Goal: Task Accomplishment & Management: Manage account settings

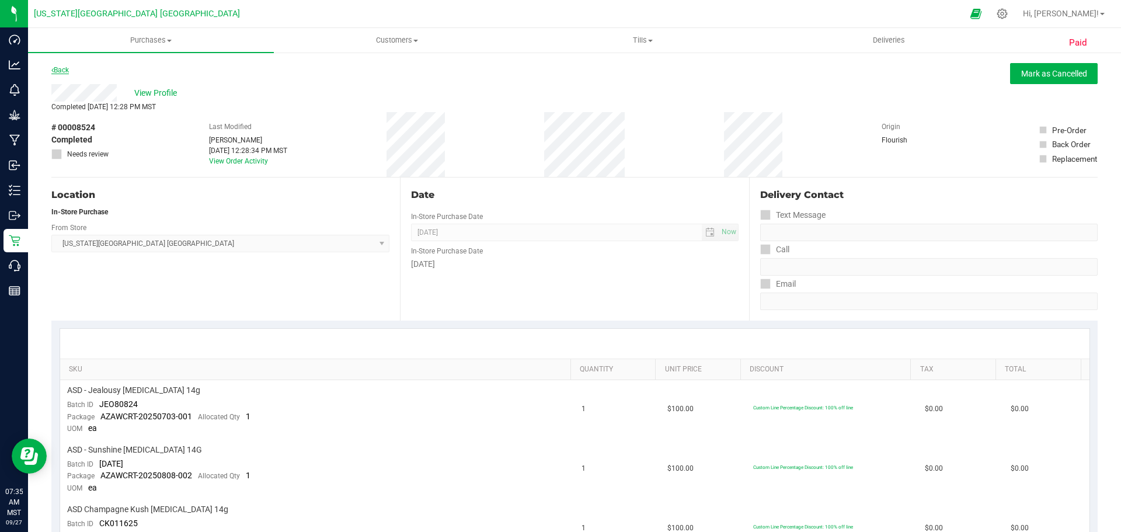
click at [62, 69] on link "Back" at bounding box center [60, 70] width 18 height 8
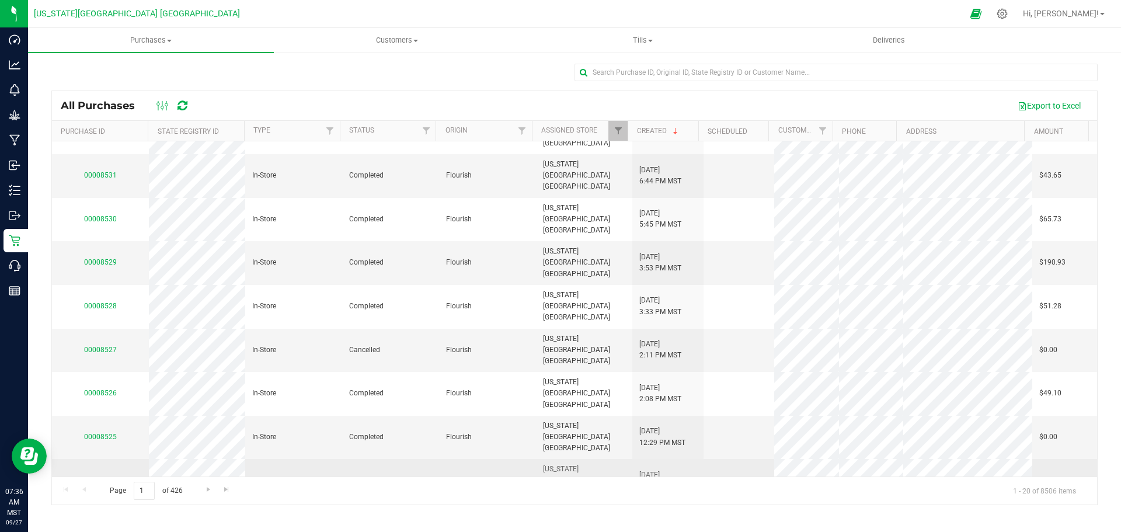
scroll to position [234, 0]
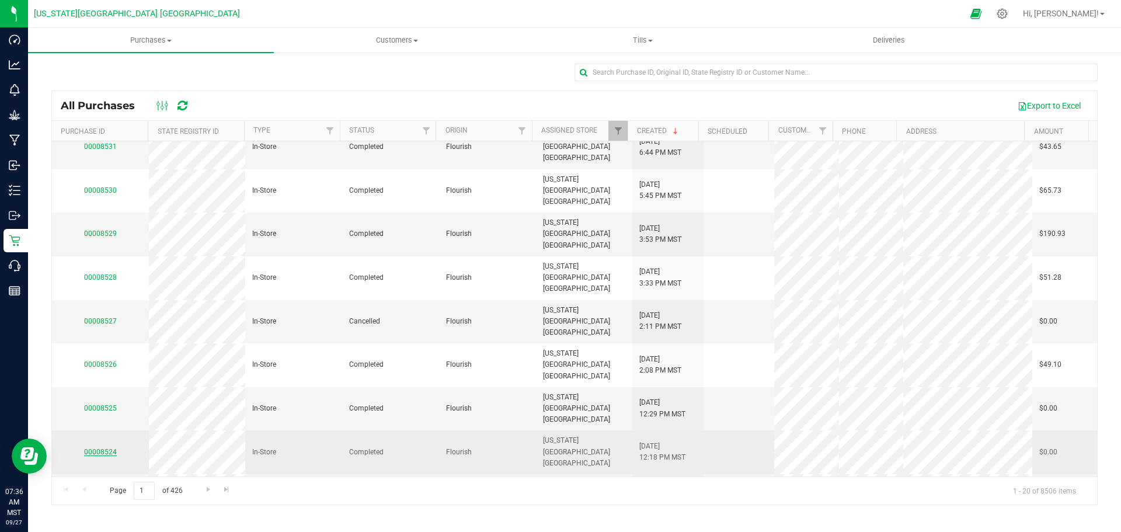
click at [100, 448] on link "00008524" at bounding box center [100, 452] width 33 height 8
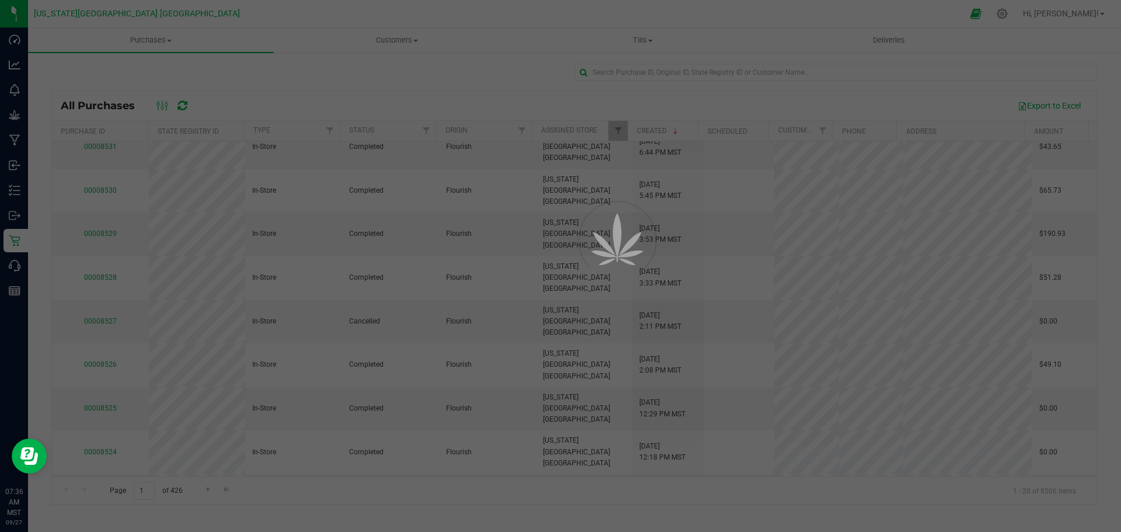
click at [100, 311] on div at bounding box center [560, 266] width 1121 height 532
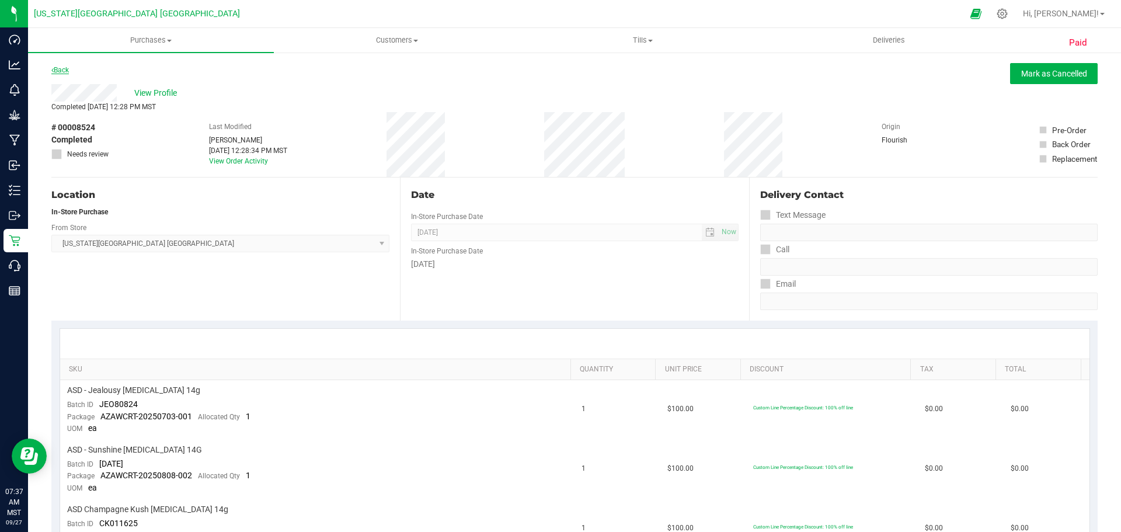
click at [60, 71] on link "Back" at bounding box center [60, 70] width 18 height 8
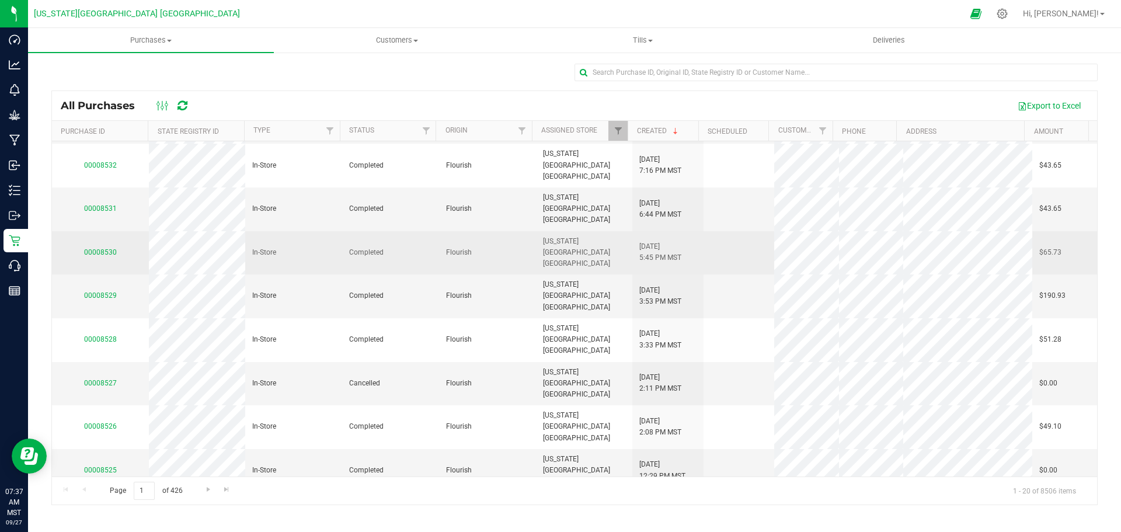
scroll to position [175, 0]
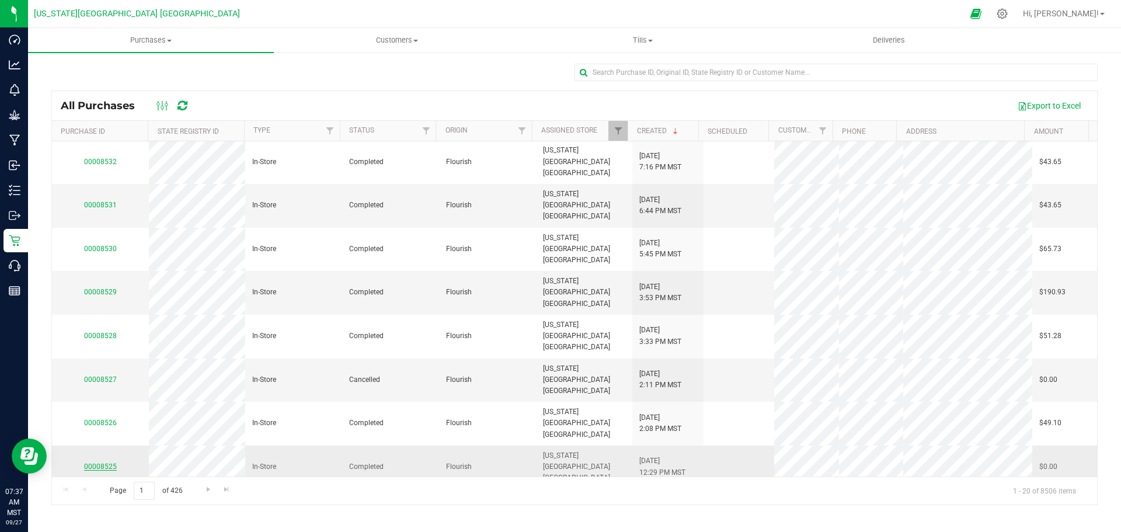
click at [97, 462] on link "00008525" at bounding box center [100, 466] width 33 height 8
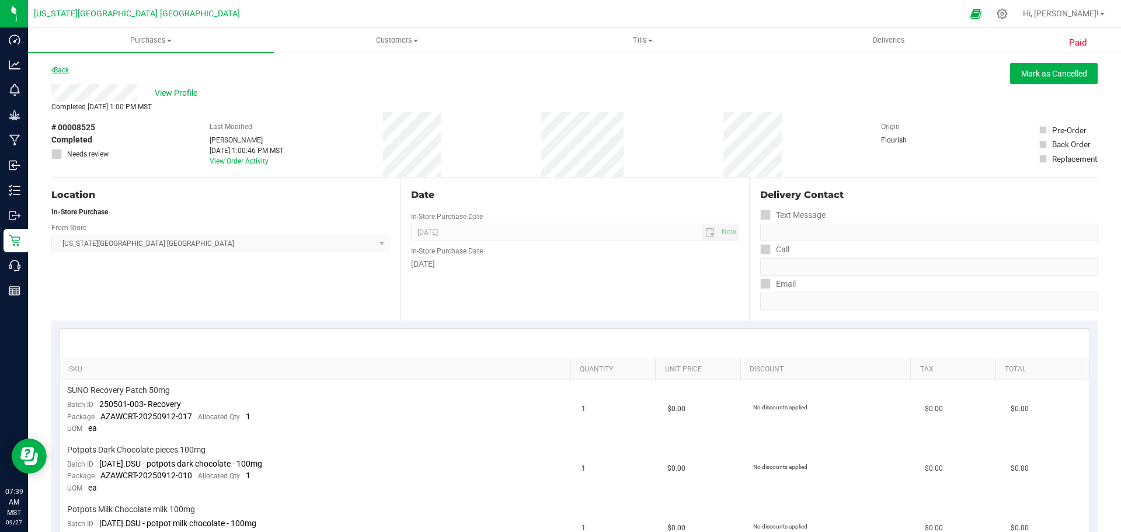
click at [64, 71] on link "Back" at bounding box center [60, 70] width 18 height 8
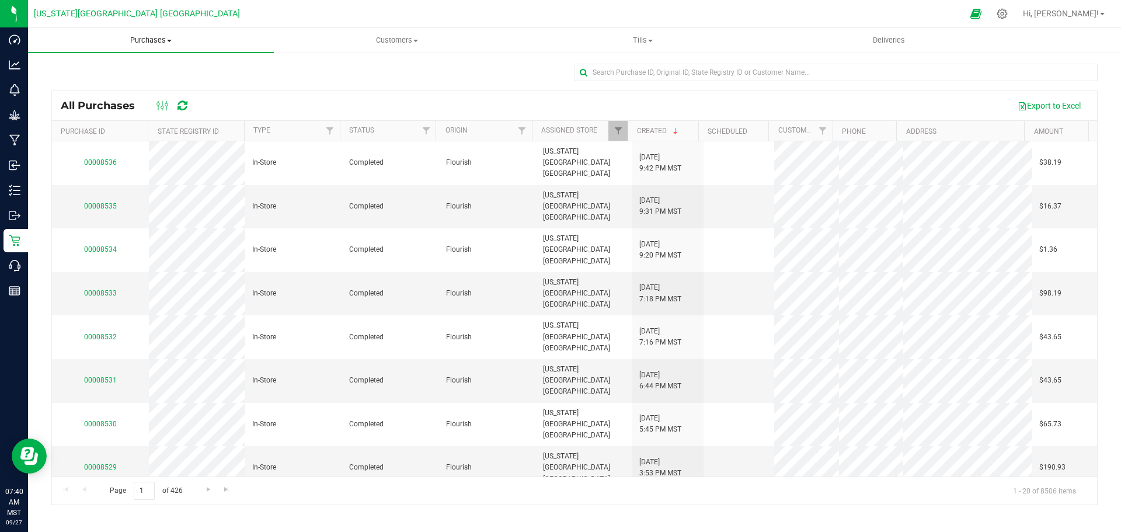
click at [151, 40] on span "Purchases" at bounding box center [151, 40] width 246 height 11
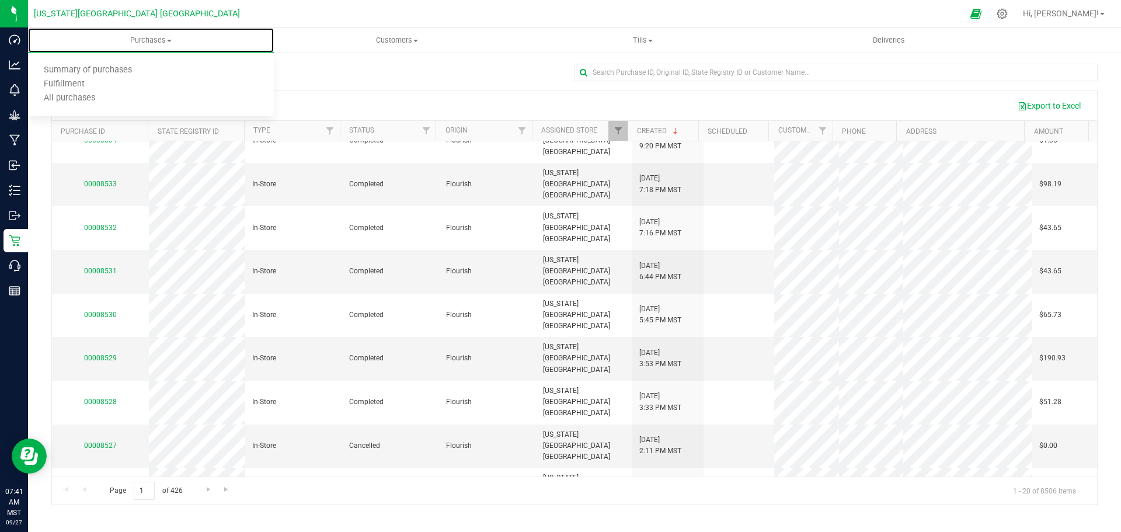
scroll to position [175, 0]
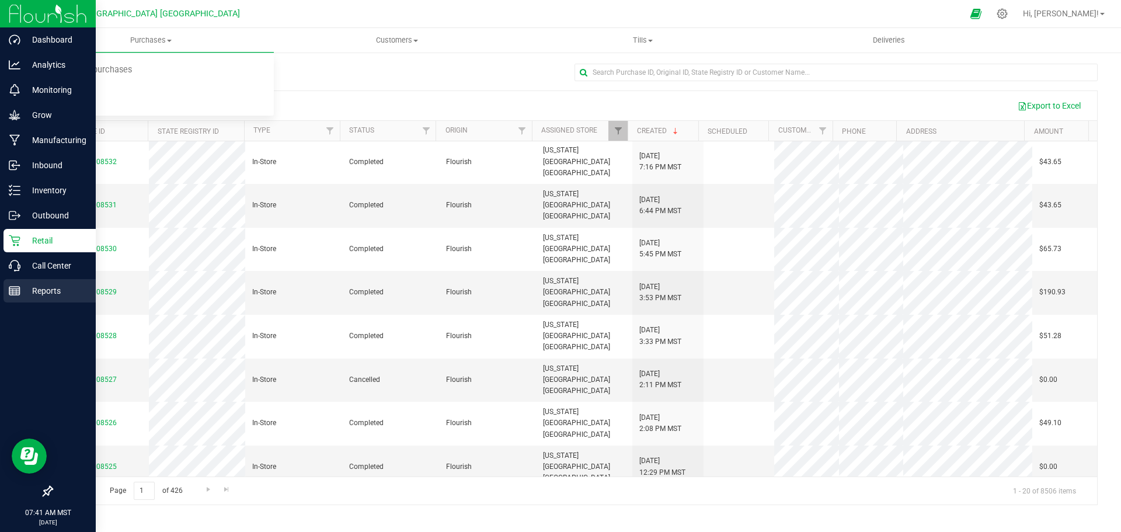
click at [42, 289] on p "Reports" at bounding box center [55, 291] width 70 height 14
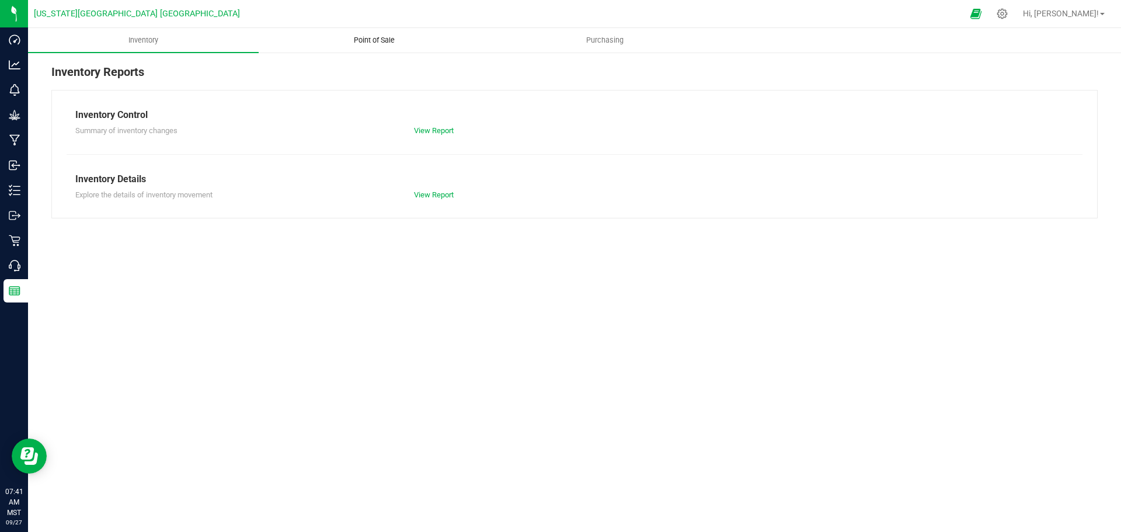
click at [367, 43] on span "Point of Sale" at bounding box center [374, 40] width 72 height 11
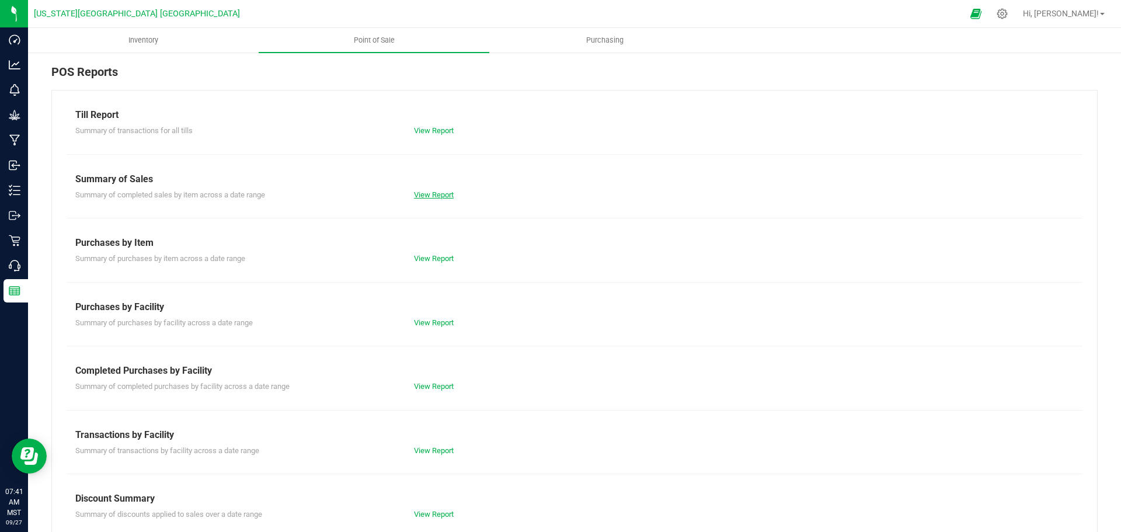
click at [432, 190] on link "View Report" at bounding box center [434, 194] width 40 height 9
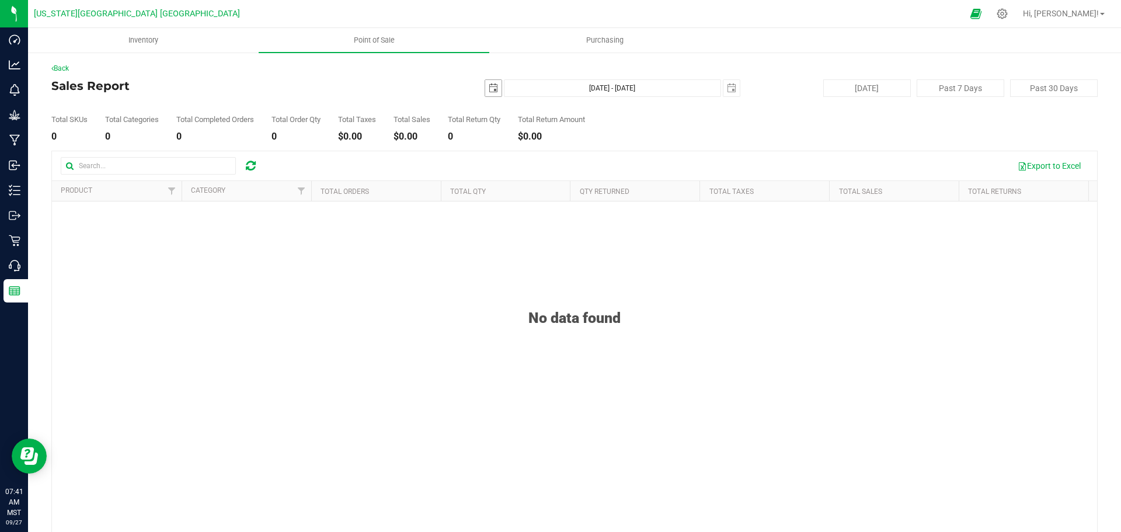
click at [489, 88] on span "select" at bounding box center [493, 87] width 9 height 9
click at [560, 203] on link "25" at bounding box center [557, 207] width 17 height 18
type input "[DATE]"
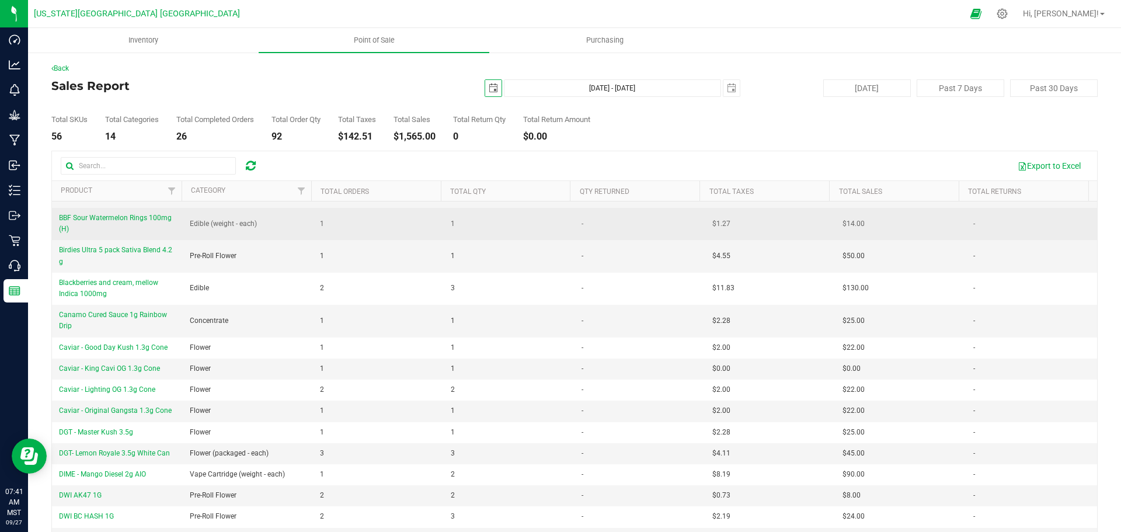
scroll to position [292, 0]
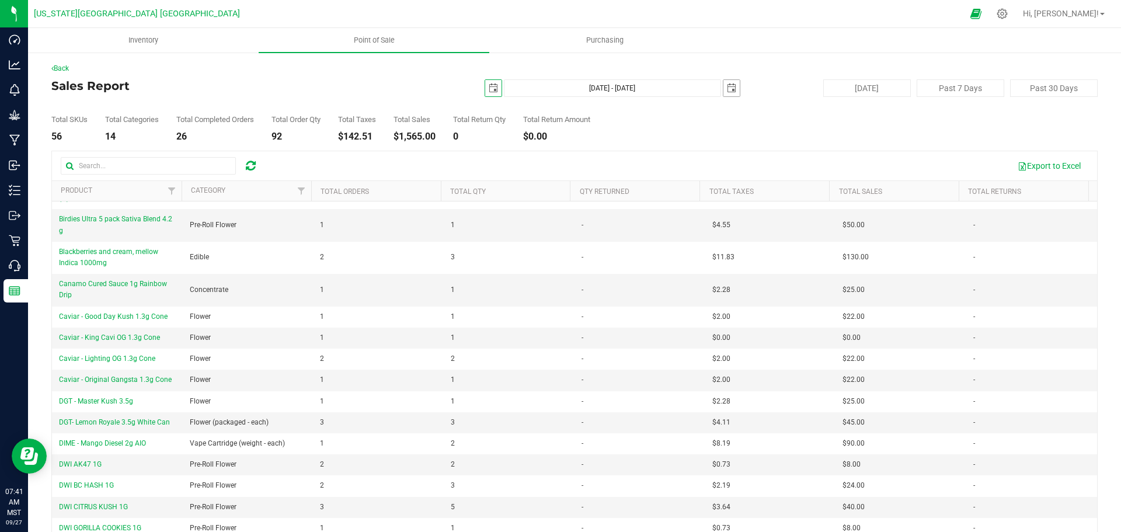
click at [727, 89] on span "select" at bounding box center [731, 87] width 9 height 9
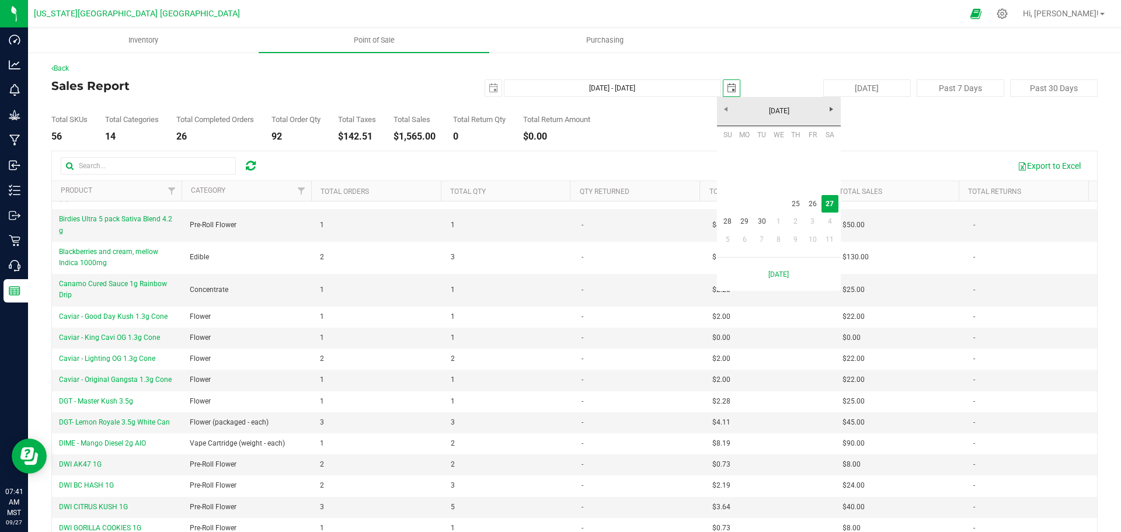
scroll to position [0, 29]
click at [810, 204] on link "26" at bounding box center [812, 204] width 17 height 18
type input "[DATE] - [DATE]"
type input "[DATE]"
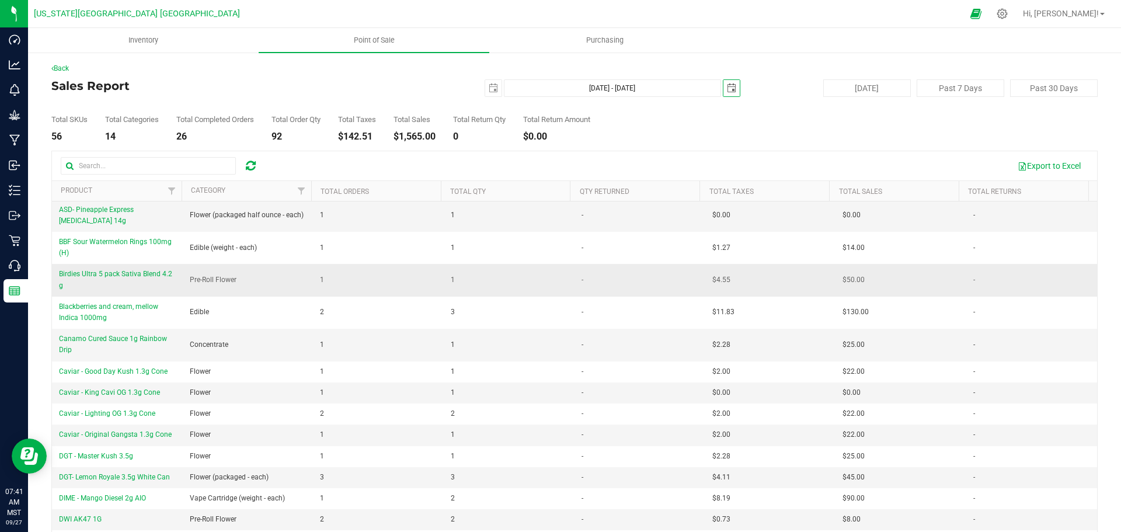
scroll to position [292, 0]
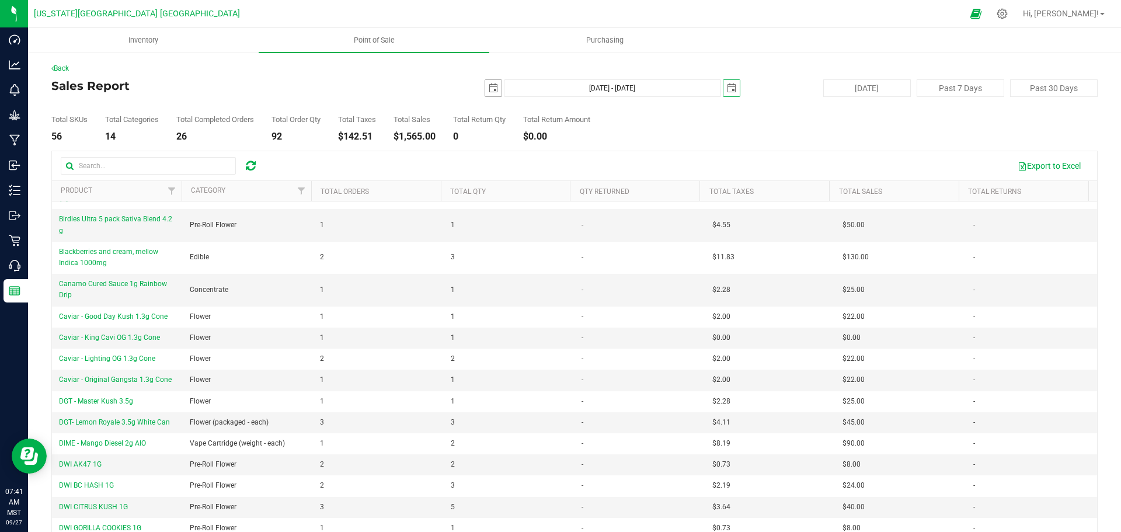
click at [489, 86] on span "select" at bounding box center [493, 87] width 9 height 9
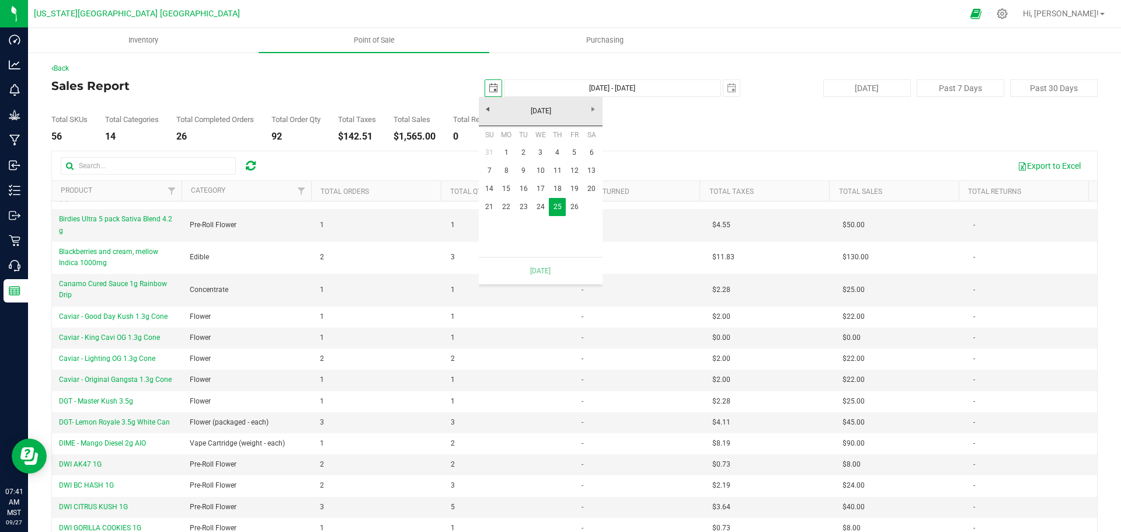
scroll to position [0, 29]
click at [573, 207] on link "26" at bounding box center [574, 207] width 17 height 18
type input "[DATE] - [DATE]"
type input "[DATE]"
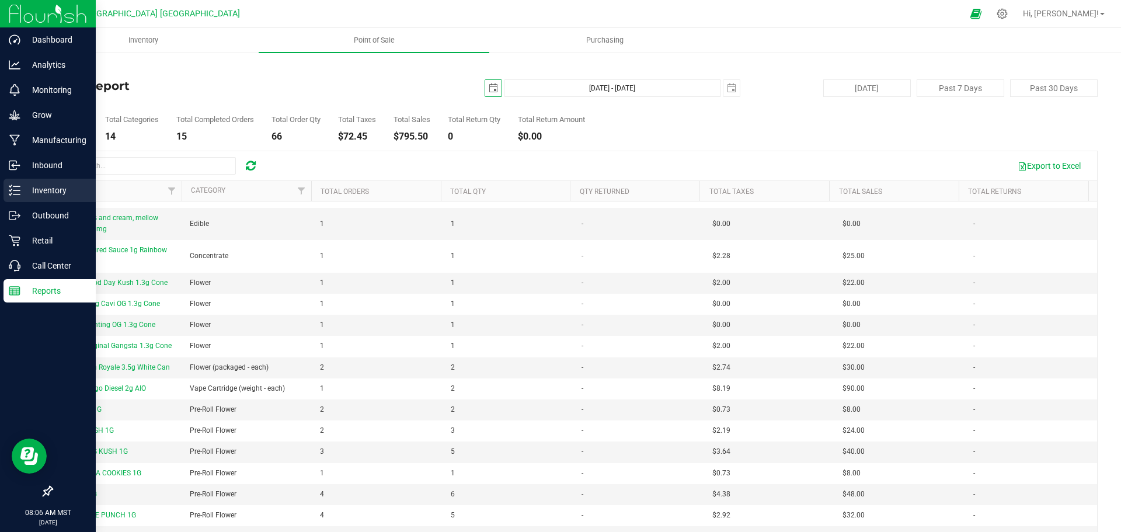
click at [51, 186] on p "Inventory" at bounding box center [55, 190] width 70 height 14
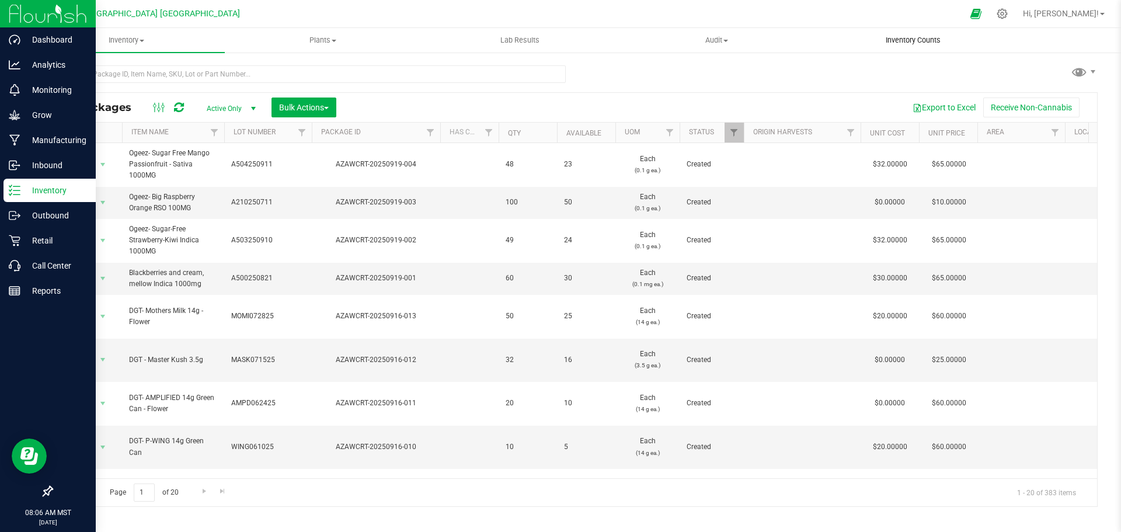
click at [916, 40] on span "Inventory Counts" at bounding box center [913, 40] width 86 height 11
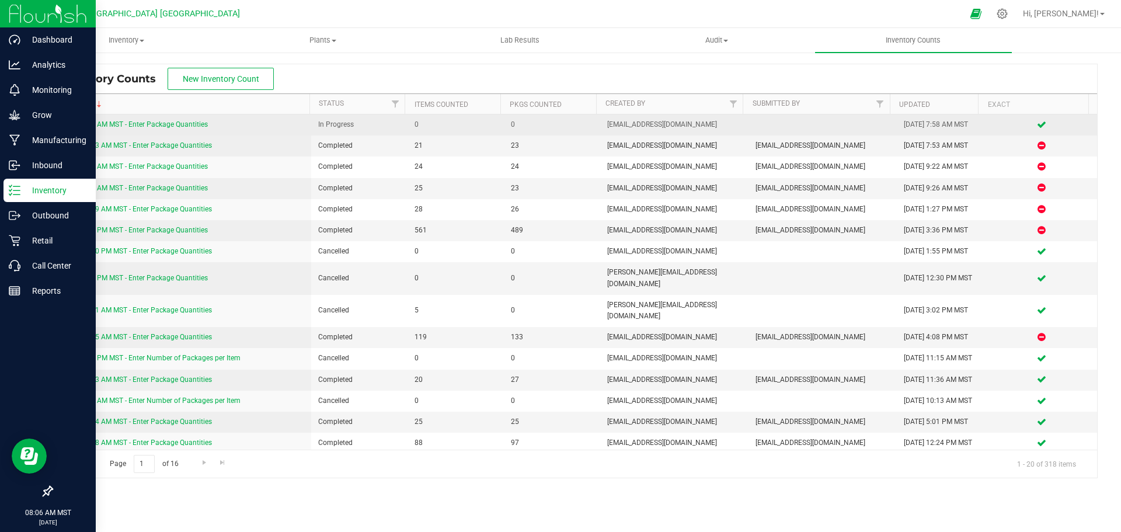
click at [186, 125] on link "[DATE] 7:58 AM MST - Enter Package Quantities" at bounding box center [133, 124] width 149 height 8
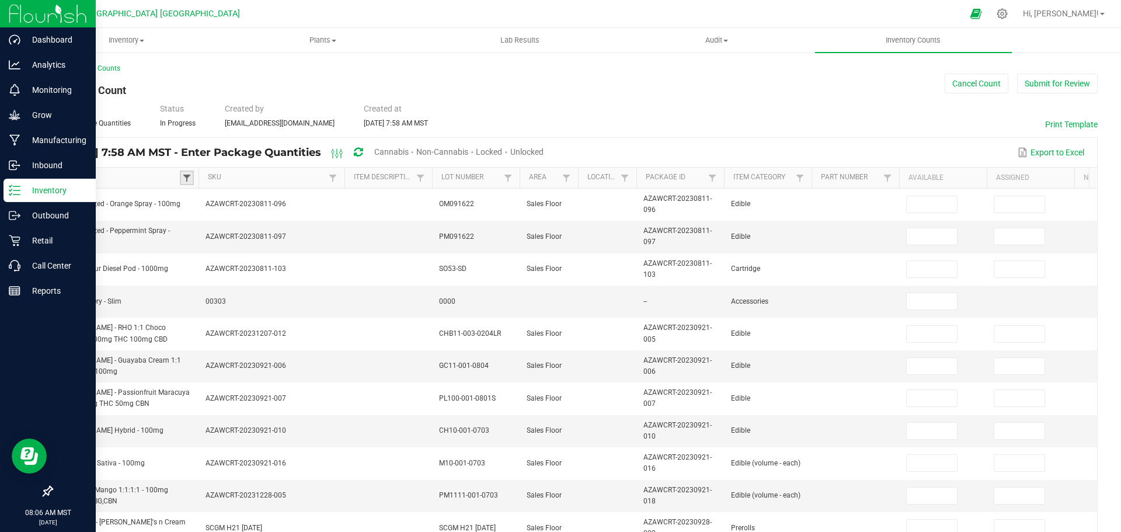
click at [187, 178] on span at bounding box center [186, 177] width 9 height 9
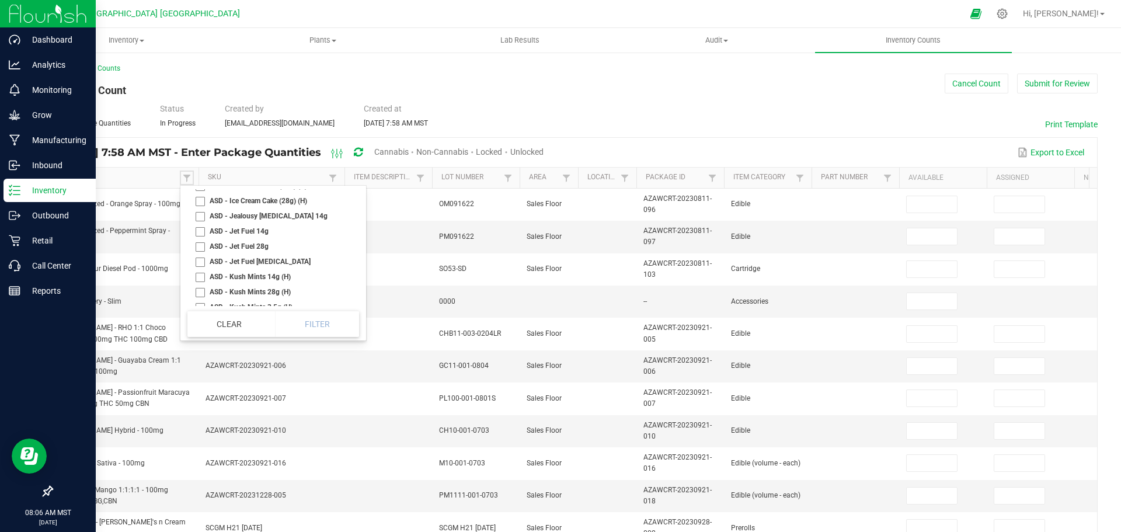
scroll to position [2277, 0]
click at [202, 197] on li "ASD - Jealousy [MEDICAL_DATA] 14g" at bounding box center [269, 189] width 165 height 15
checkbox 14g "true"
click at [201, 212] on li "ASD - Jet Fuel 14g" at bounding box center [269, 204] width 165 height 15
click at [200, 212] on li "ASD - Jet Fuel 14g" at bounding box center [269, 204] width 165 height 15
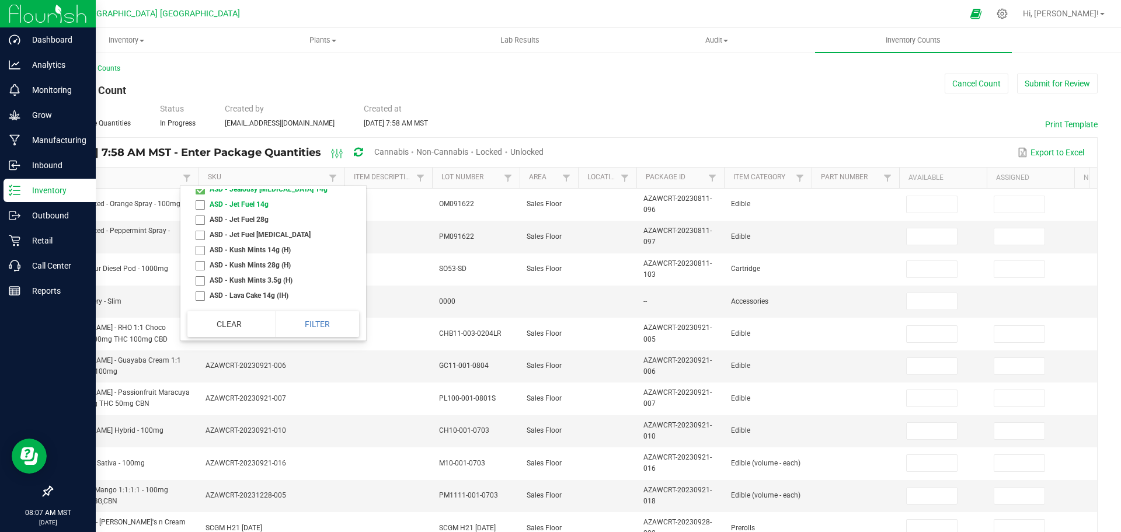
checkbox 14g "false"
click at [204, 227] on li "ASD - Jet Fuel 28g" at bounding box center [269, 219] width 165 height 15
click at [201, 227] on li "ASD - Jet Fuel 28g" at bounding box center [269, 219] width 165 height 15
checkbox 28g "false"
click at [200, 242] on li "ASD - Jet Fuel [MEDICAL_DATA]" at bounding box center [269, 234] width 165 height 15
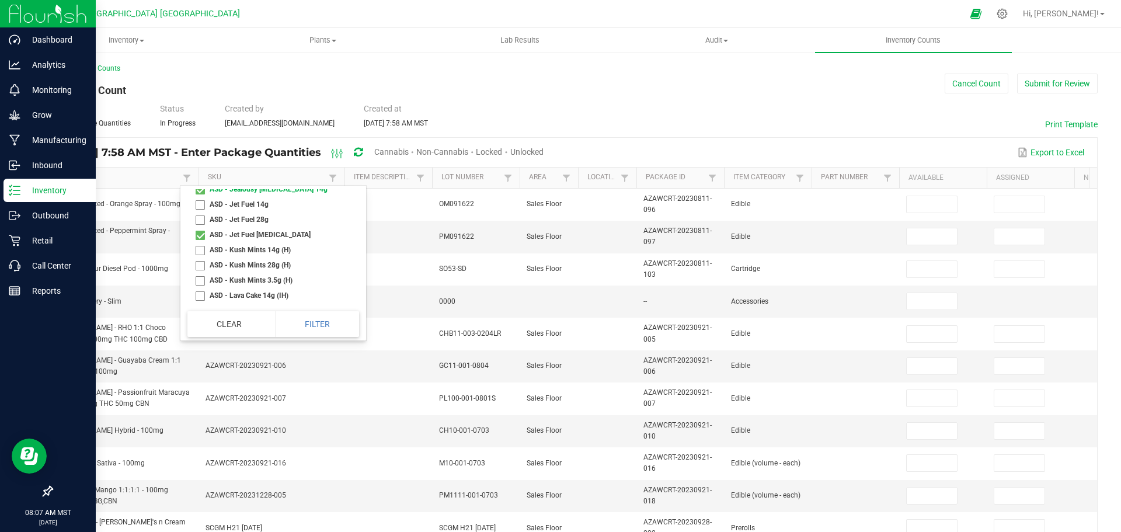
checkbox Poppers "true"
click at [197, 249] on li "ASD - Passion Fruit 14g" at bounding box center [269, 241] width 165 height 15
checkbox 14g "true"
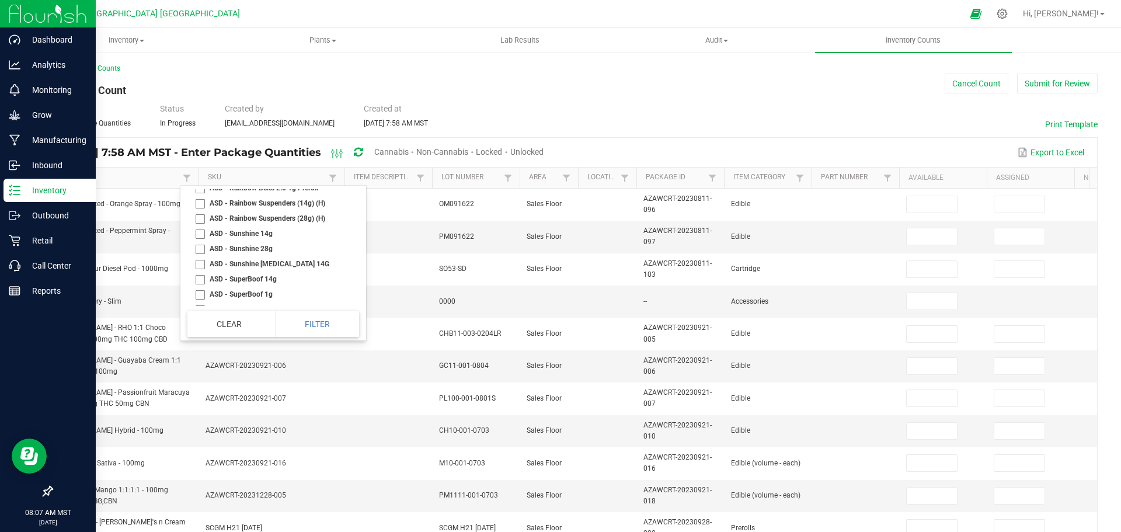
click at [197, 271] on li "ASD - Sunshine [MEDICAL_DATA] 14G" at bounding box center [269, 263] width 165 height 15
checkbox 14G "true"
click at [203, 266] on li "ASD Champagne Kush [MEDICAL_DATA] 14g" at bounding box center [269, 253] width 165 height 26
checkbox 14g "true"
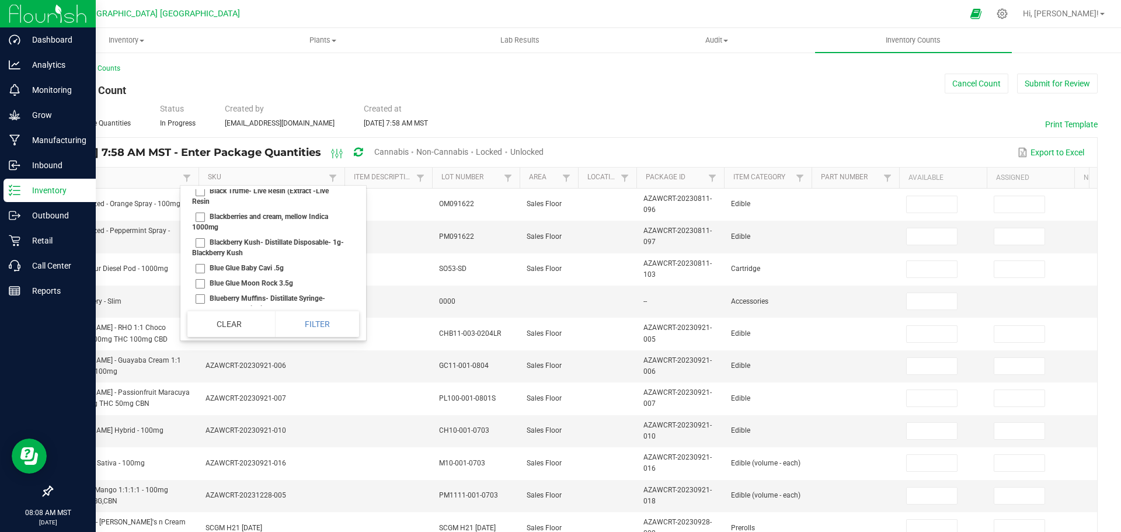
scroll to position [6014, 0]
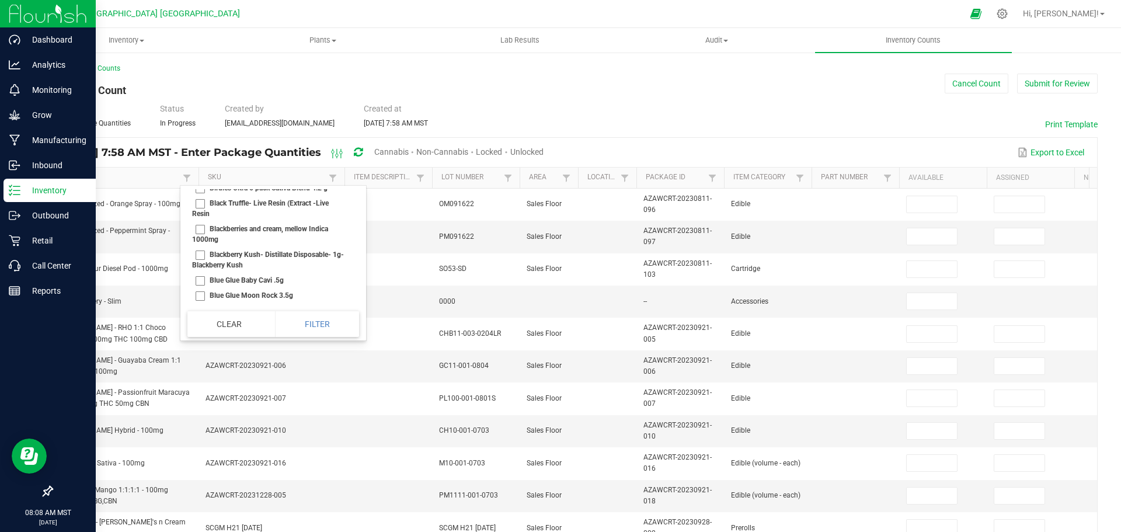
click at [199, 247] on li "Blackberries and cream, mellow Indica 1000mg" at bounding box center [269, 234] width 165 height 26
checkbox 1000mg "true"
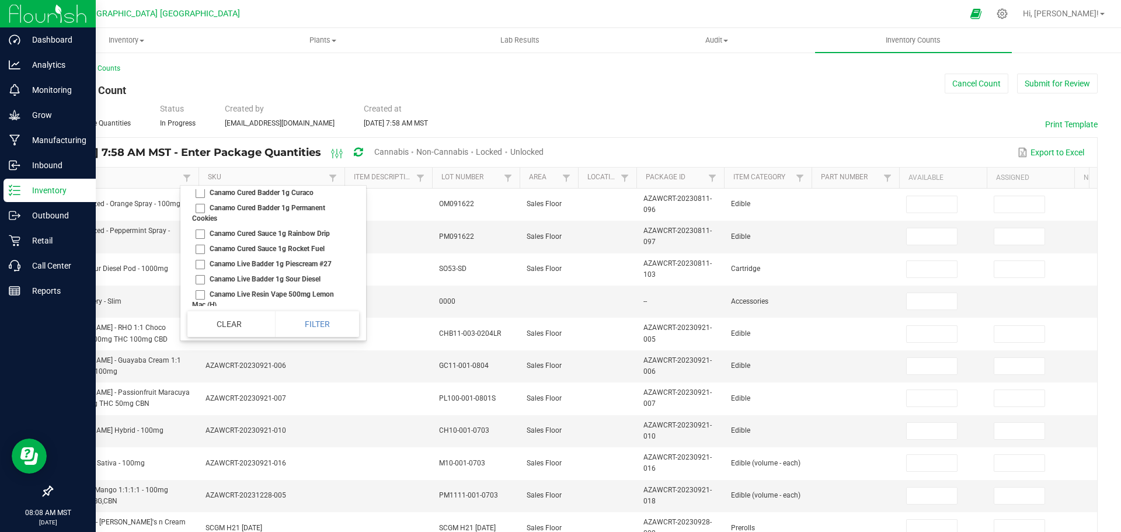
click at [200, 241] on li "Canamo Cured Sauce 1g Rainbow Drip" at bounding box center [269, 233] width 165 height 15
checkbox Drip "true"
click at [203, 228] on li "Caviar - Good Day Kush 1.3g Cone" at bounding box center [269, 220] width 165 height 15
checkbox Cone "true"
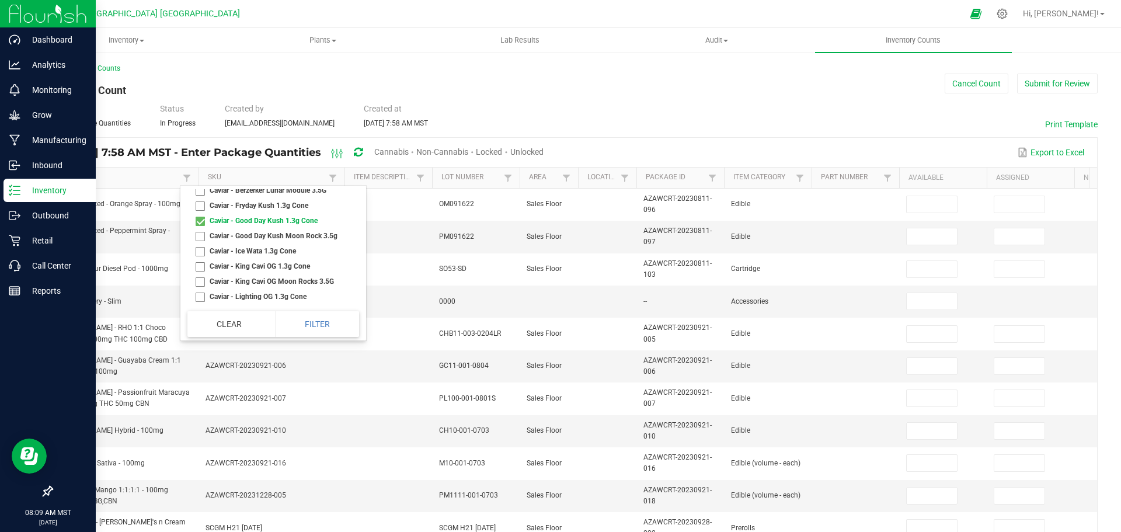
click at [199, 274] on li "Caviar - King Cavi OG 1.3g Cone" at bounding box center [269, 266] width 165 height 15
checkbox Cone "true"
click at [204, 246] on li "Caviar - Lighting OG 1.3g Cone" at bounding box center [269, 238] width 165 height 15
checkbox Cone "true"
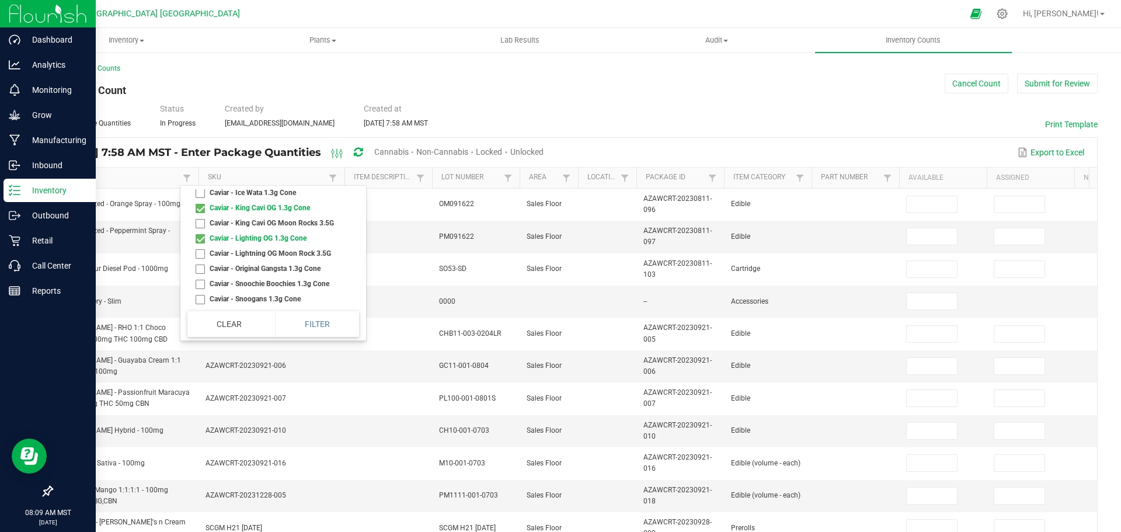
click at [199, 276] on li "Caviar - Original Gangsta 1.3g Cone" at bounding box center [269, 268] width 165 height 15
checkbox Cone "true"
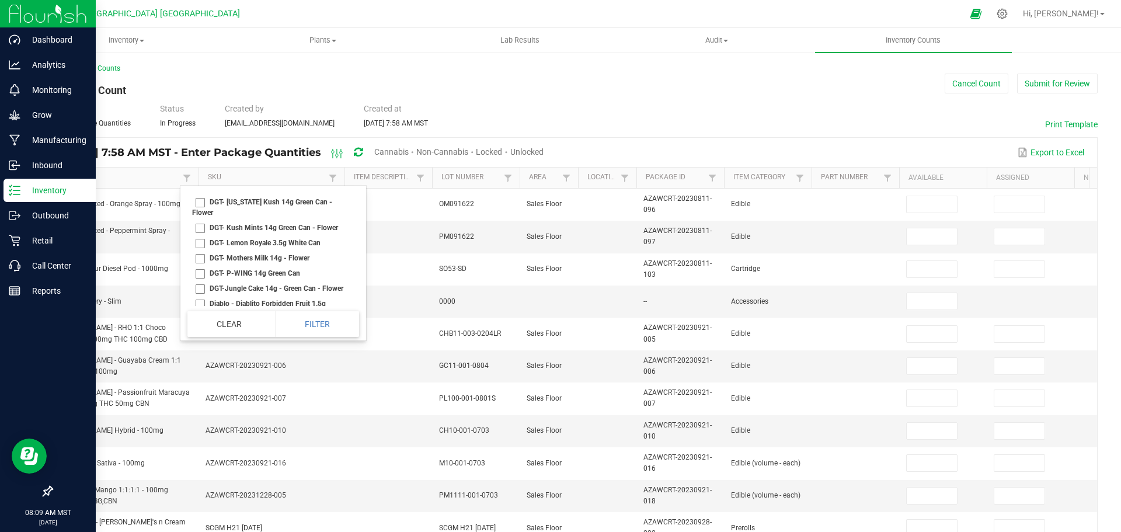
scroll to position [8115, 0]
click at [200, 192] on li "DGT- Lemon Royale 3.5g White Can" at bounding box center [269, 184] width 165 height 15
checkbox Can "true"
click at [204, 197] on li "DIME - Mango Diesel 2g AIO" at bounding box center [269, 189] width 165 height 15
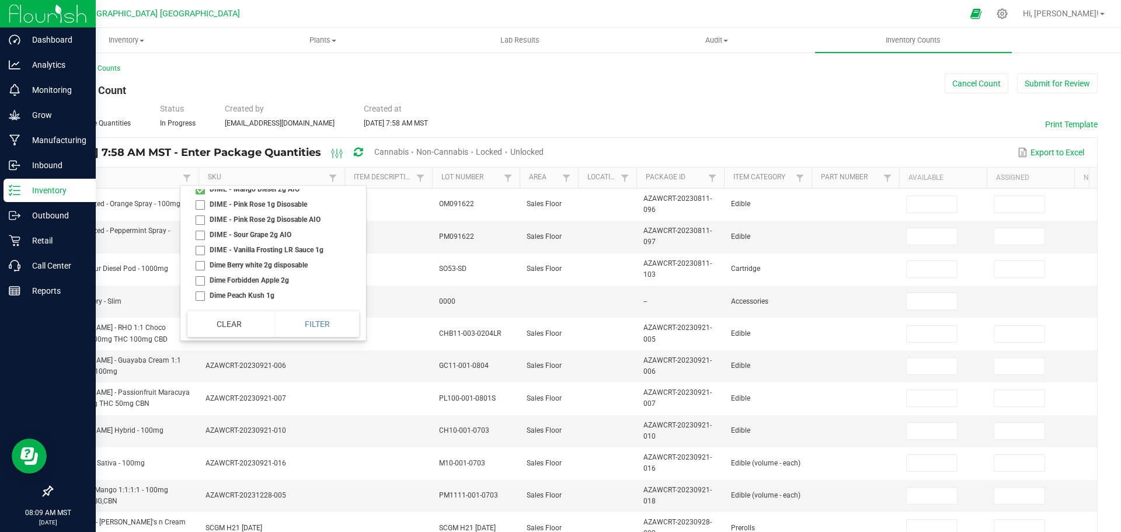
checkbox AIO "true"
click at [203, 154] on li "DWI AK47 1G" at bounding box center [269, 145] width 165 height 15
checkbox 1G "true"
click at [199, 184] on li "DWI CITRUS KUSH 1G" at bounding box center [269, 176] width 165 height 15
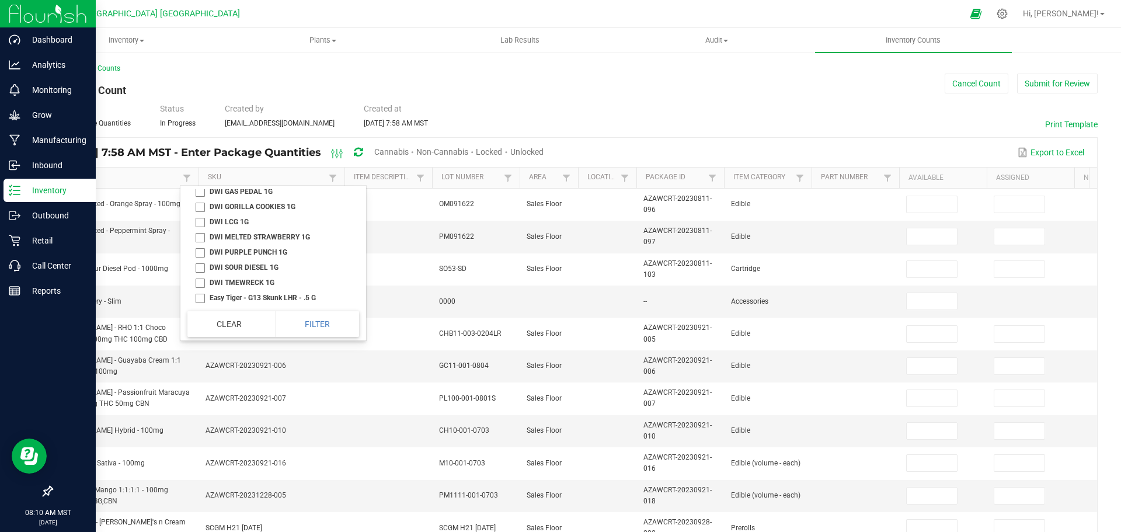
checkbox 1G "true"
click at [201, 214] on li "DWI GORILLA COOKIES 1G" at bounding box center [269, 206] width 165 height 15
checkbox 1G "true"
click at [200, 121] on li "DWI LCG 1G" at bounding box center [269, 113] width 165 height 15
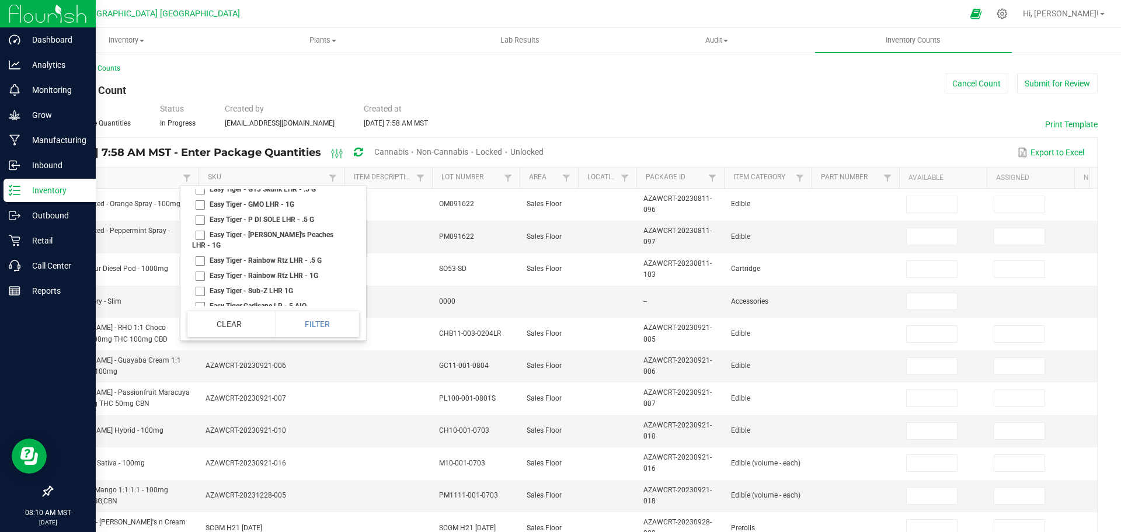
checkbox 1G "true"
click at [200, 151] on li "DWI PURPLE PUNCH 1G" at bounding box center [269, 143] width 165 height 15
checkbox 1G "true"
click at [201, 161] on li "[PERSON_NAME] Blitz Duos 1G" at bounding box center [269, 152] width 165 height 15
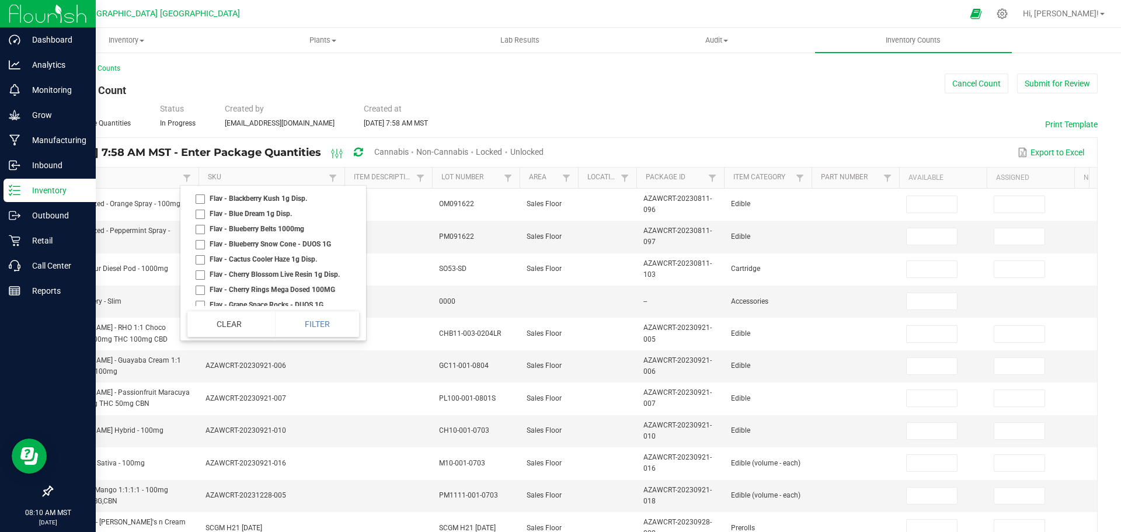
checkbox 1G "true"
click at [201, 178] on li "Flav - Blueberry Belts 1000mg" at bounding box center [269, 170] width 165 height 15
checkbox 1000mg "true"
click at [200, 193] on li "Flav - Blueberry Snow Cone - DUOS 1G" at bounding box center [269, 185] width 165 height 15
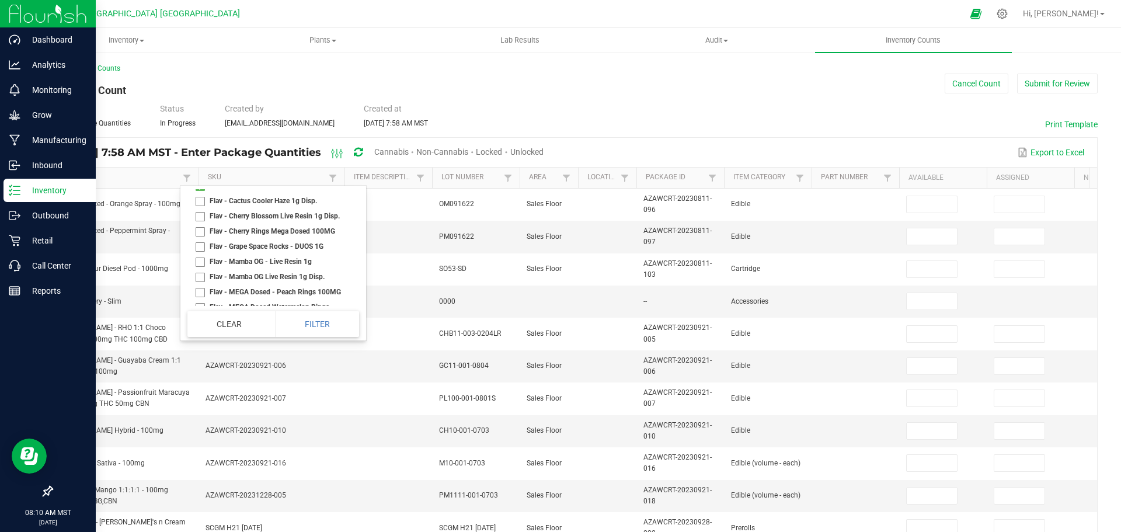
checkbox 1G "true"
click at [199, 180] on li "Flav - Cherry Rings Mega Dosed 100MG" at bounding box center [269, 172] width 165 height 15
checkbox 100MG "true"
click at [200, 196] on li "Flav - Grape Space Rocks - DUOS 1G" at bounding box center [269, 187] width 165 height 15
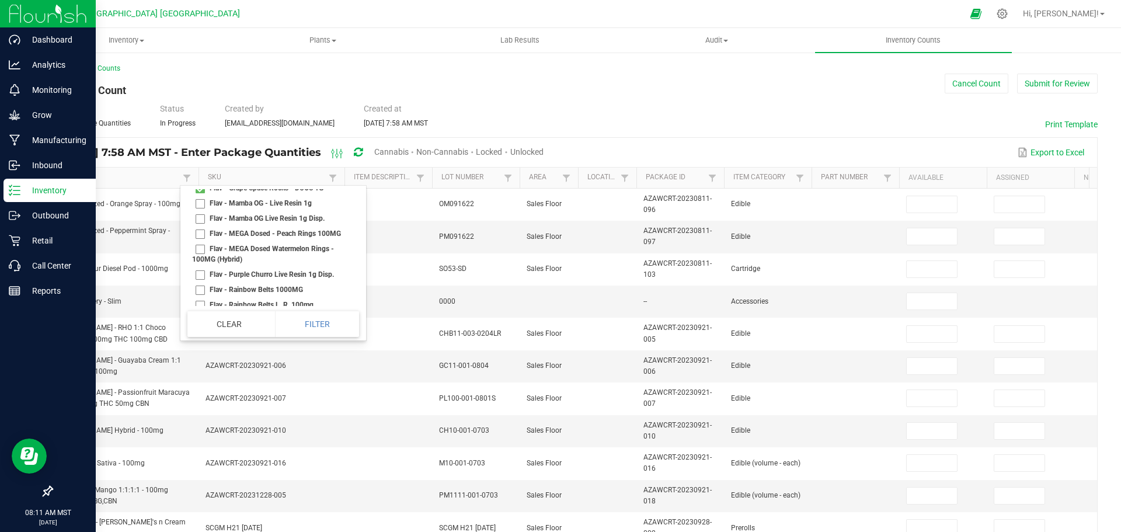
checkbox 1G "true"
click at [200, 170] on li "Flav - Strawnana - Live Resin 1G" at bounding box center [269, 162] width 165 height 15
checkbox 1G "true"
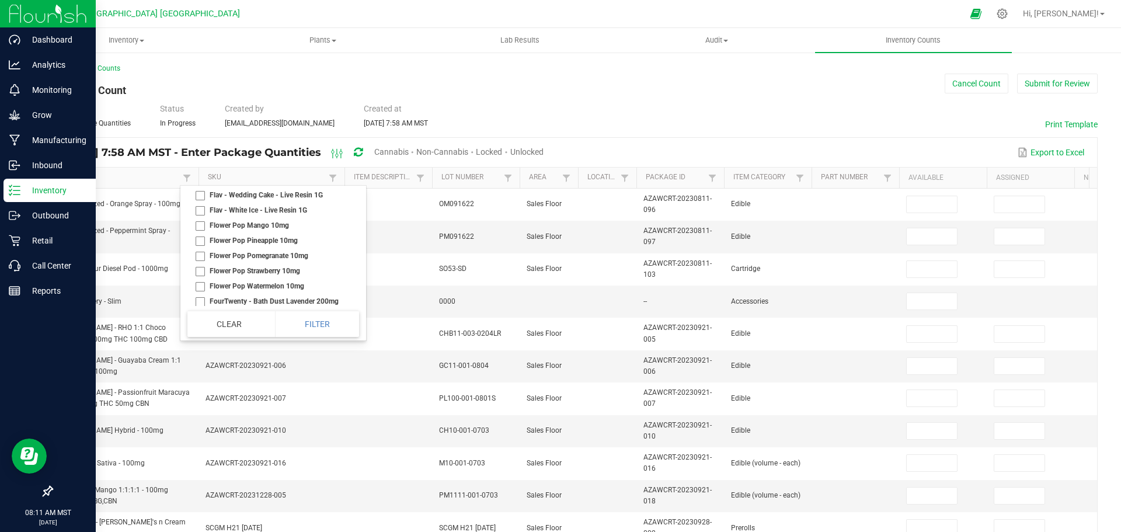
click at [200, 172] on li "Flav - Twisted Citrus - DUOS 1G" at bounding box center [269, 164] width 165 height 15
checkbox 1G "true"
click at [201, 226] on li "Ogeez- Sugar Free Mango Passionfruit - Sativa 1000MG" at bounding box center [269, 213] width 165 height 26
checkbox 1000MG "true"
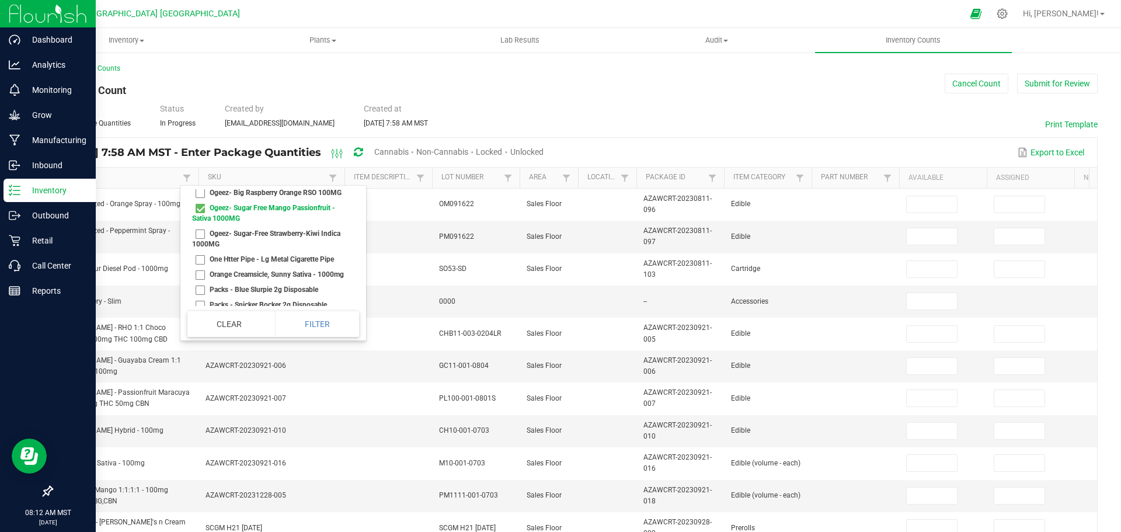
click at [200, 252] on li "Ogeez- Sugar-Free Strawberry-Kiwi Indica 1000MG" at bounding box center [269, 239] width 165 height 26
checkbox 1000MG "true"
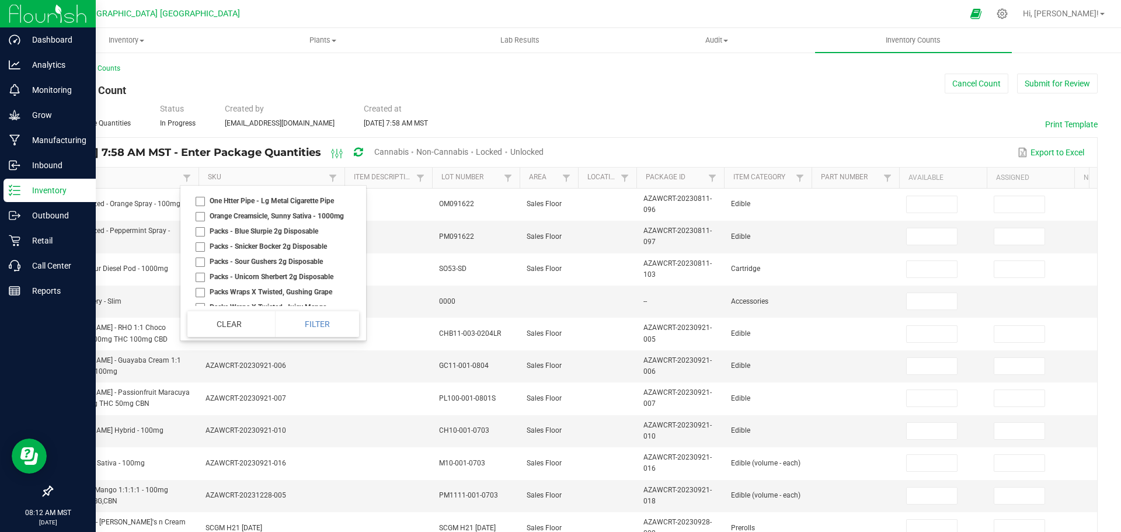
click at [198, 224] on li "Orange Creamsicle, Sunny Sativa - 1000mg" at bounding box center [269, 215] width 165 height 15
checkbox 1000mg "true"
click at [201, 224] on li "Peg's Raspberry Orange RSO- 1000MG" at bounding box center [269, 215] width 165 height 15
checkbox 1000MG "true"
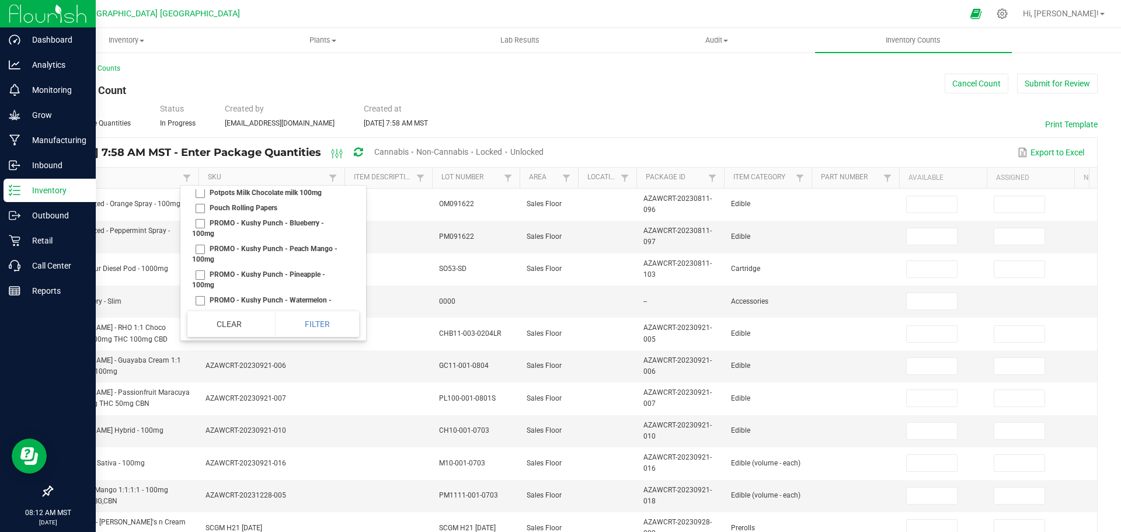
scroll to position [18909, 0]
click at [200, 211] on li "Potpots Dark Chocolate pieces 100mg" at bounding box center [269, 203] width 165 height 15
checkbox 100mg "true"
click at [203, 226] on li "Potpots Milk Chocolate milk 100mg" at bounding box center [269, 218] width 165 height 15
checkbox 100mg "true"
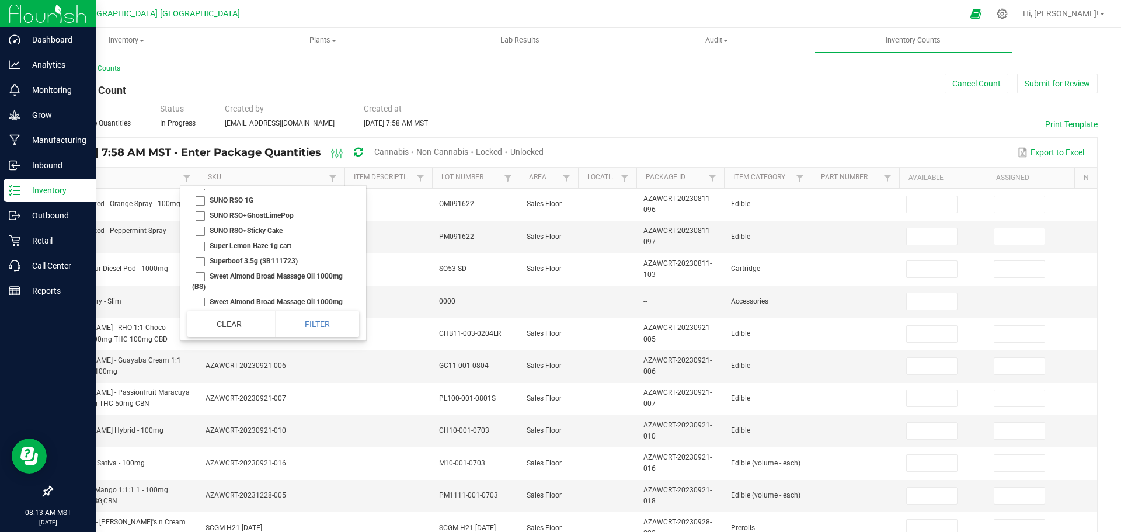
scroll to position [25331, 0]
checkbox 100mg "true"
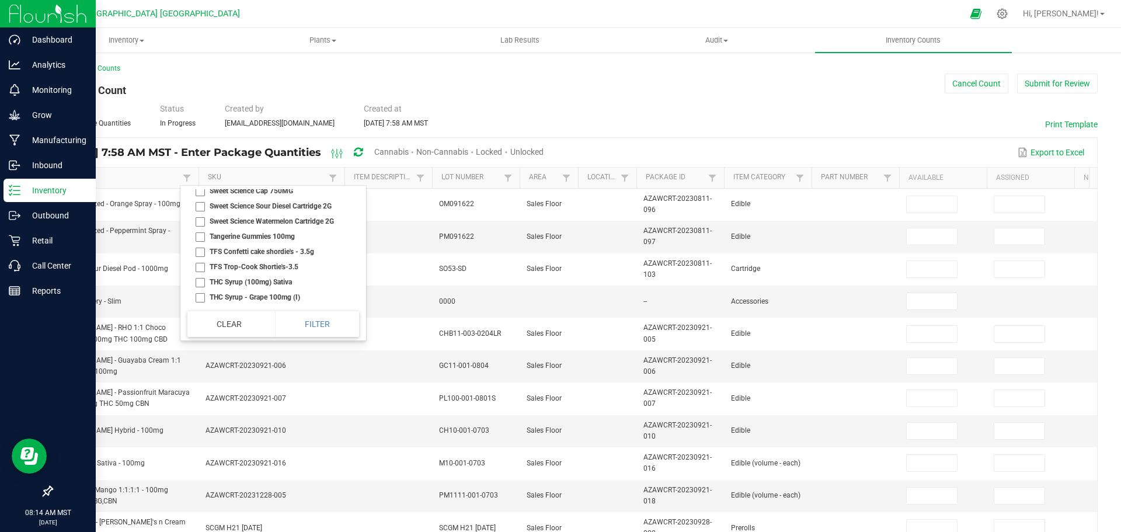
scroll to position [25623, 0]
checkbox 50mg "true"
checkbox spectrum "true"
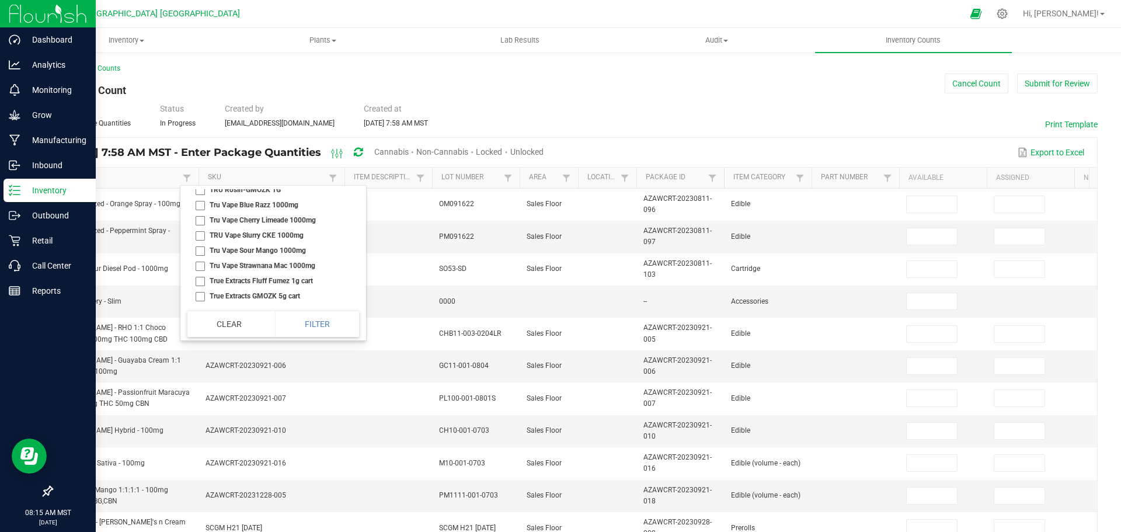
scroll to position [27199, 0]
checkbox 3\ "true"
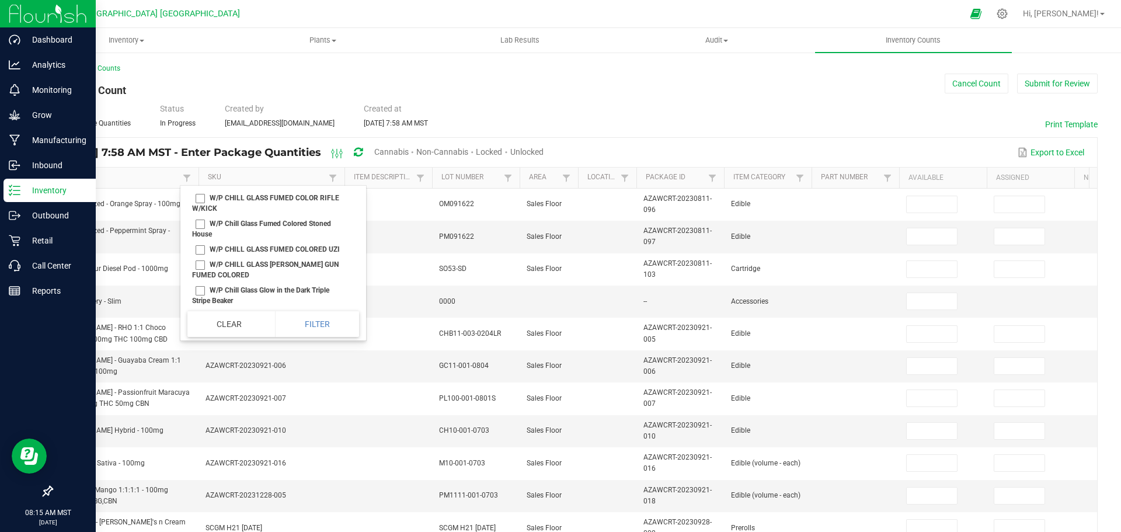
scroll to position [28192, 0]
checkbox Indica "true"
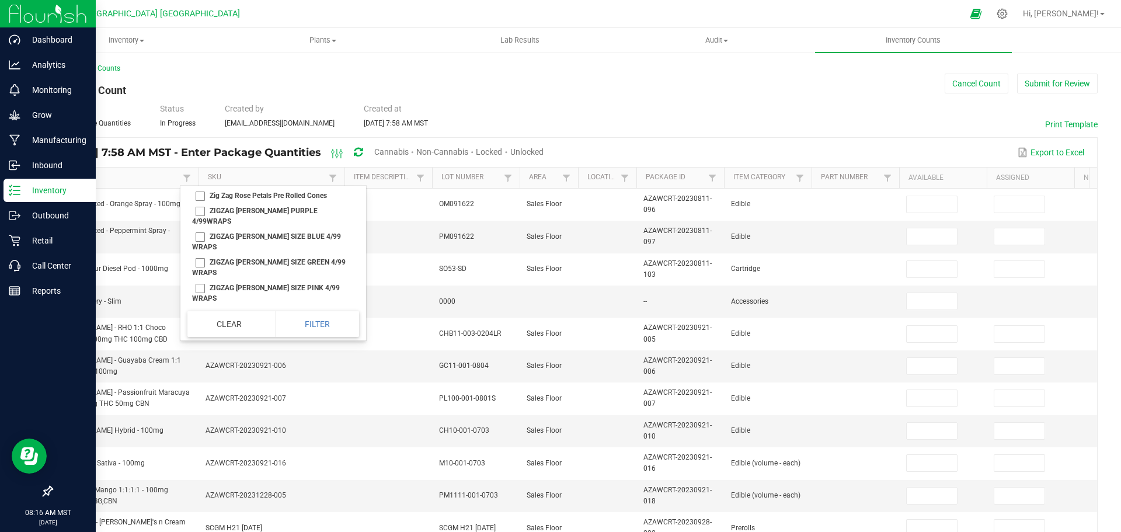
scroll to position [29999, 0]
click at [201, 188] on li "ZIG ZAG [PERSON_NAME] SIZE SWEET 4/99 WRAPS" at bounding box center [269, 175] width 165 height 26
checkbox WRAPS "true"
click at [319, 317] on button "Filter" at bounding box center [317, 324] width 84 height 26
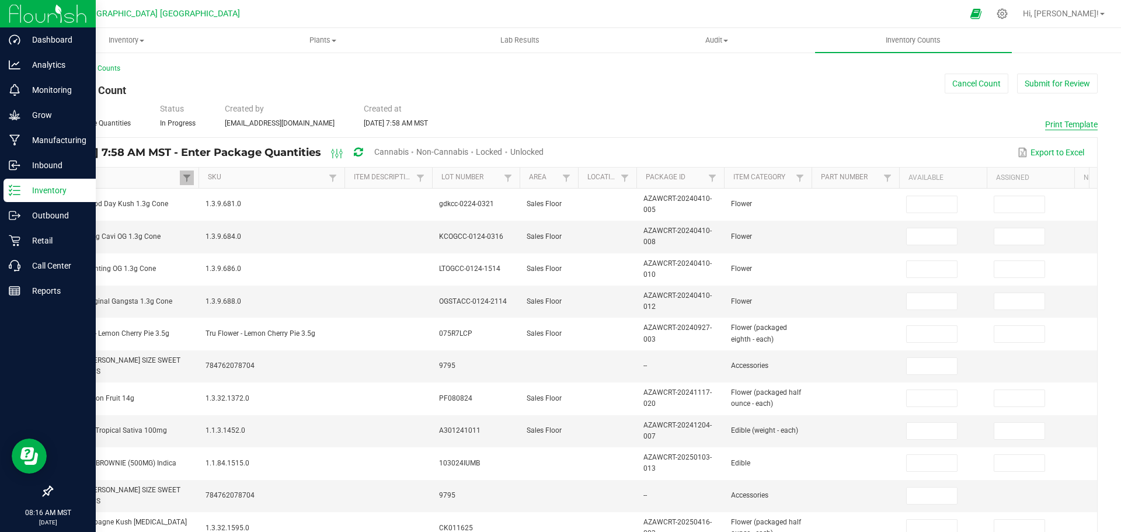
click at [1045, 121] on button "Print Template" at bounding box center [1071, 125] width 53 height 12
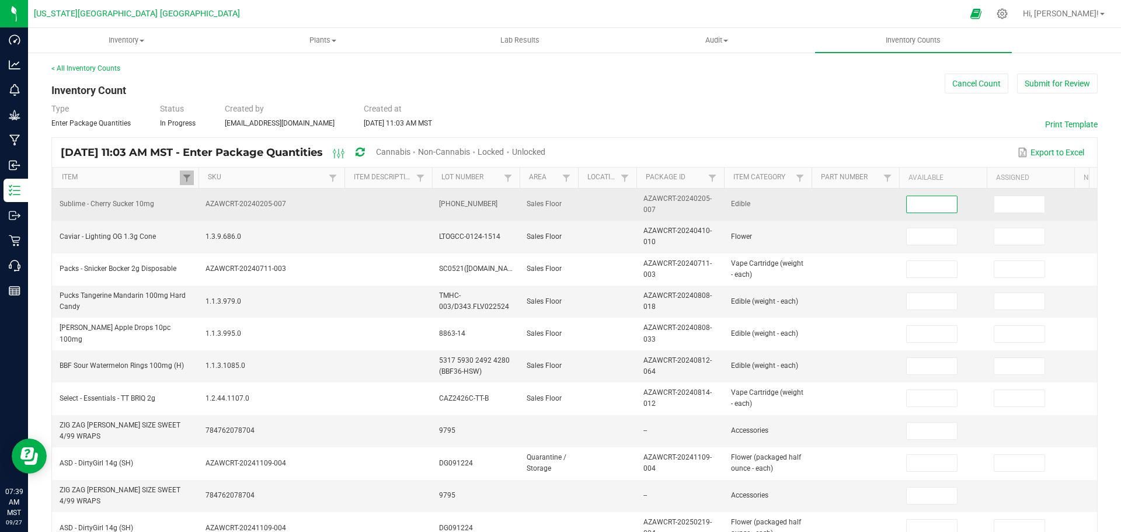
click at [914, 202] on input at bounding box center [932, 204] width 50 height 16
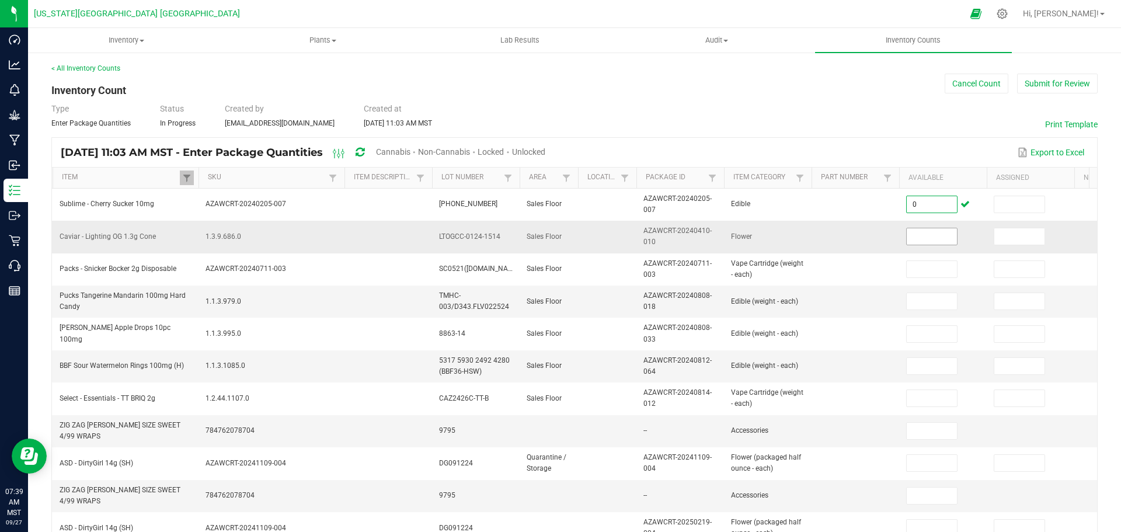
type input "0"
click at [914, 238] on input at bounding box center [932, 236] width 50 height 16
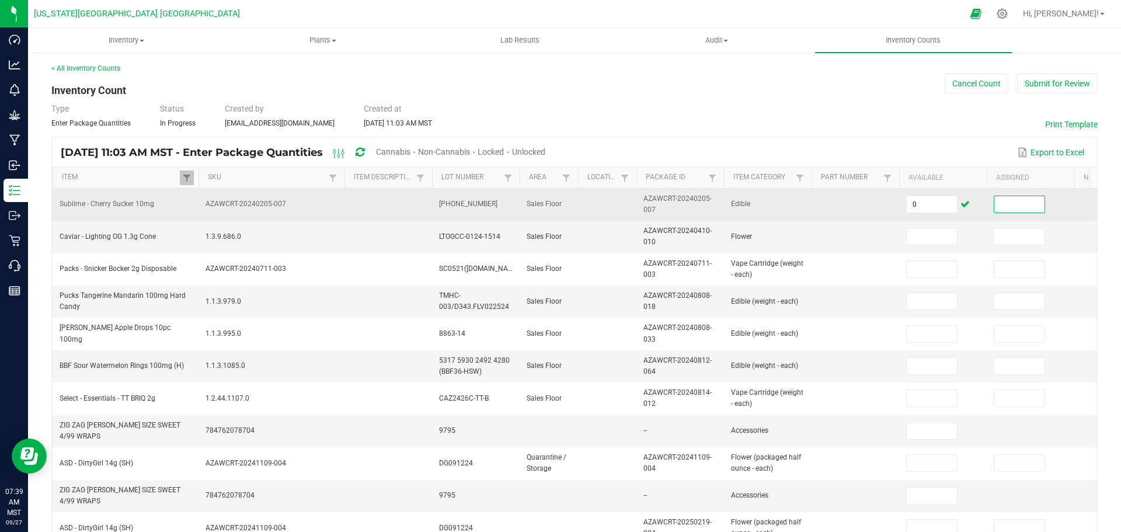
click at [1007, 206] on input at bounding box center [1019, 204] width 50 height 16
type input "0"
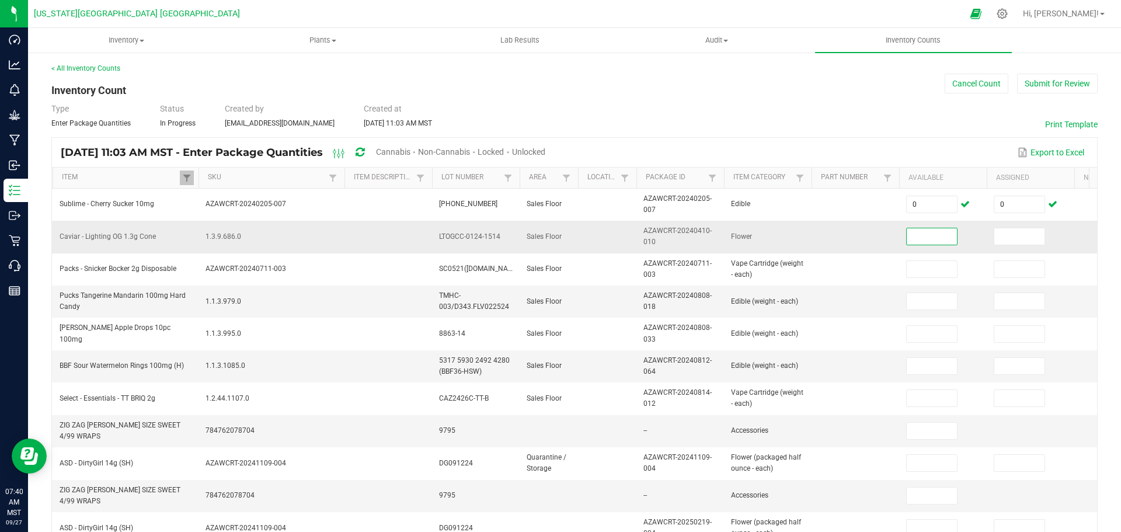
click at [938, 236] on input at bounding box center [932, 236] width 50 height 16
click at [927, 239] on input at bounding box center [932, 236] width 50 height 16
type input "11"
click at [997, 232] on input at bounding box center [1019, 236] width 50 height 16
type input "11"
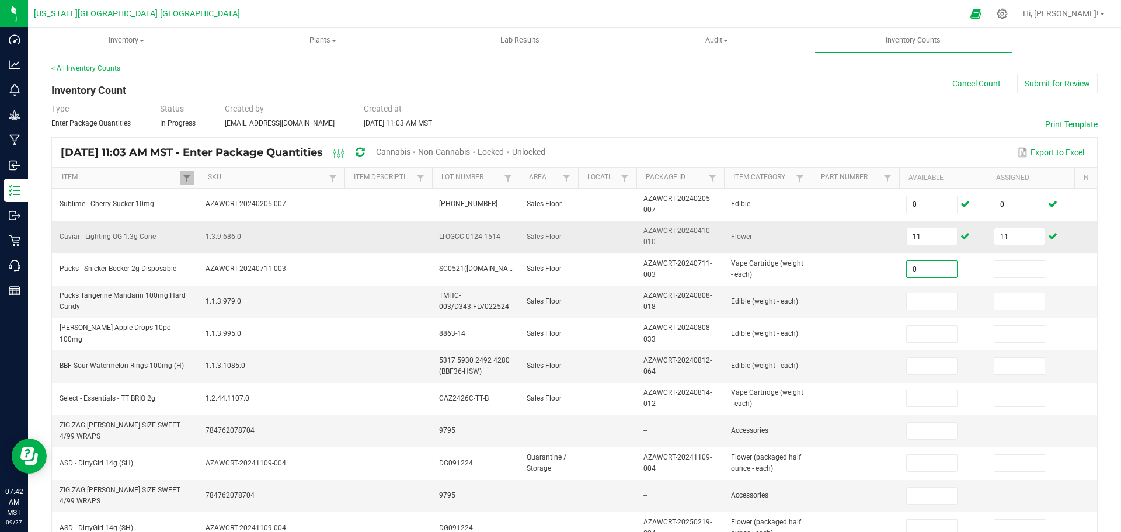
type input "0"
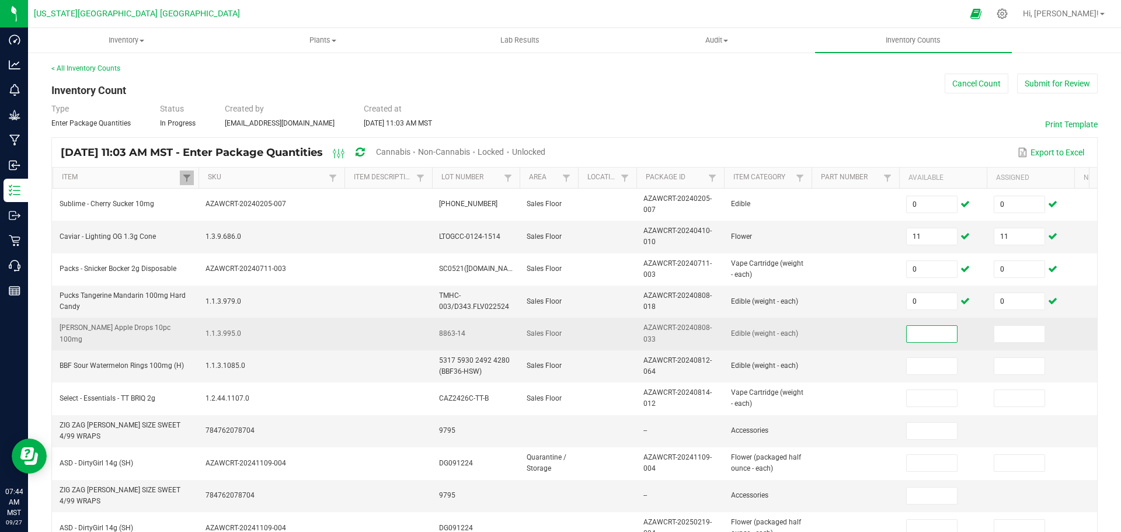
click at [918, 333] on input at bounding box center [932, 334] width 50 height 16
type input "2"
type input "0"
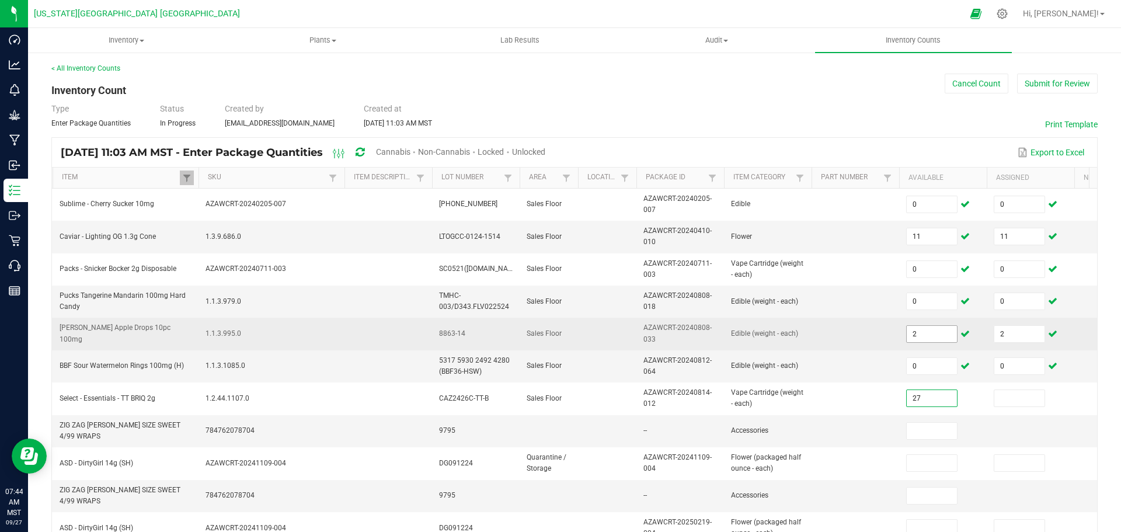
type input "27"
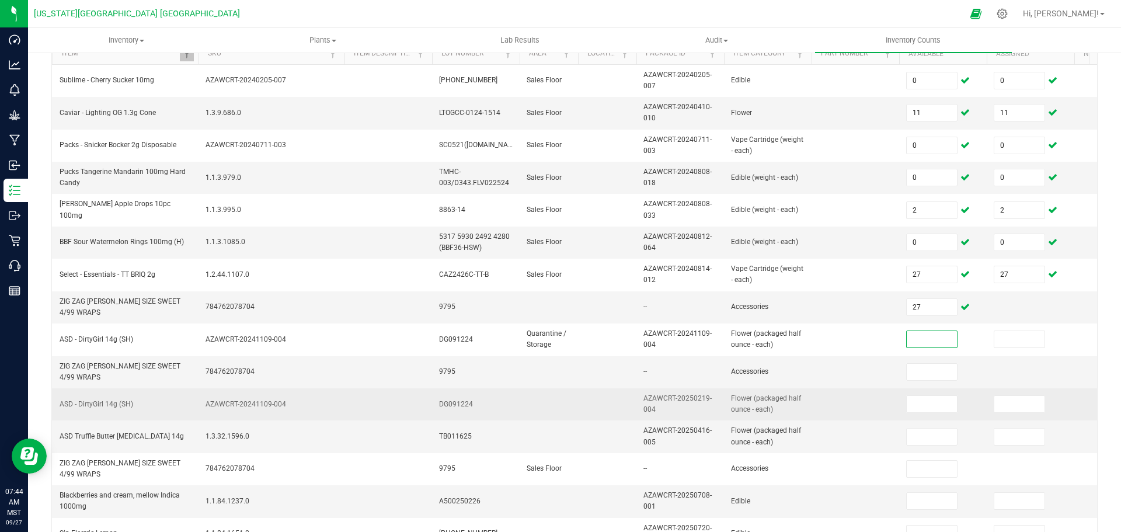
scroll to position [175, 0]
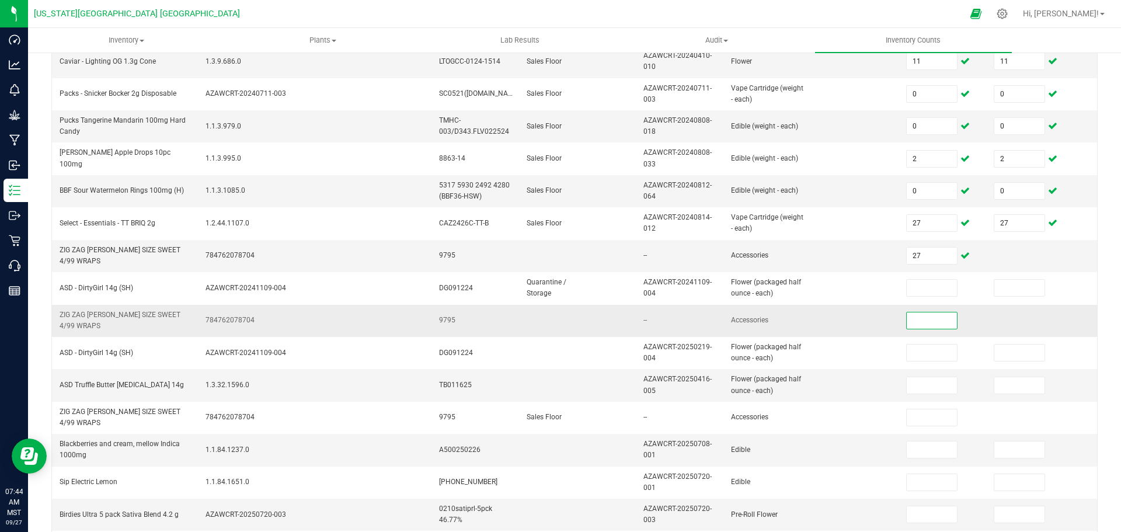
click at [918, 320] on input at bounding box center [932, 320] width 50 height 16
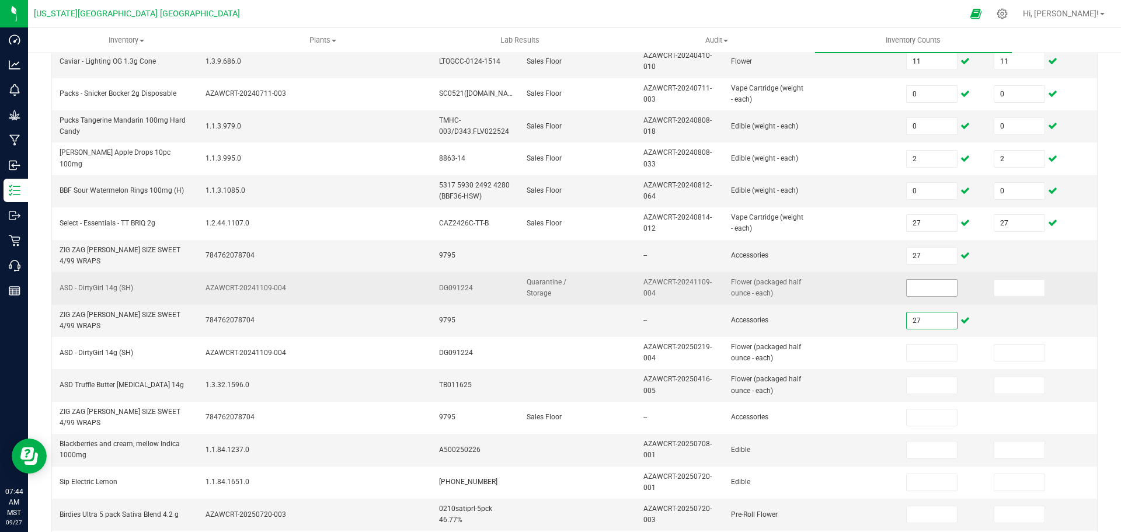
type input "27"
click at [927, 283] on input at bounding box center [932, 288] width 50 height 16
click at [927, 284] on input at bounding box center [932, 288] width 50 height 16
type input "8"
type input "7"
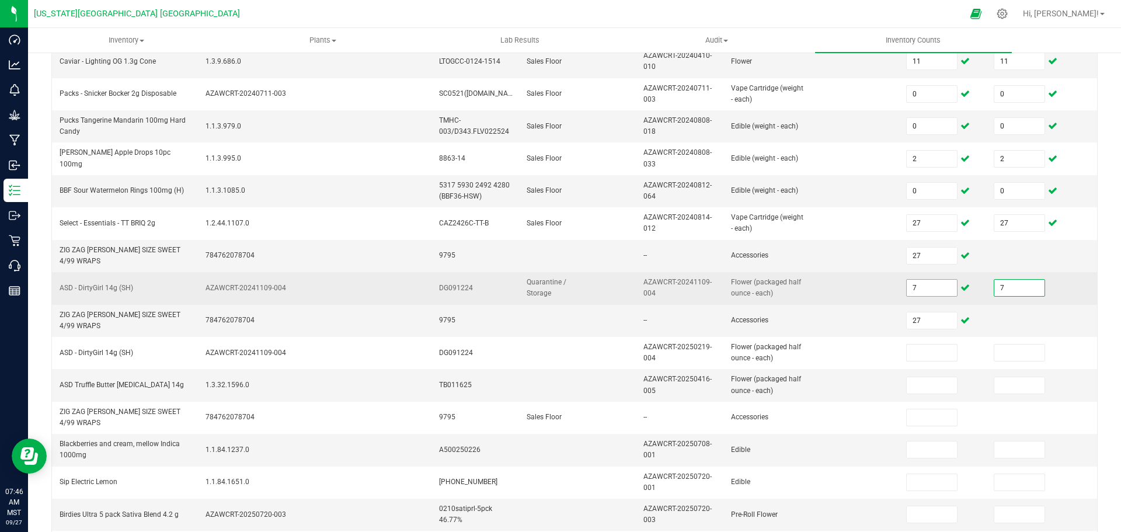
type input "7"
type input "19"
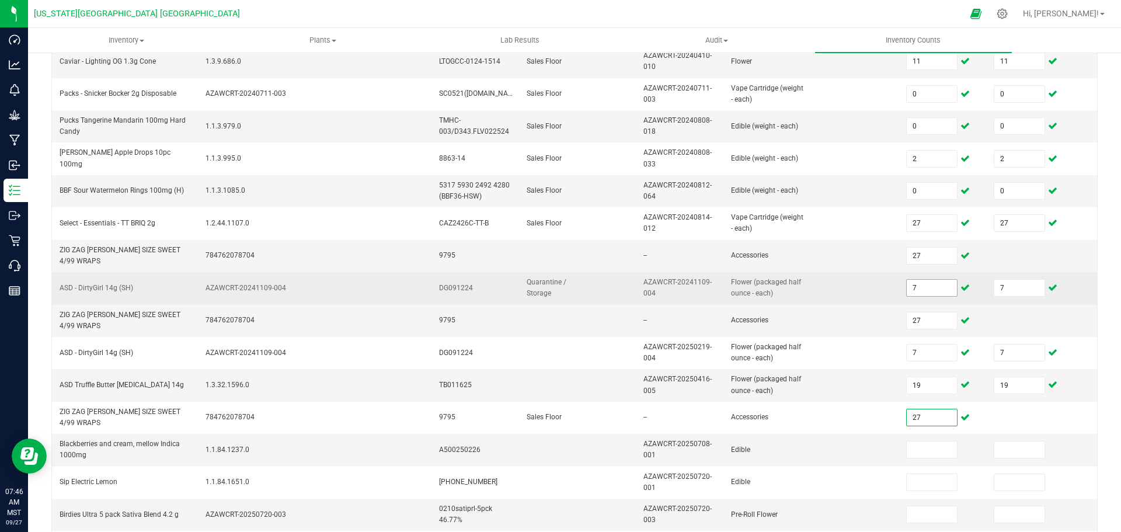
type input "27"
type input "30"
type input "57"
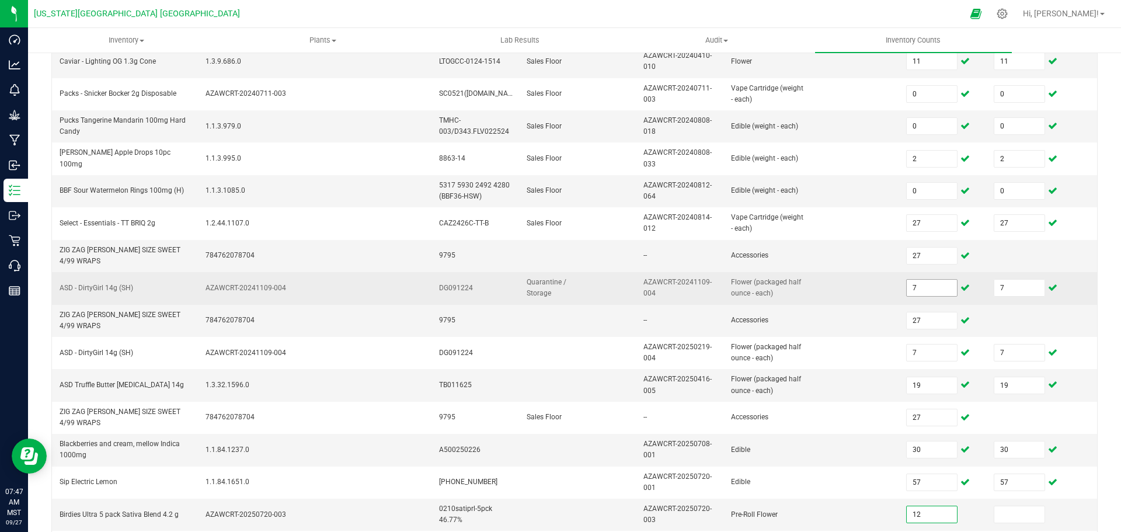
type input "12"
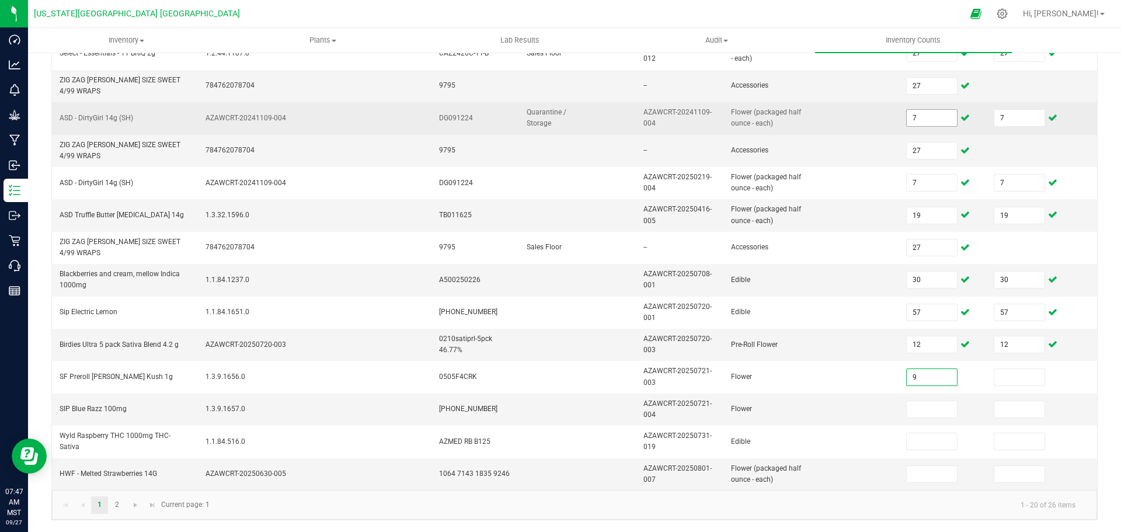
type input "9"
type input "5"
type input "3"
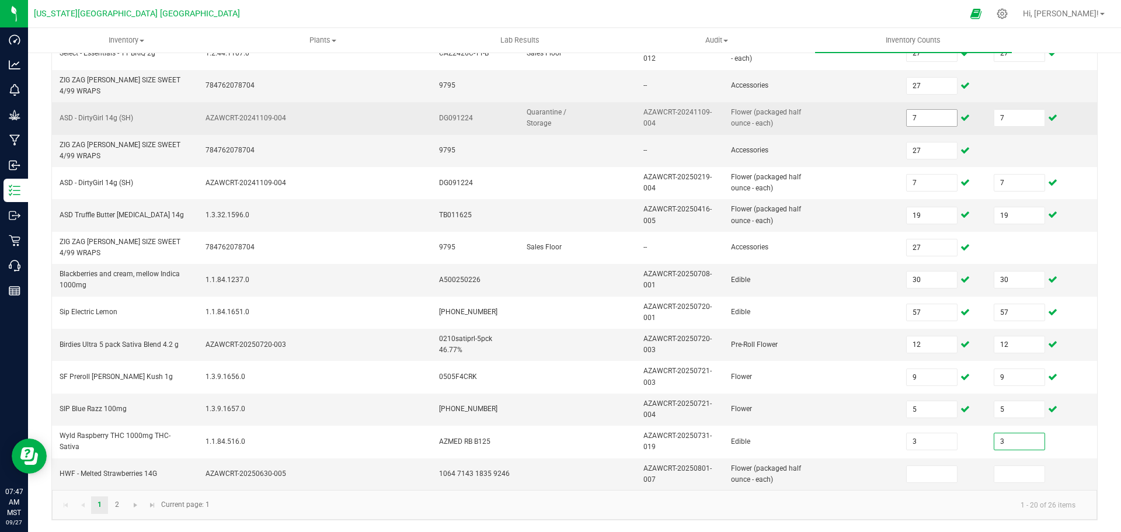
type input "3"
type input "2"
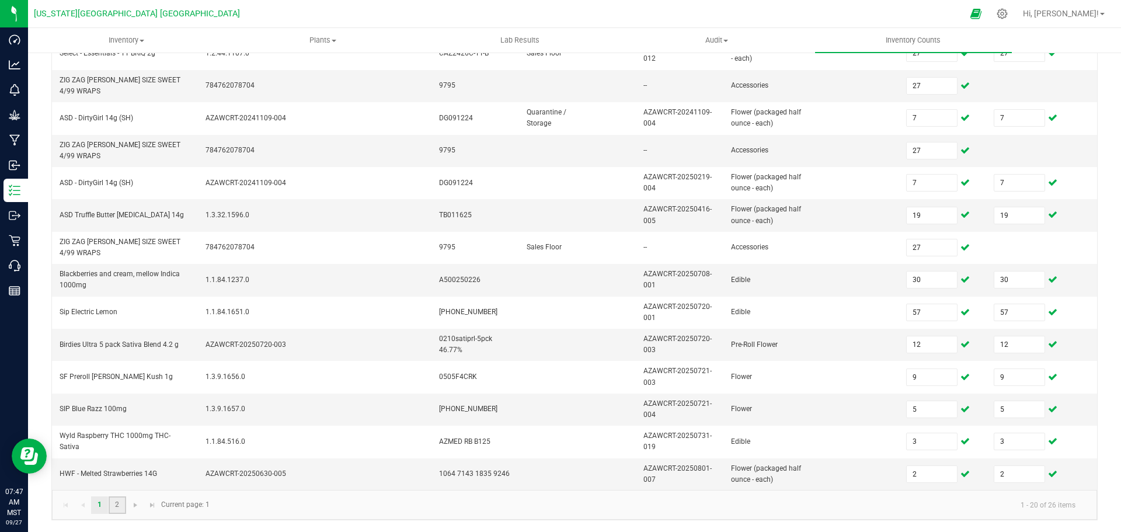
click at [119, 500] on link "2" at bounding box center [117, 505] width 17 height 18
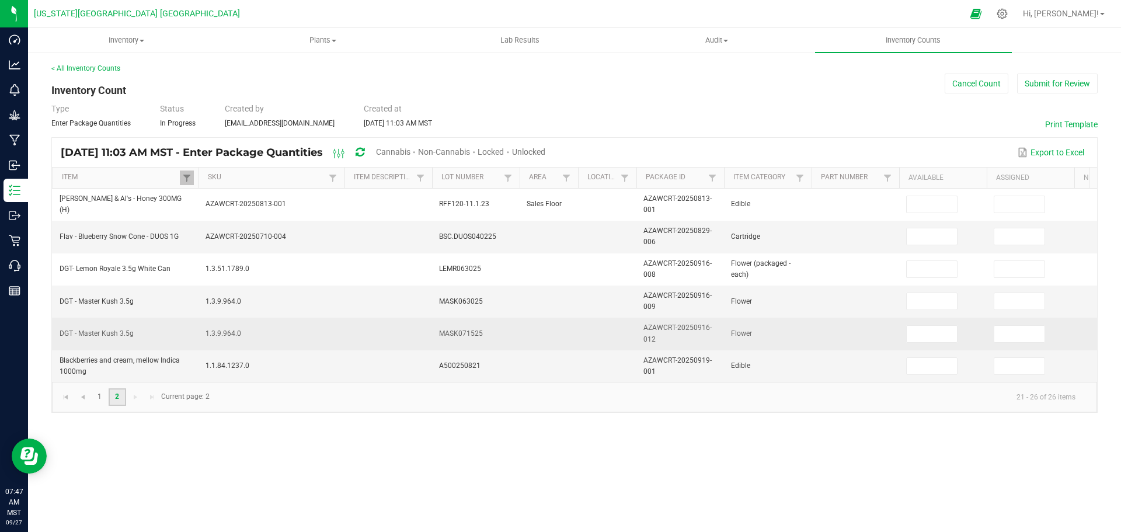
scroll to position [0, 0]
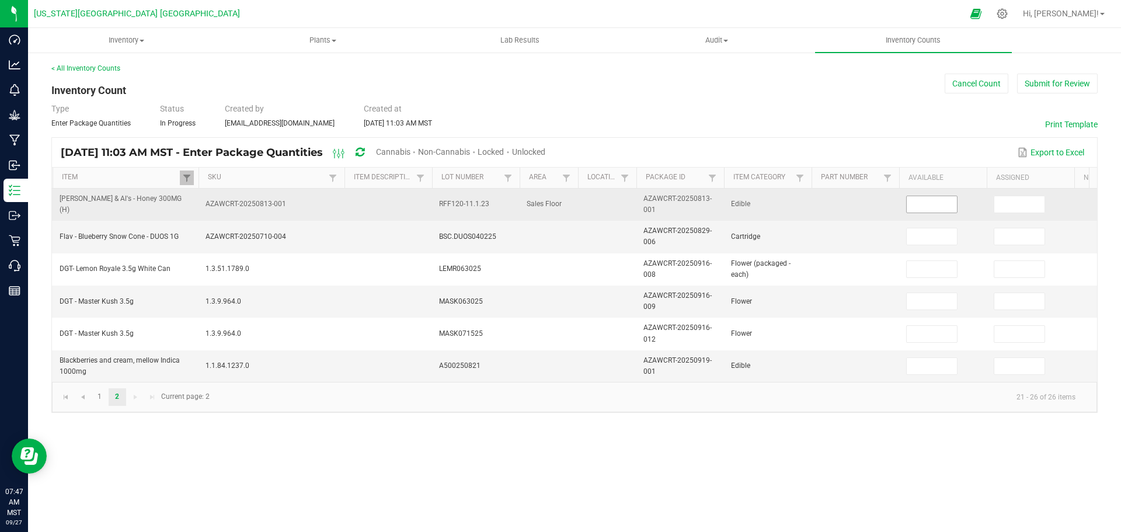
click at [924, 202] on input at bounding box center [932, 204] width 50 height 16
type input "9"
type input "6"
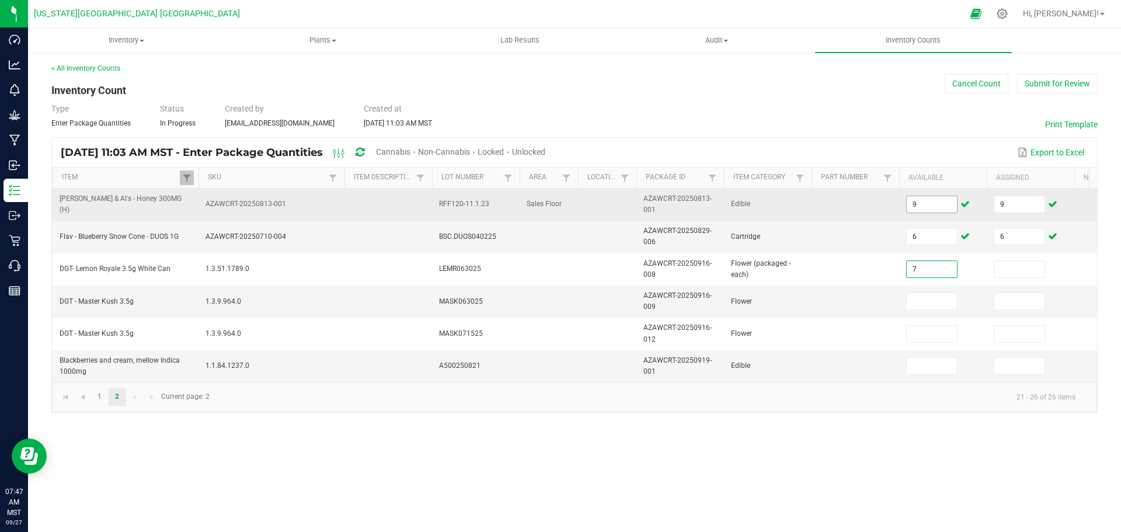
type input "7"
type input "22"
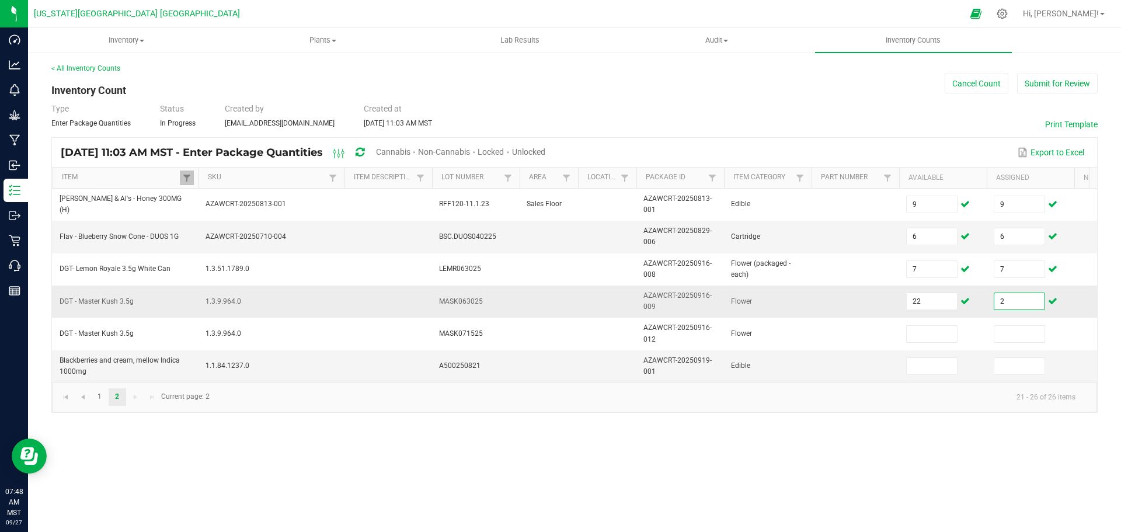
click at [1016, 308] on input "2" at bounding box center [1019, 301] width 50 height 16
type input "22"
type input "16"
type input "30"
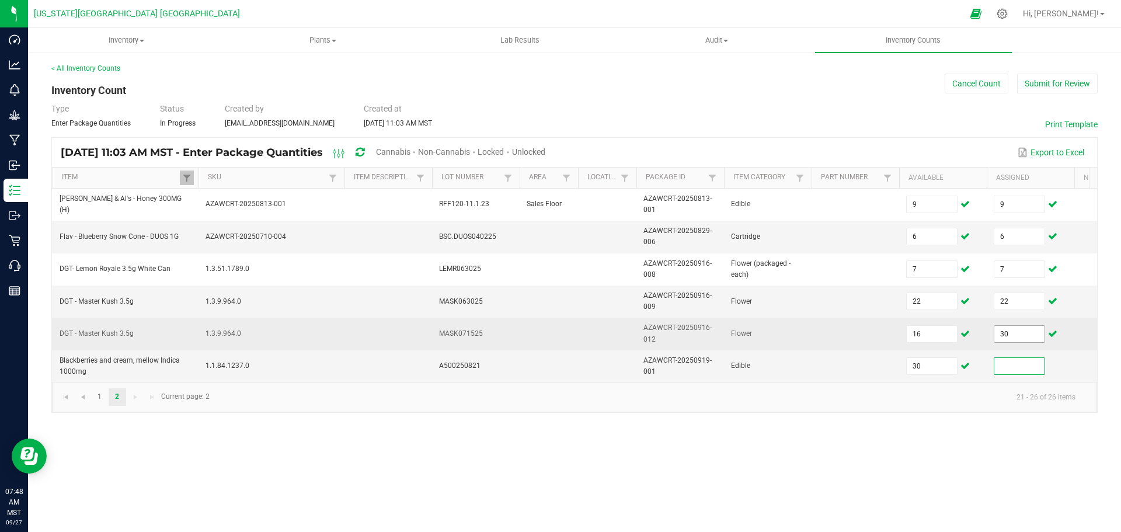
click at [1013, 334] on input "30" at bounding box center [1019, 334] width 50 height 16
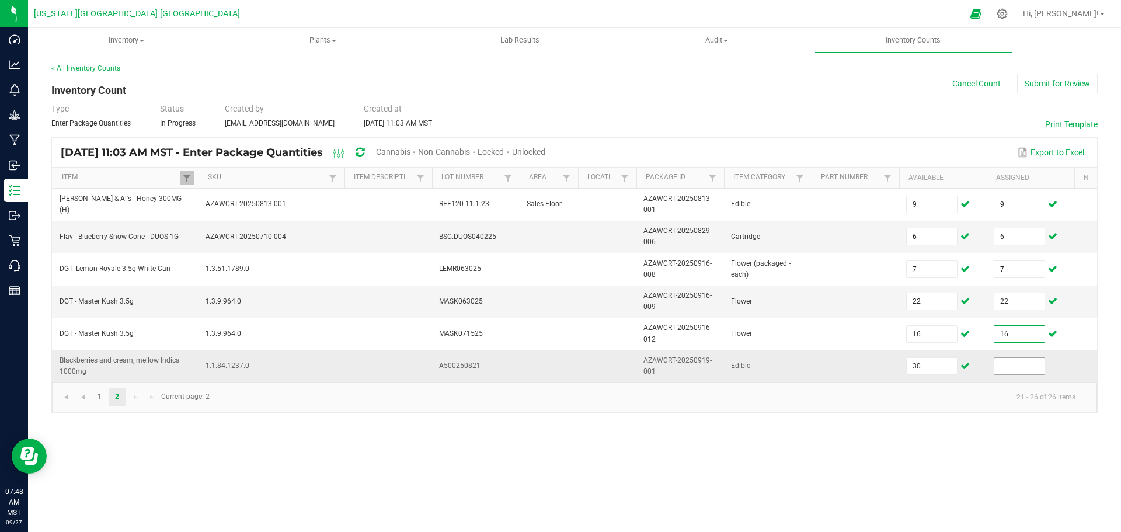
type input "16"
click at [1010, 363] on input at bounding box center [1019, 366] width 50 height 16
type input "30"
click at [1036, 86] on button "Submit for Review" at bounding box center [1057, 84] width 81 height 20
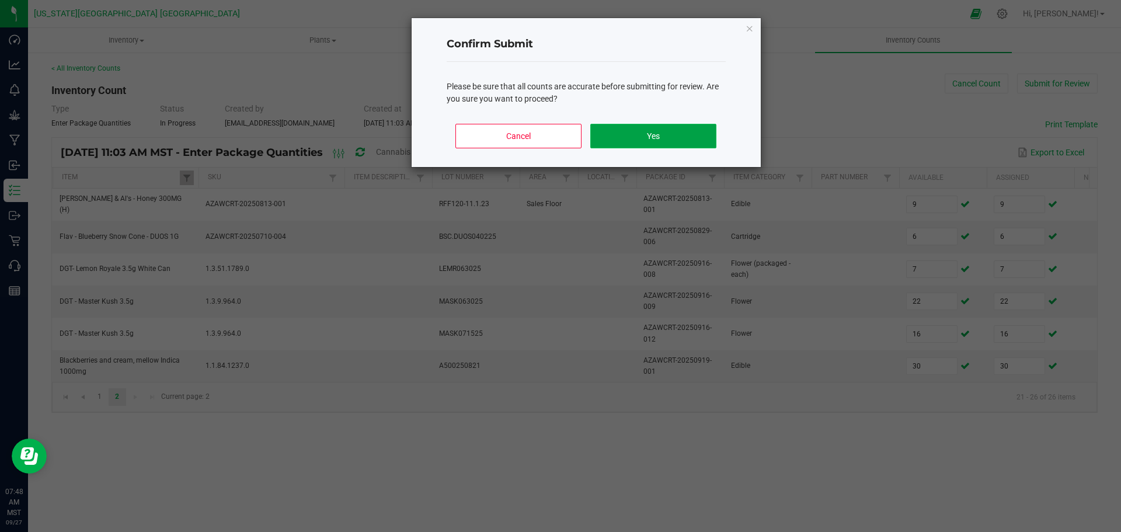
click at [667, 137] on button "Yes" at bounding box center [653, 136] width 126 height 25
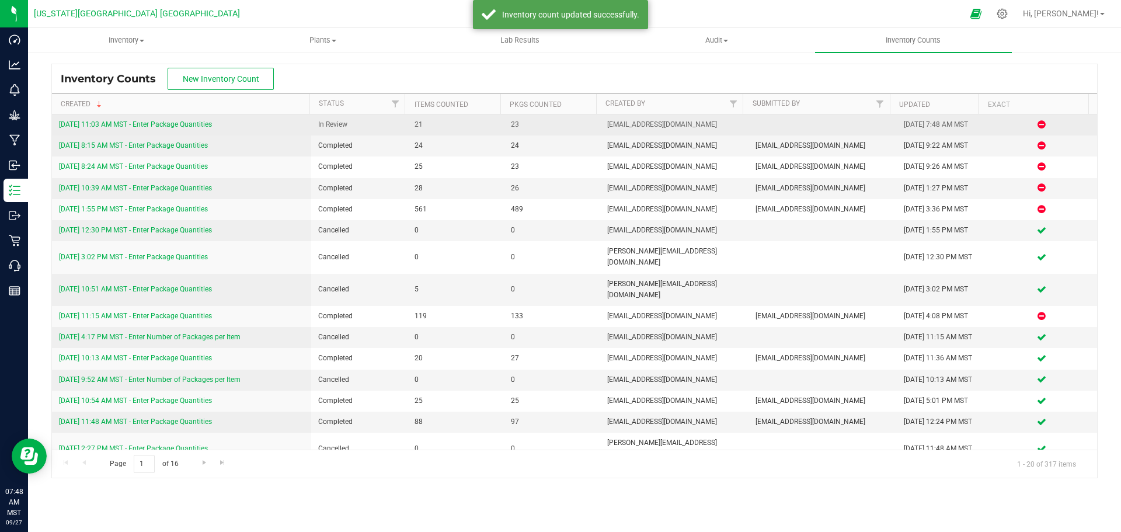
click at [141, 124] on link "[DATE] 11:03 AM MST - Enter Package Quantities" at bounding box center [135, 124] width 153 height 8
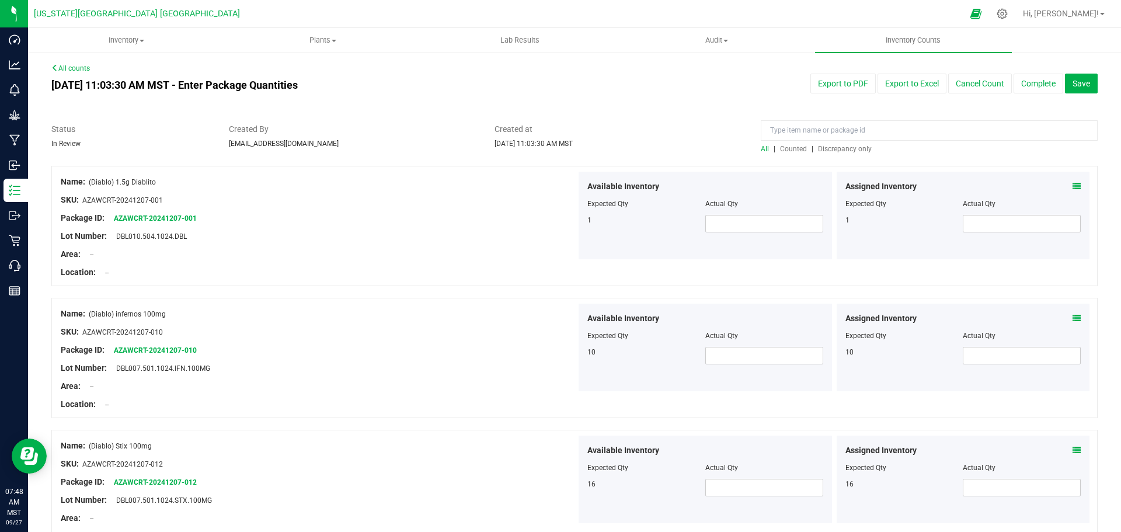
click at [789, 152] on span "Counted" at bounding box center [793, 149] width 27 height 8
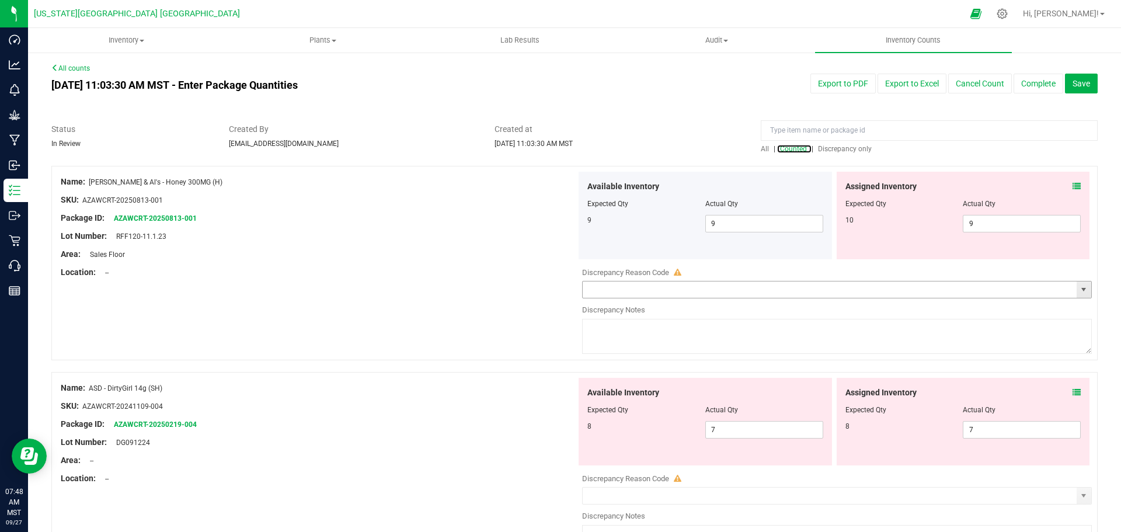
click at [1079, 292] on span "select" at bounding box center [1083, 289] width 9 height 9
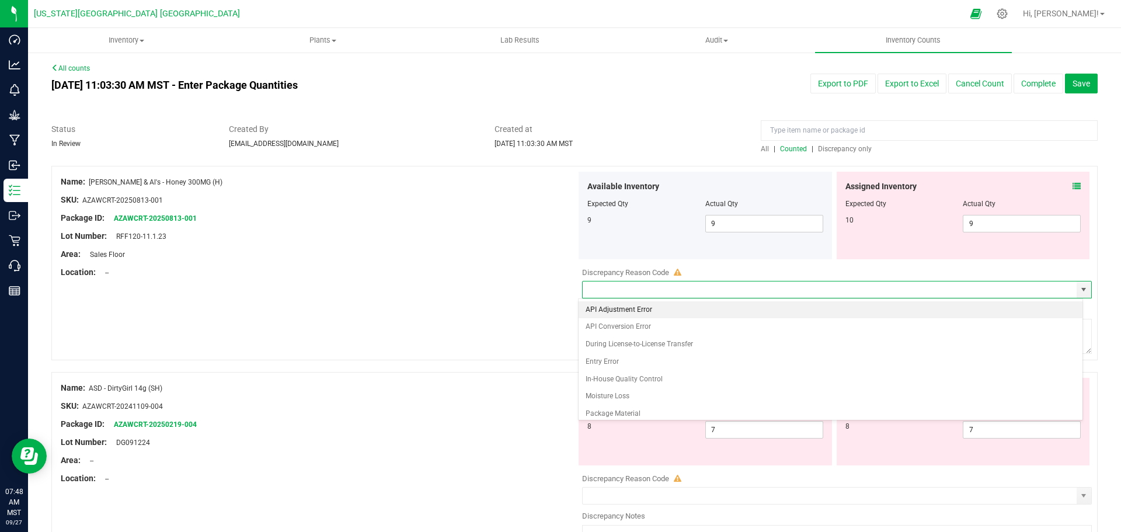
click at [635, 304] on li "API Adjustment Error" at bounding box center [831, 310] width 504 height 18
type input "API Adjustment Error"
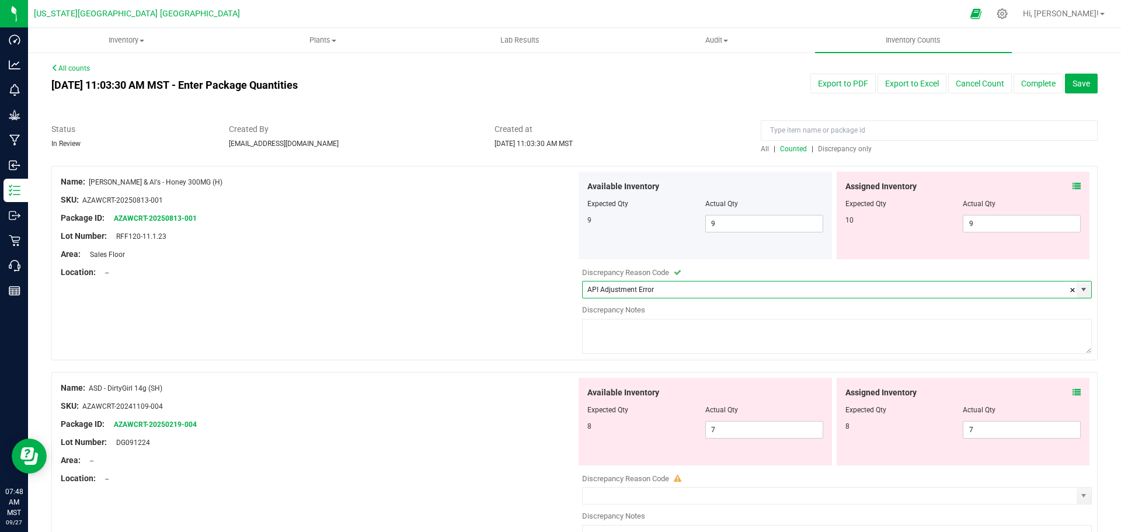
click at [621, 325] on textarea at bounding box center [837, 336] width 510 height 35
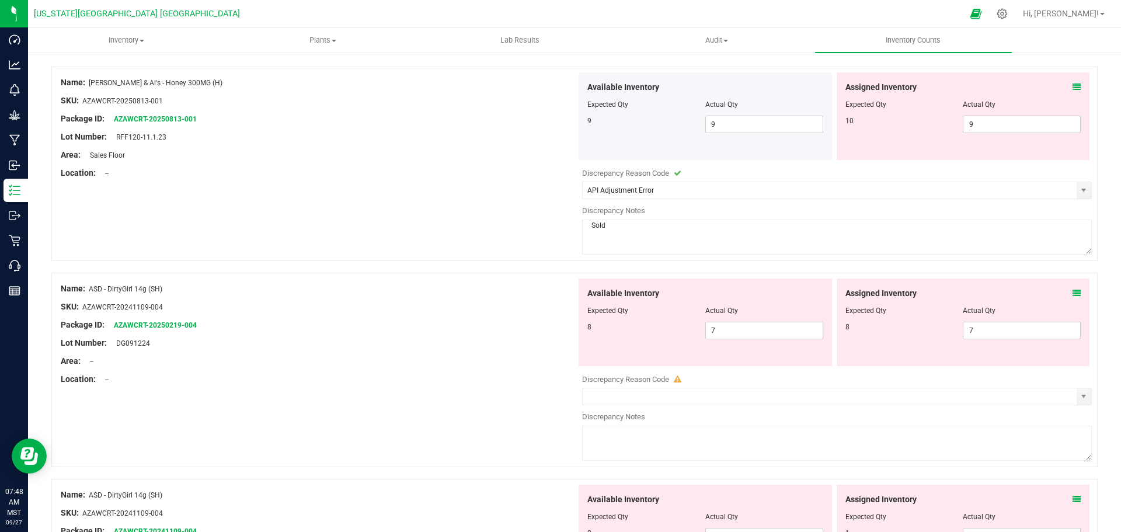
scroll to position [175, 0]
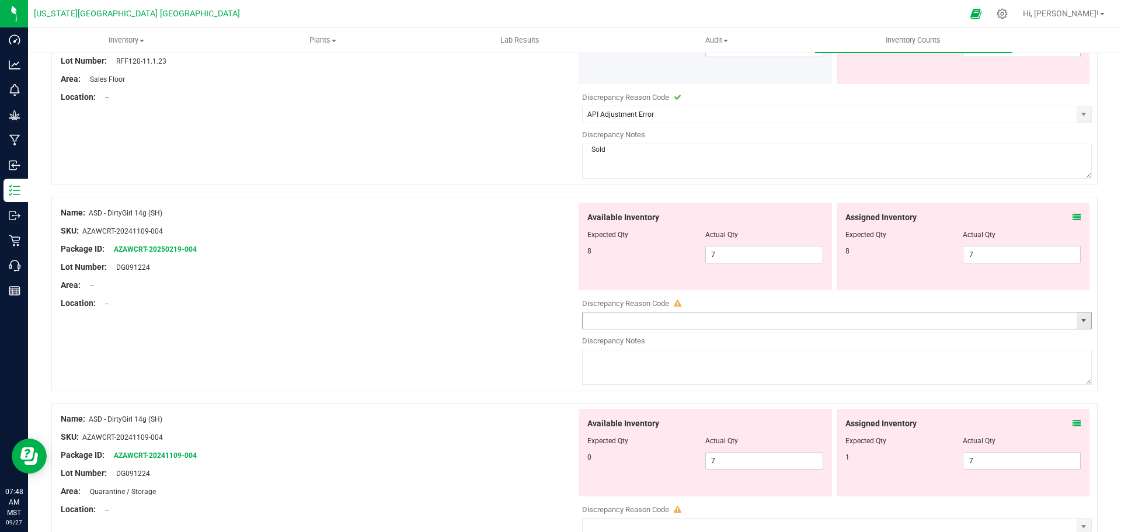
click at [1077, 321] on span "select" at bounding box center [1084, 320] width 15 height 16
type textarea "Sold"
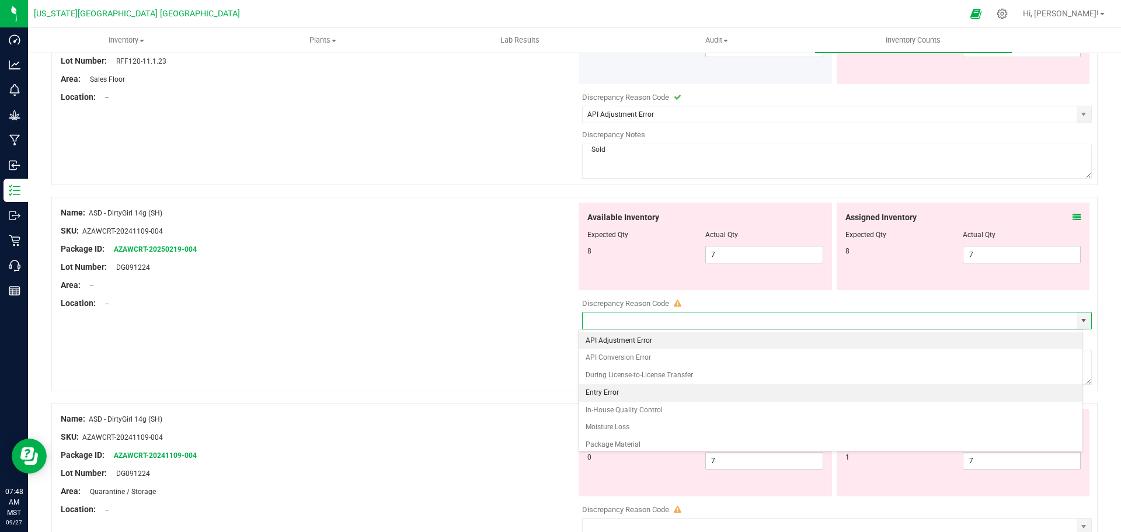
click at [589, 340] on li "API Adjustment Error" at bounding box center [831, 341] width 504 height 18
type input "API Adjustment Error"
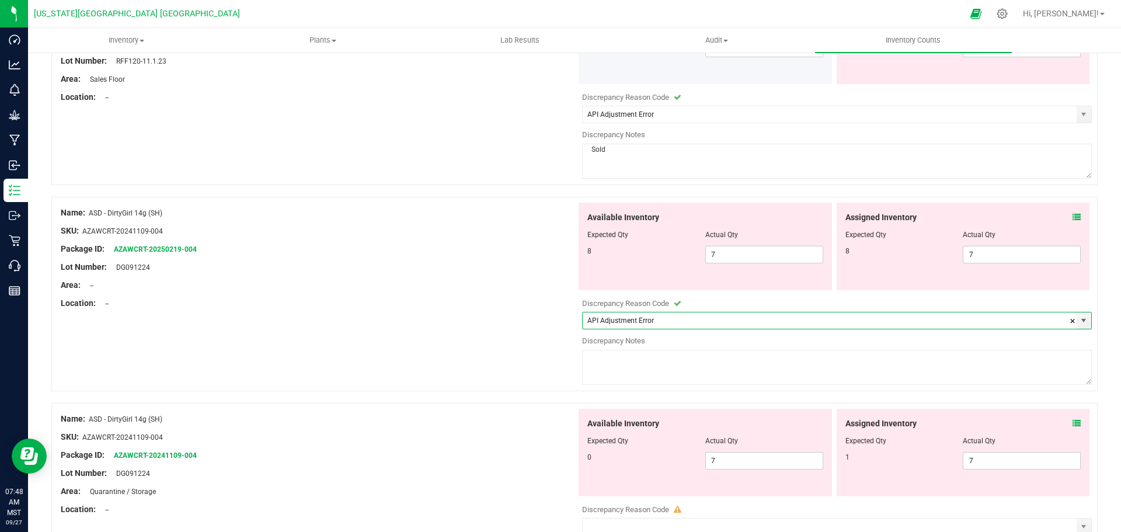
click at [589, 360] on textarea at bounding box center [837, 367] width 510 height 35
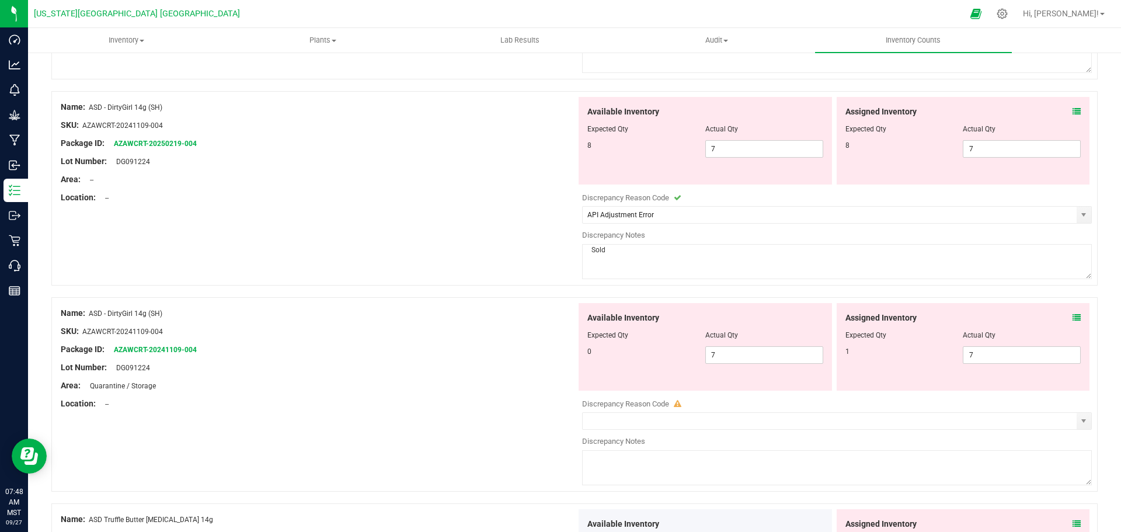
scroll to position [292, 0]
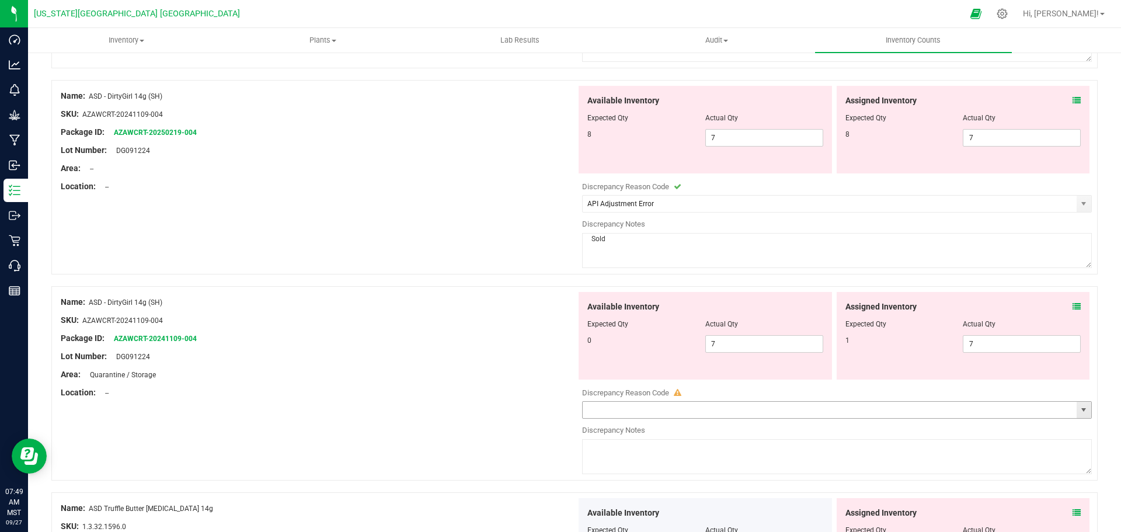
drag, startPoint x: 1074, startPoint y: 409, endPoint x: 879, endPoint y: 421, distance: 195.4
click at [1079, 409] on span "select" at bounding box center [1083, 409] width 9 height 9
type textarea "Sold"
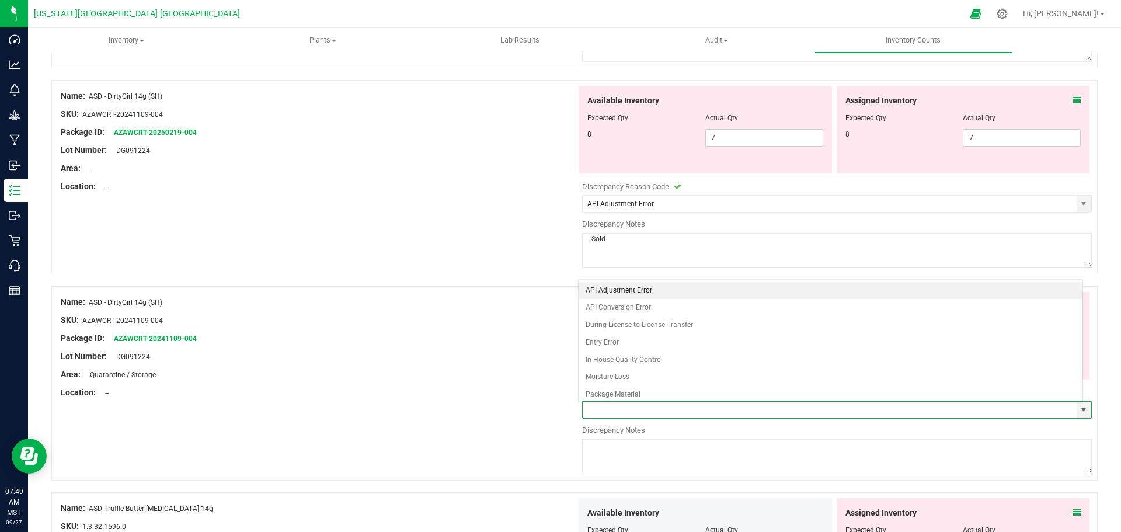
drag, startPoint x: 633, startPoint y: 291, endPoint x: 614, endPoint y: 375, distance: 86.3
click at [633, 294] on li "API Adjustment Error" at bounding box center [831, 291] width 504 height 18
type input "API Adjustment Error"
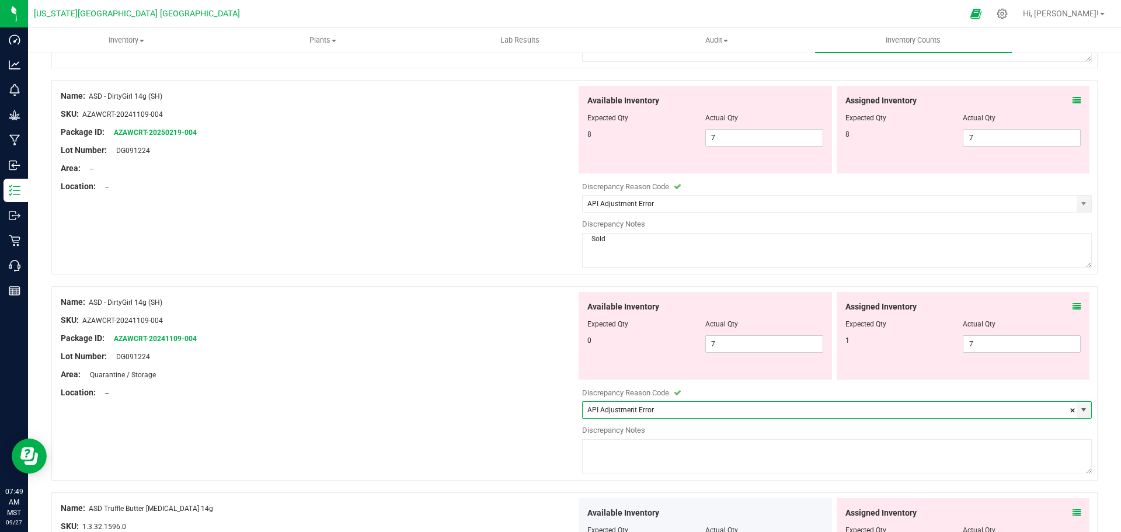
click at [615, 447] on textarea at bounding box center [837, 456] width 510 height 35
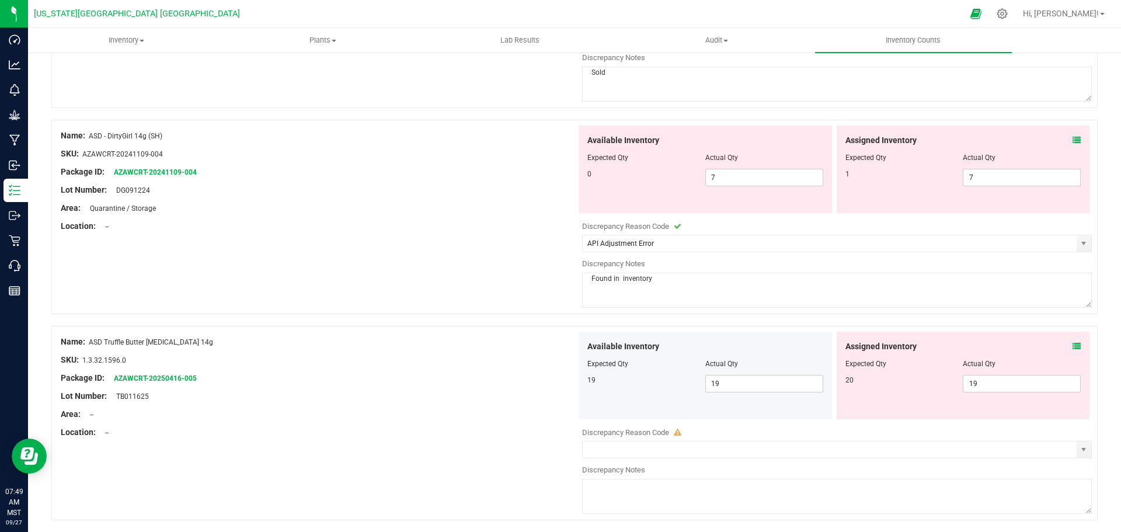
scroll to position [467, 0]
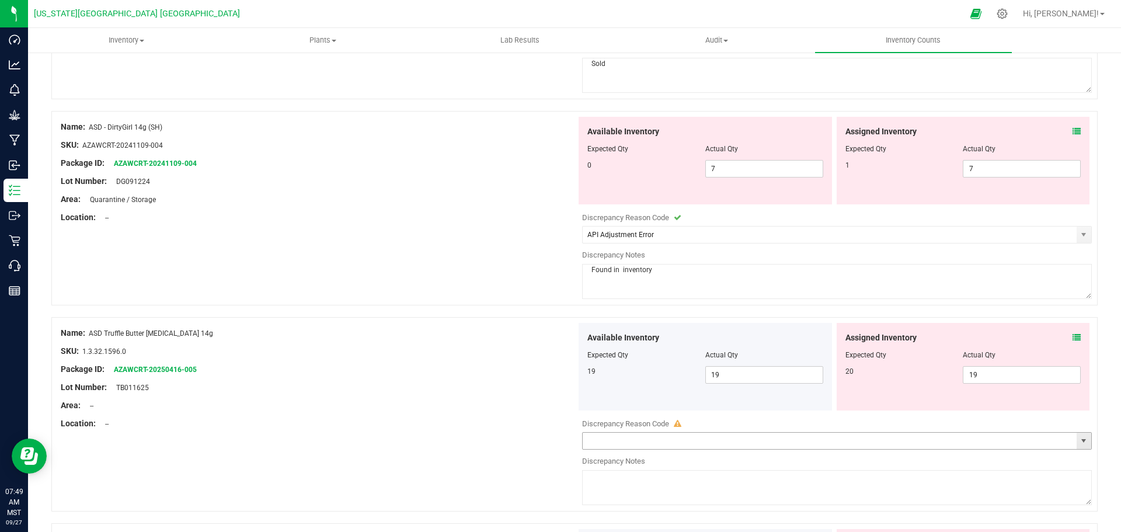
click at [1079, 444] on span "select" at bounding box center [1083, 440] width 9 height 9
type textarea "Found in inventory"
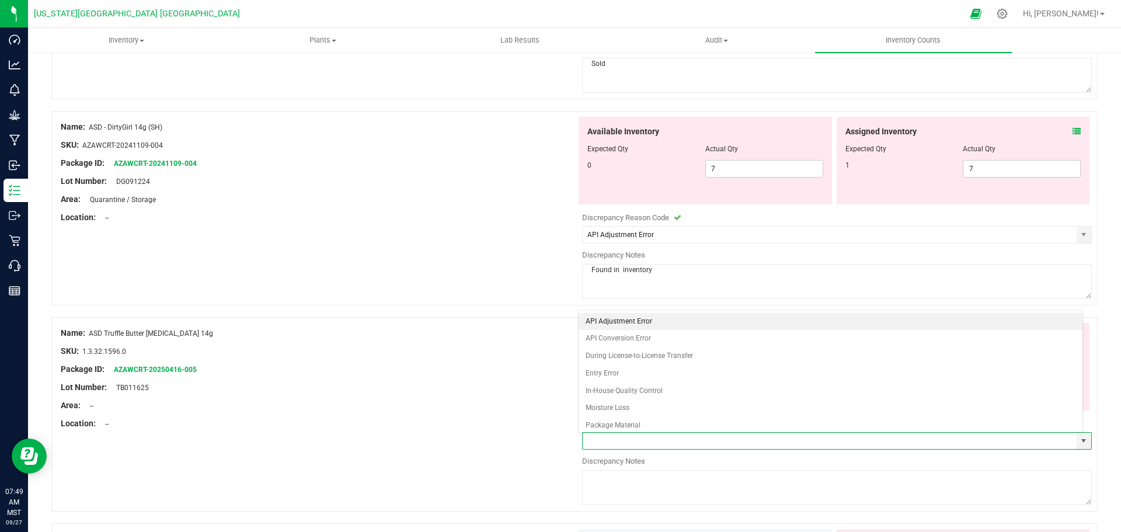
drag, startPoint x: 631, startPoint y: 321, endPoint x: 627, endPoint y: 329, distance: 8.6
click at [630, 323] on li "API Adjustment Error" at bounding box center [831, 322] width 504 height 18
type input "API Adjustment Error"
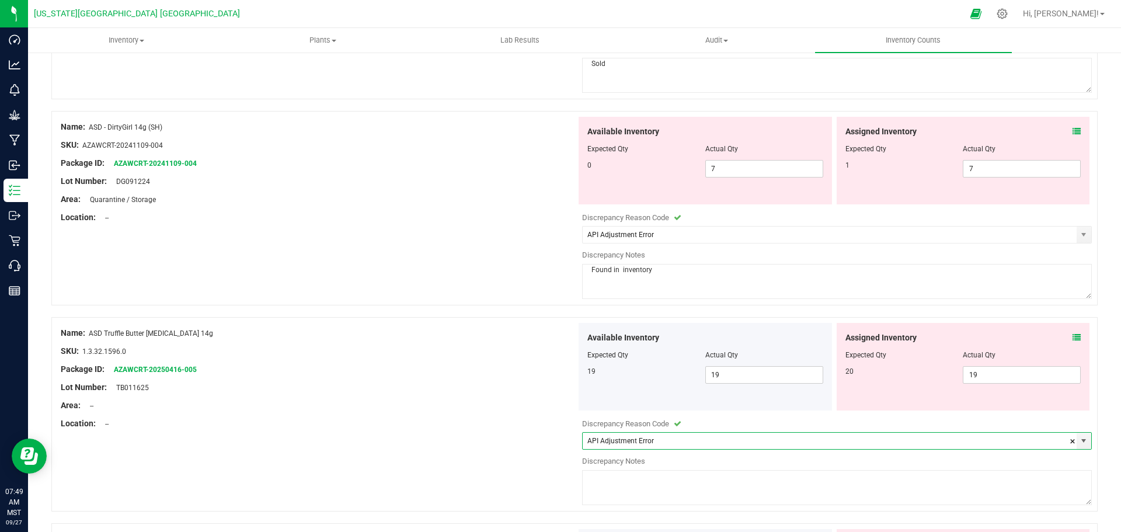
click at [612, 491] on textarea at bounding box center [837, 487] width 510 height 35
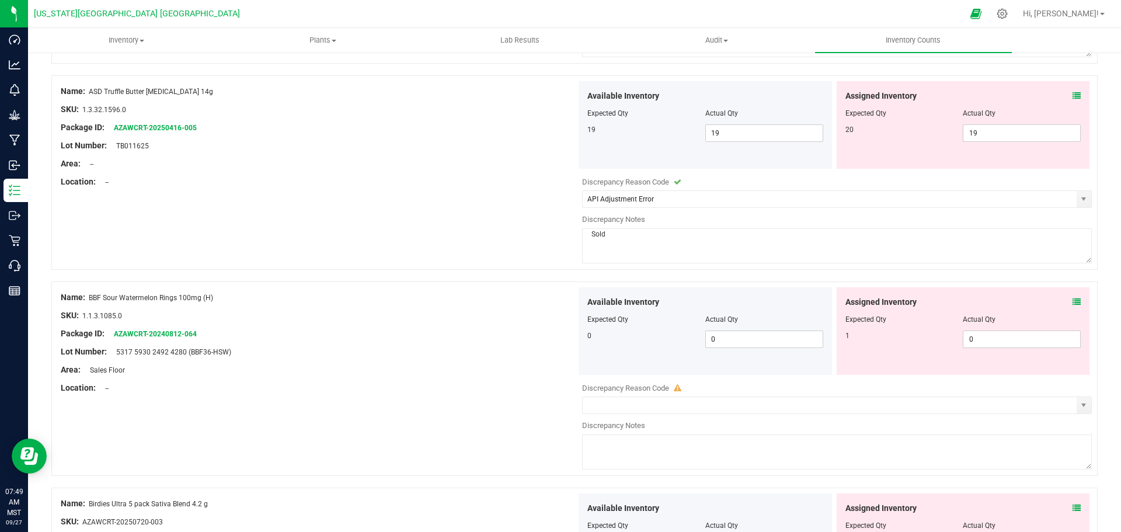
scroll to position [817, 0]
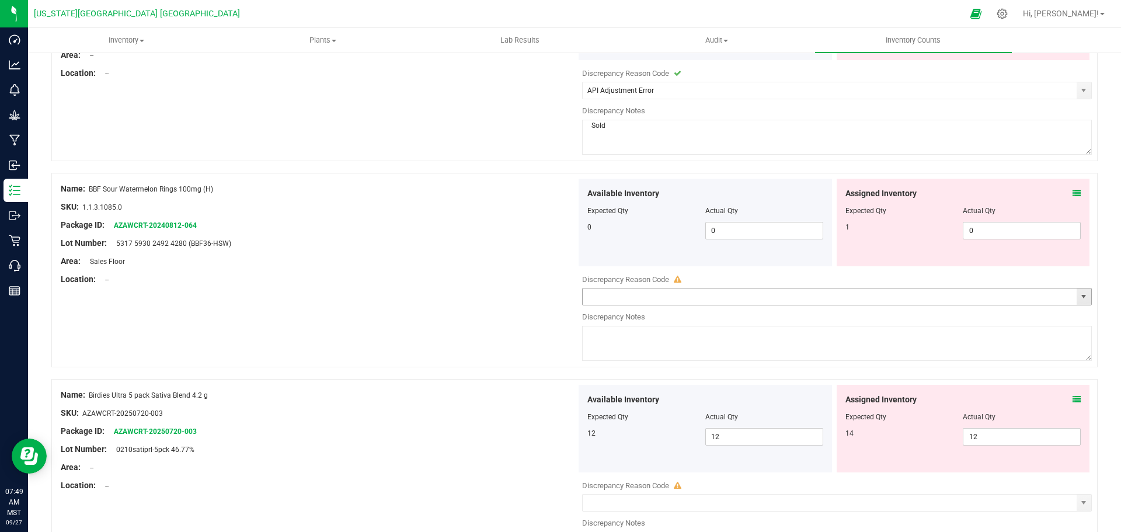
click at [1079, 295] on span "select" at bounding box center [1083, 296] width 9 height 9
type textarea "Sold"
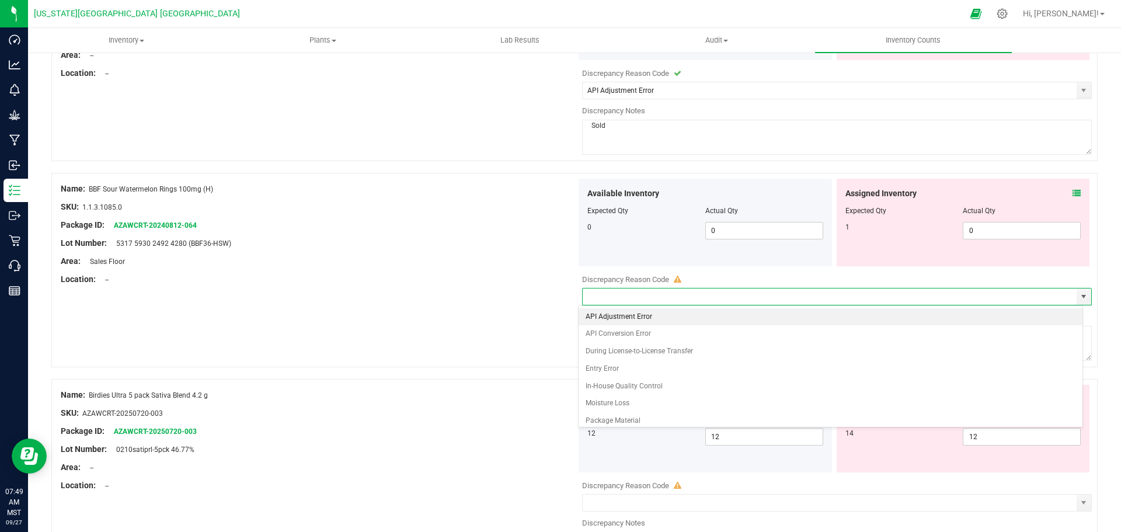
click at [584, 313] on li "API Adjustment Error" at bounding box center [831, 317] width 504 height 18
type input "API Adjustment Error"
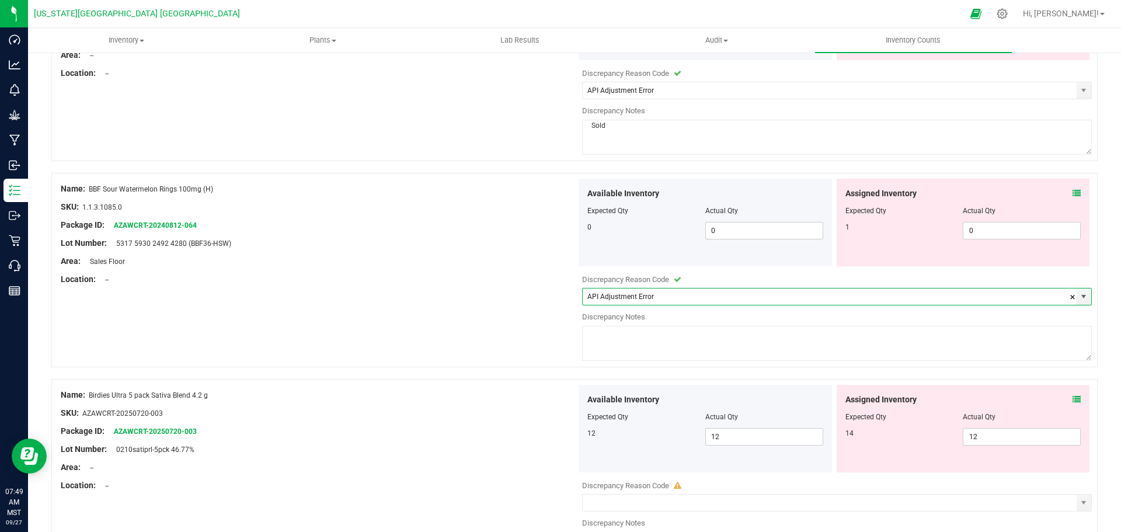
click at [614, 339] on textarea at bounding box center [837, 343] width 510 height 35
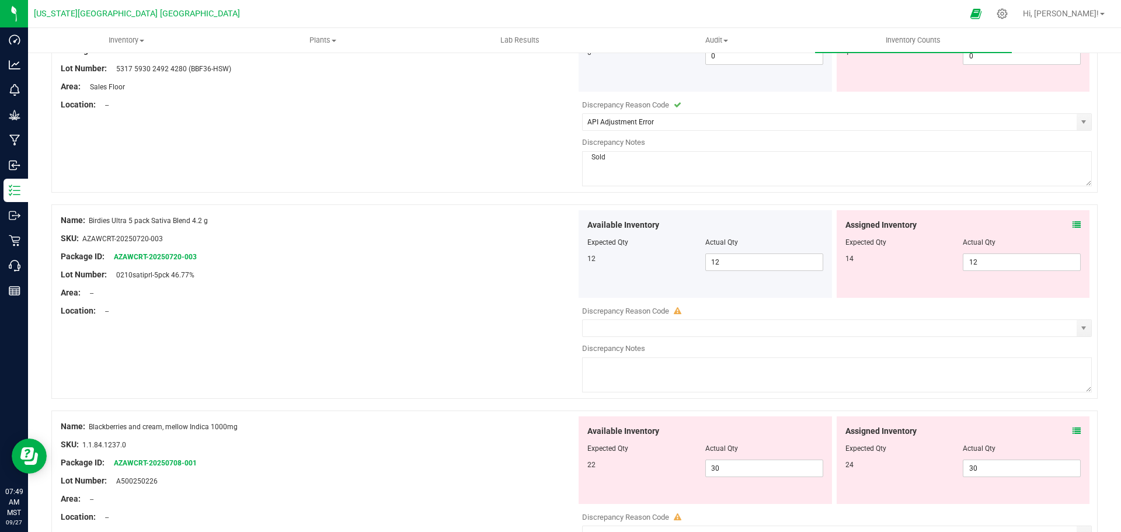
scroll to position [993, 0]
click at [1079, 326] on span "select" at bounding box center [1083, 327] width 9 height 9
type textarea "Sold"
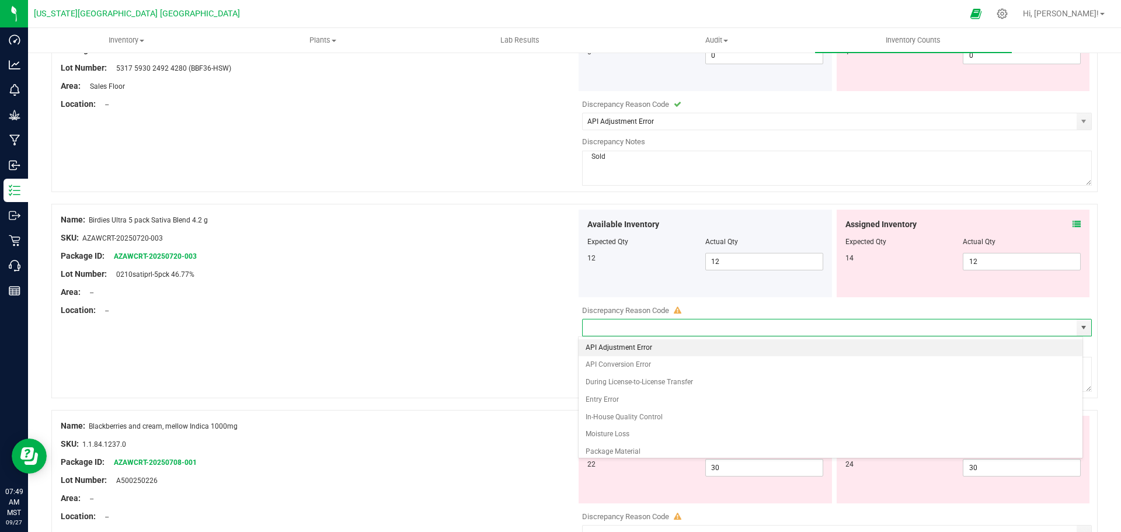
click at [604, 342] on li "API Adjustment Error" at bounding box center [831, 348] width 504 height 18
type input "API Adjustment Error"
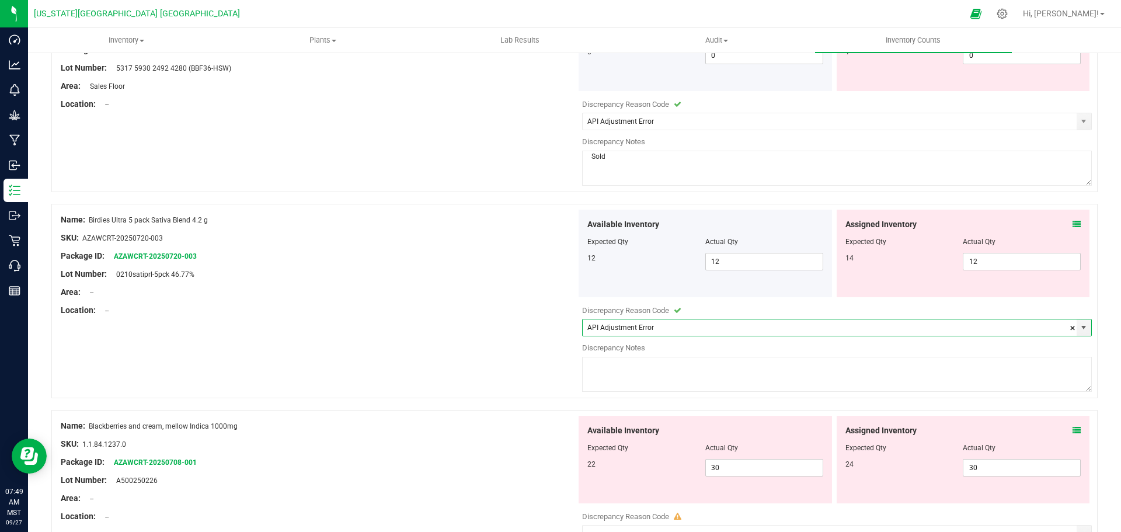
click at [604, 363] on textarea at bounding box center [837, 374] width 510 height 35
type textarea "Sold"
click at [424, 301] on div at bounding box center [319, 301] width 516 height 6
click at [1073, 225] on icon at bounding box center [1077, 224] width 8 height 8
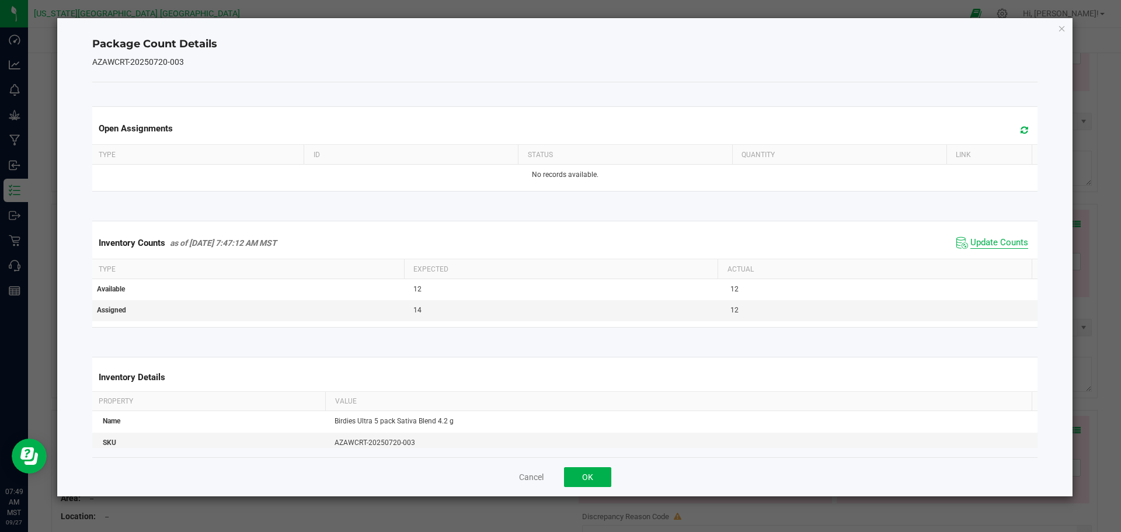
click at [998, 237] on span "Update Counts" at bounding box center [999, 243] width 58 height 12
click at [995, 242] on span "Update Counts" at bounding box center [999, 243] width 58 height 12
click at [1059, 30] on icon "Close" at bounding box center [1062, 28] width 8 height 14
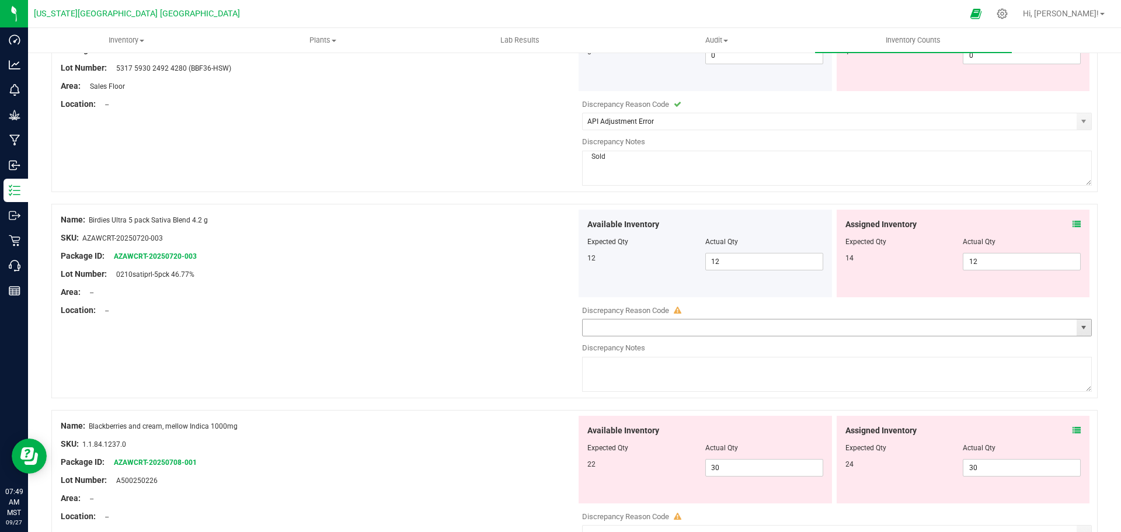
drag, startPoint x: 1081, startPoint y: 329, endPoint x: 1059, endPoint y: 329, distance: 22.8
click at [1078, 329] on span "select" at bounding box center [1084, 327] width 15 height 16
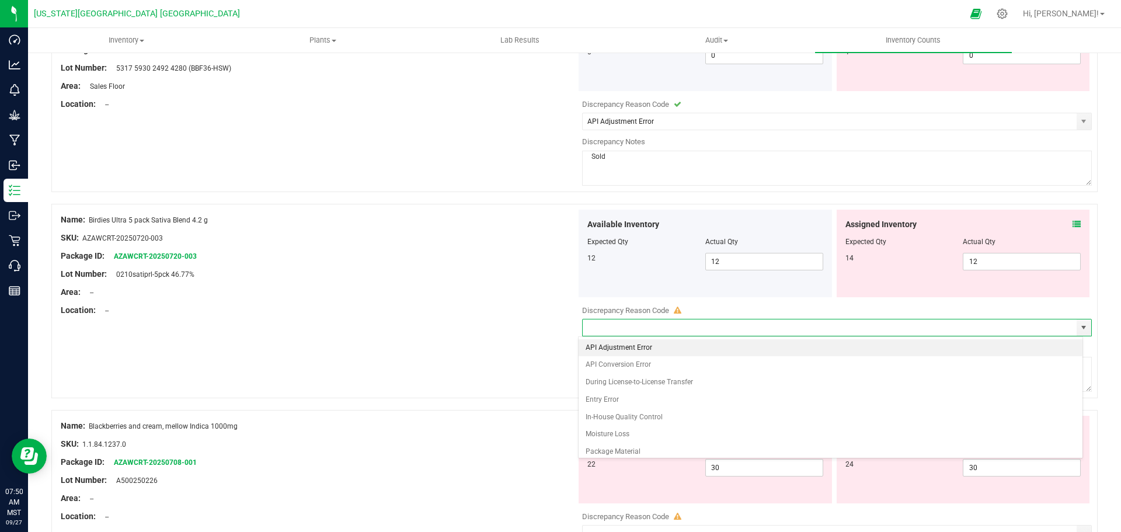
click at [631, 344] on li "API Adjustment Error" at bounding box center [831, 348] width 504 height 18
type input "API Adjustment Error"
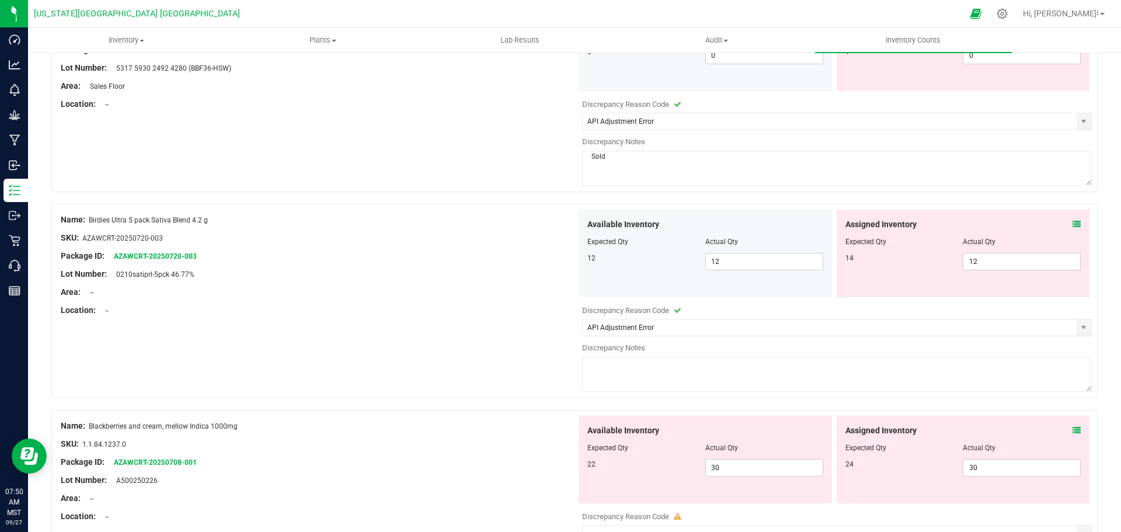
click at [639, 378] on textarea at bounding box center [837, 374] width 510 height 35
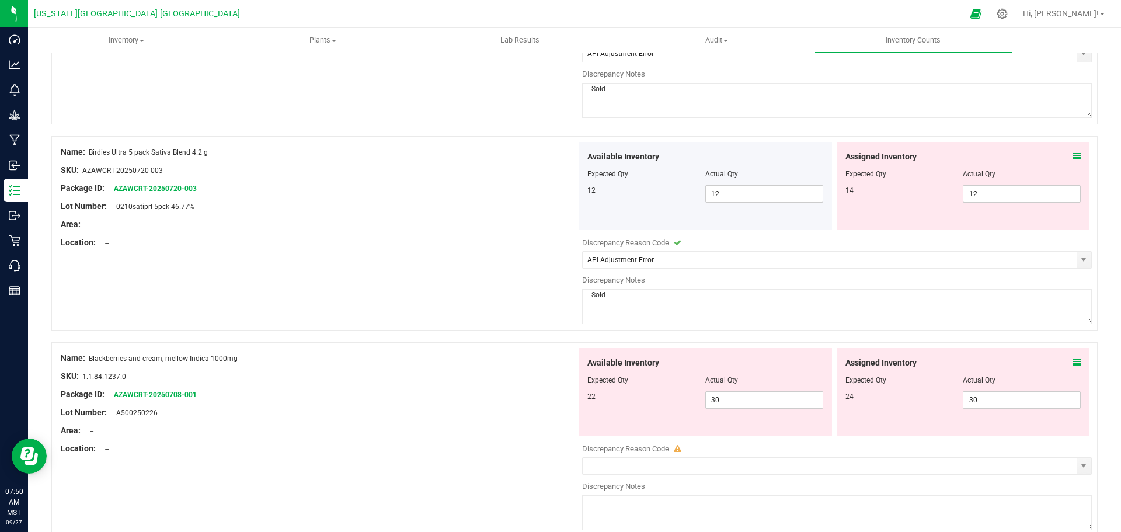
scroll to position [1168, 0]
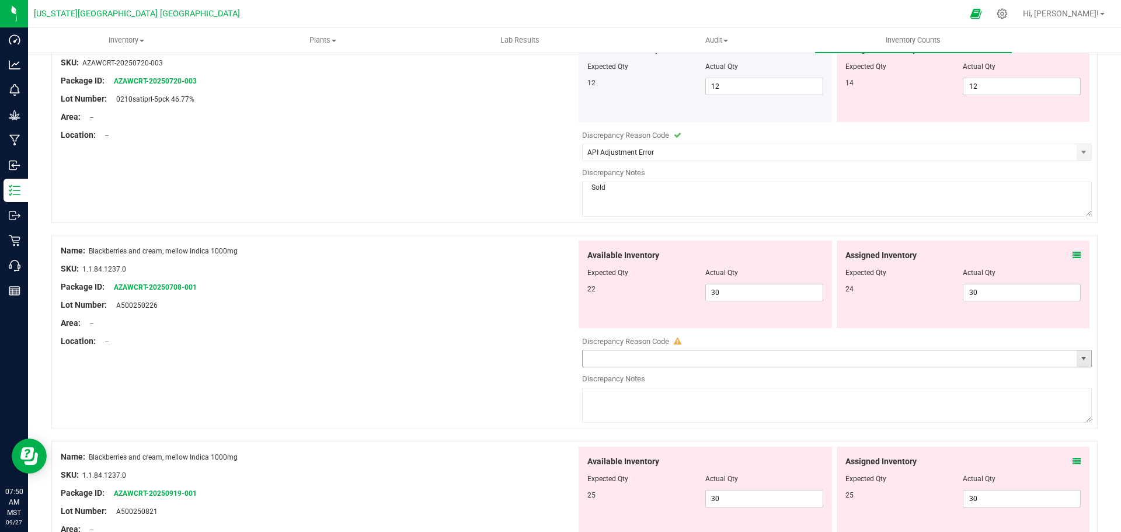
click at [1079, 359] on span "select" at bounding box center [1083, 358] width 9 height 9
type textarea "Sold"
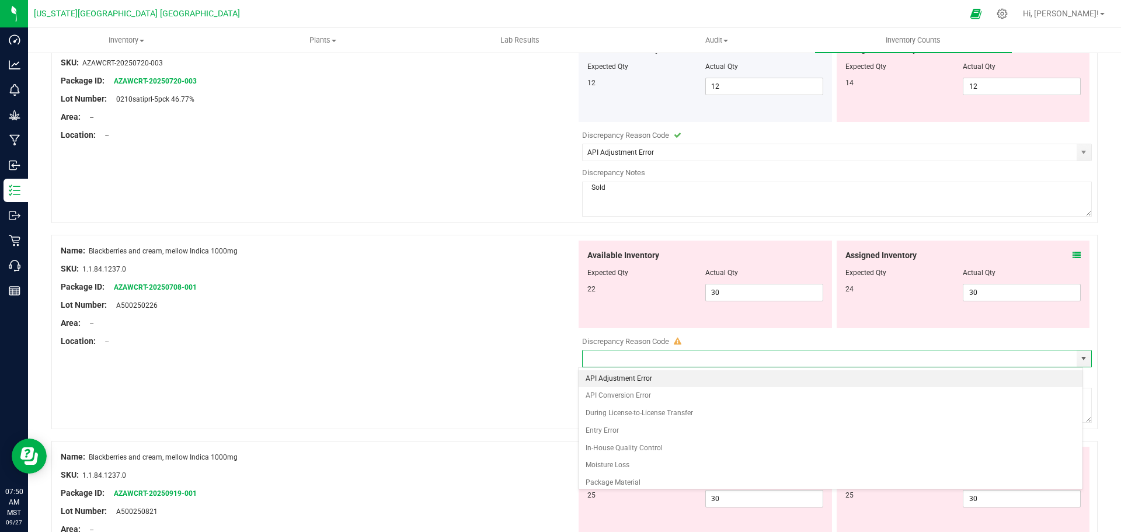
click at [629, 379] on li "API Adjustment Error" at bounding box center [831, 379] width 504 height 18
type input "API Adjustment Error"
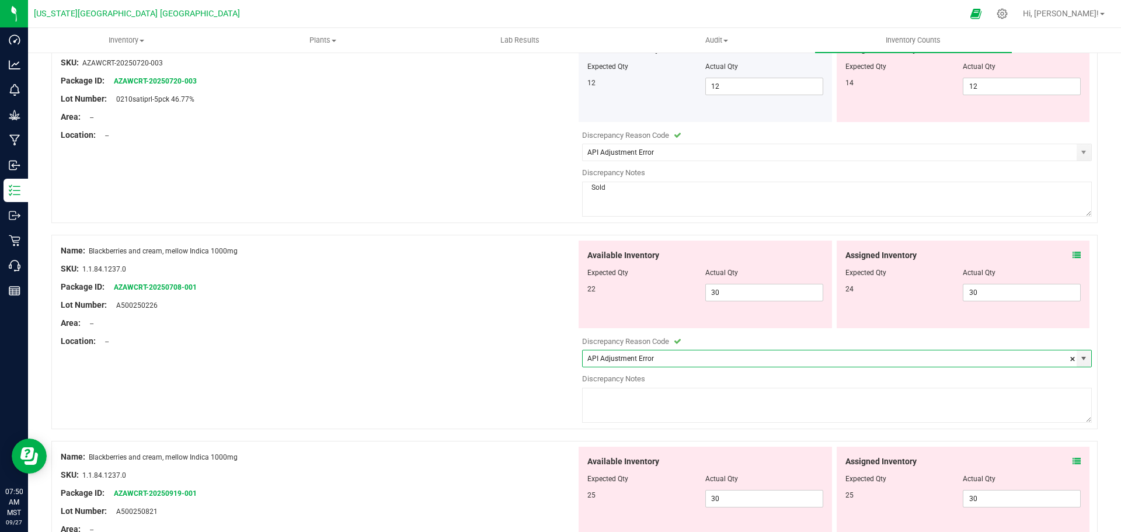
click at [625, 398] on textarea at bounding box center [837, 405] width 510 height 35
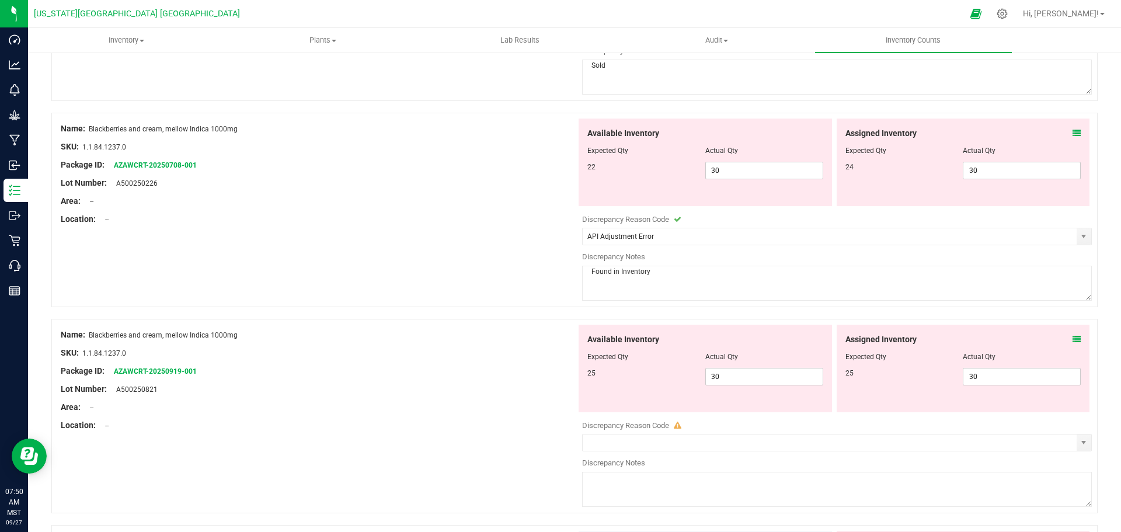
scroll to position [1343, 0]
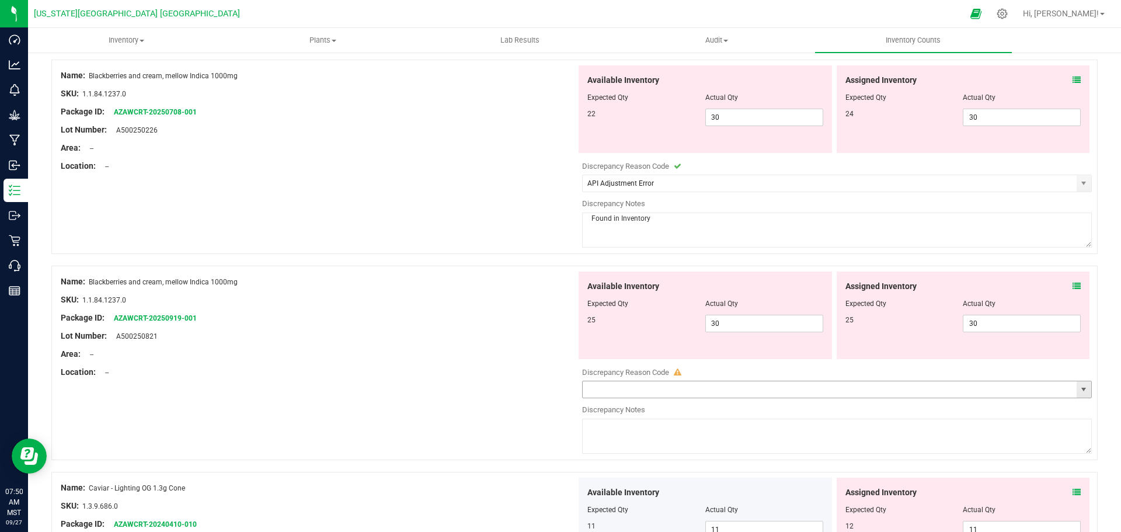
click at [1079, 387] on span "select" at bounding box center [1083, 389] width 9 height 9
type textarea "Found in Inventory"
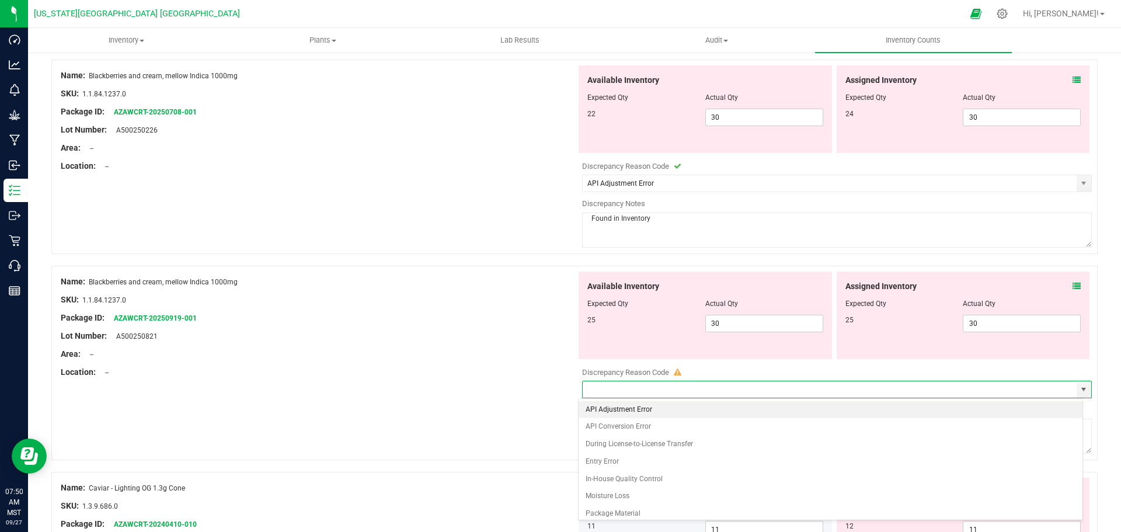
click at [635, 408] on li "API Adjustment Error" at bounding box center [831, 410] width 504 height 18
type input "API Adjustment Error"
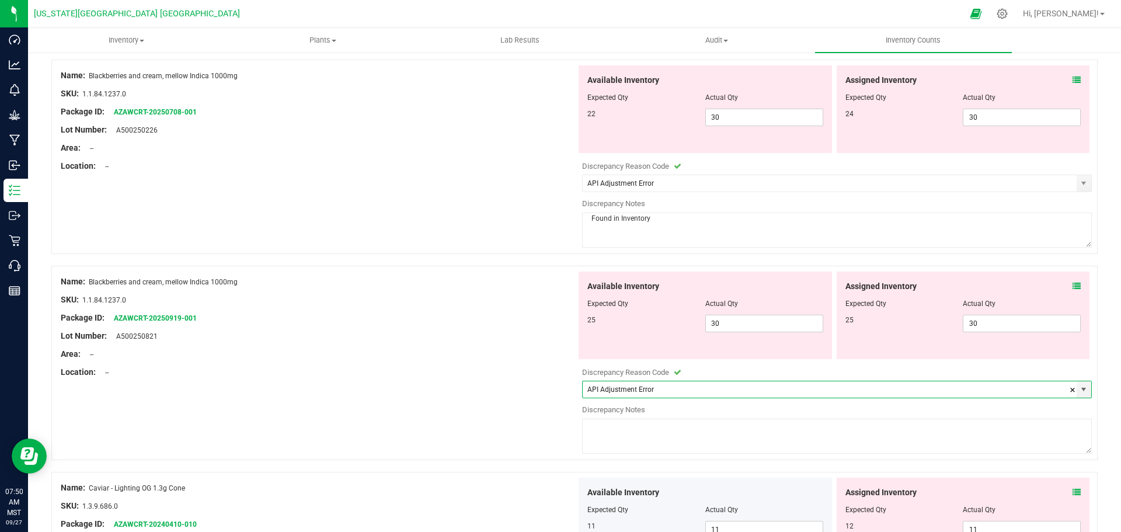
click at [630, 428] on textarea at bounding box center [837, 436] width 510 height 35
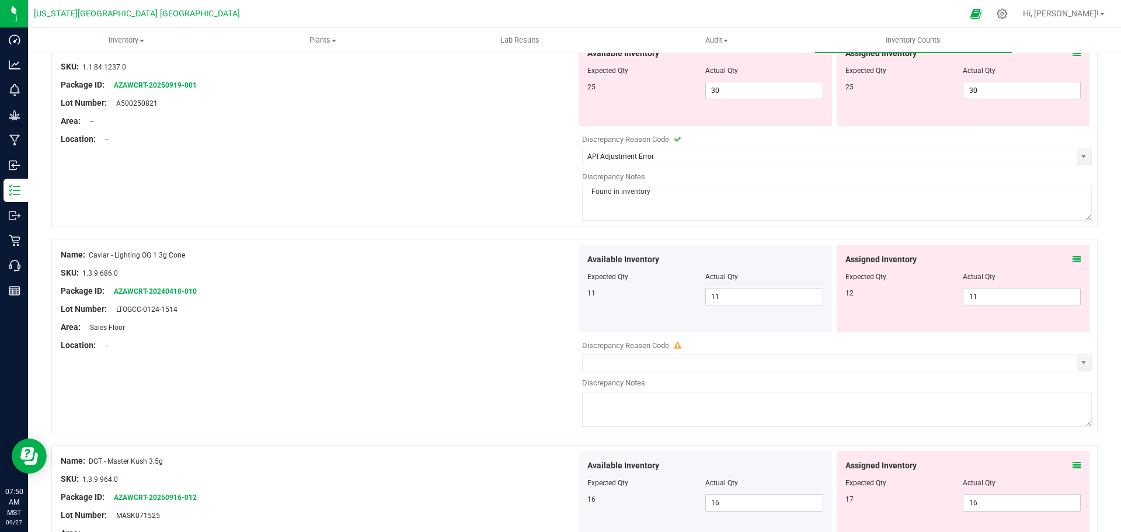
scroll to position [1576, 0]
click at [1079, 360] on span "select" at bounding box center [1083, 361] width 9 height 9
type textarea "Found in inventory"
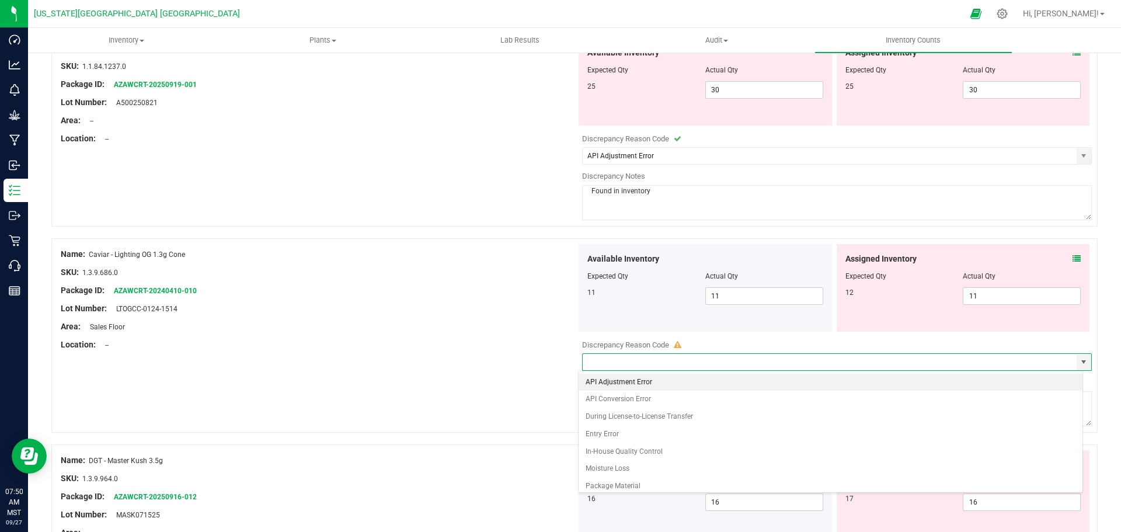
click at [620, 381] on li "API Adjustment Error" at bounding box center [831, 383] width 504 height 18
type input "API Adjustment Error"
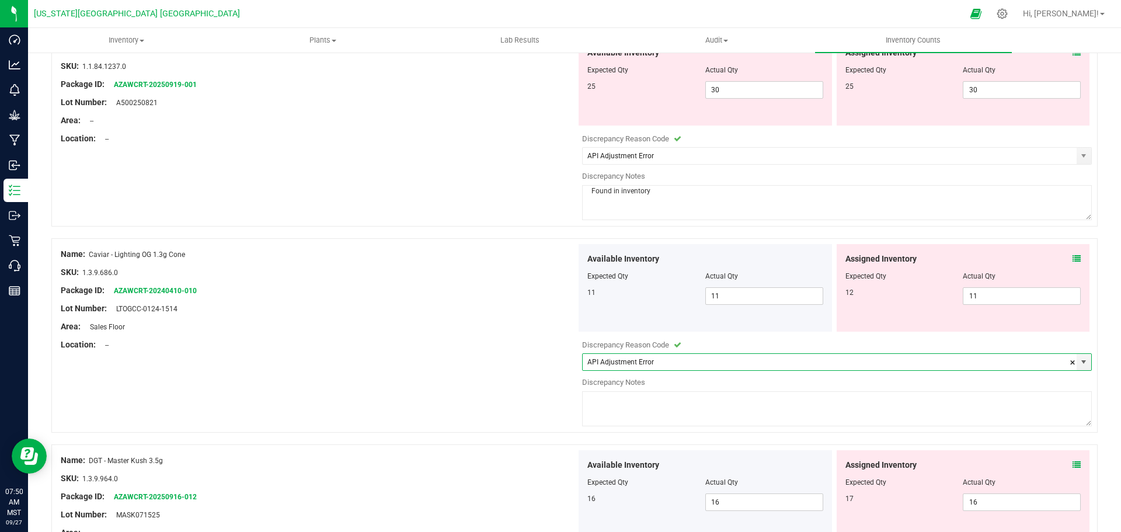
click at [617, 404] on textarea at bounding box center [837, 408] width 510 height 35
type textarea "Sold"
click at [552, 394] on div "Name: Caviar - Lighting OG 1.3g Cone SKU: 1.3.9.686.0 Package ID: AZAWCRT-20240…" at bounding box center [574, 335] width 1046 height 194
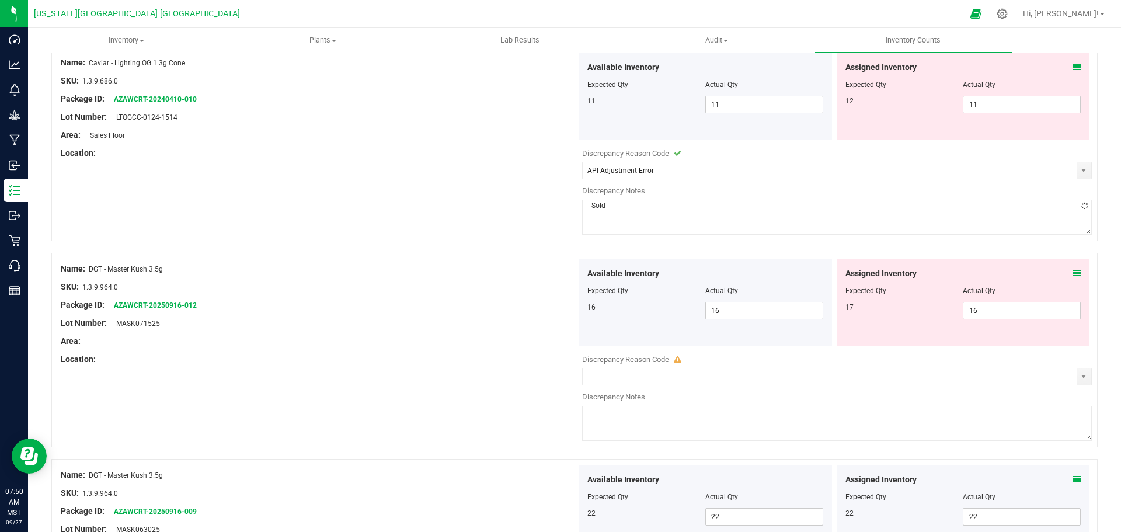
scroll to position [1810, 0]
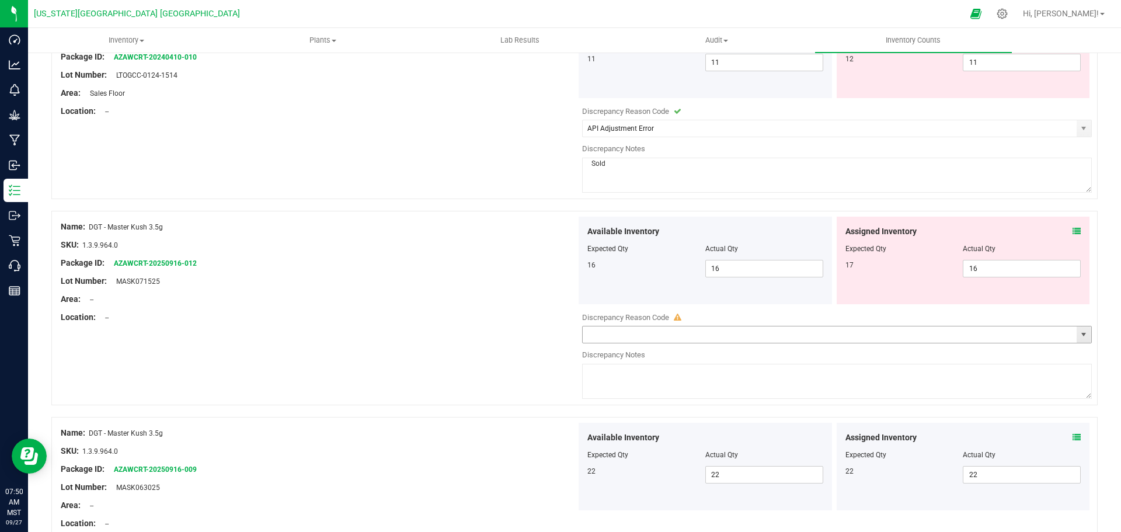
drag, startPoint x: 1078, startPoint y: 333, endPoint x: 1004, endPoint y: 333, distance: 74.7
click at [1079, 333] on span "select" at bounding box center [1083, 334] width 9 height 9
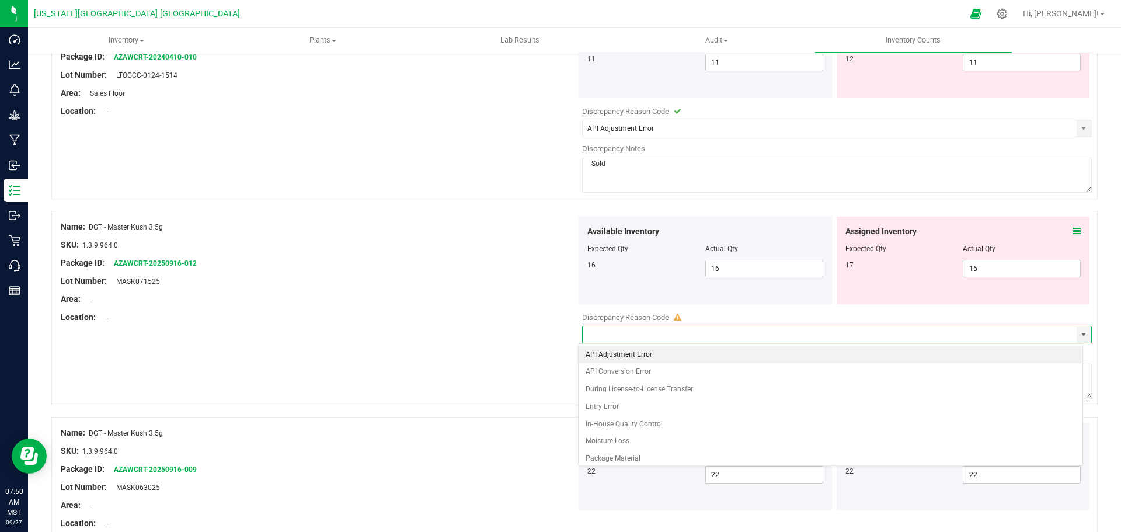
click at [625, 347] on li "API Adjustment Error" at bounding box center [831, 355] width 504 height 18
type input "API Adjustment Error"
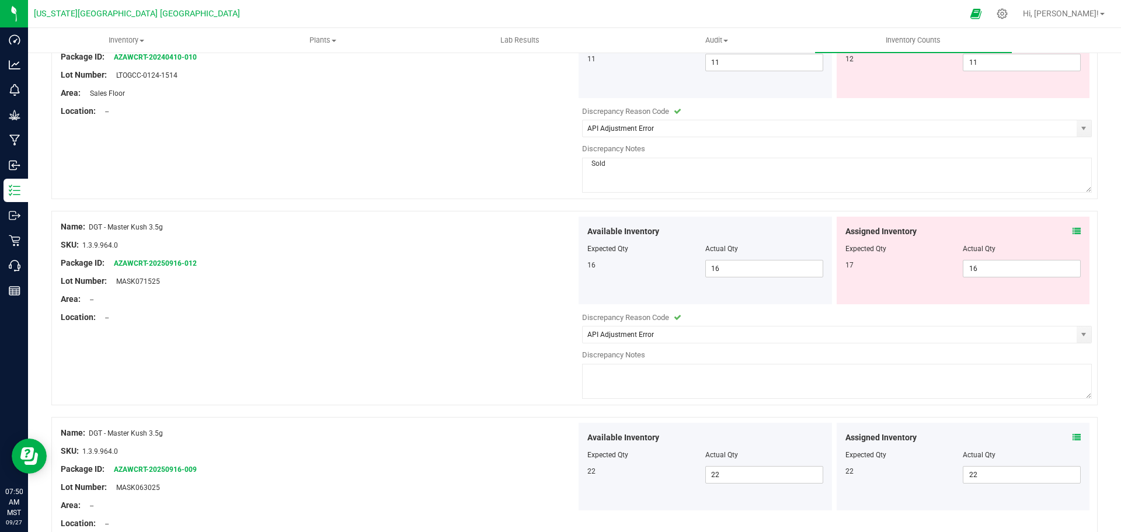
click at [629, 384] on textarea at bounding box center [837, 381] width 510 height 35
type textarea "Sold"
click at [539, 342] on div "Name: DGT - Master Kush 3.5g SKU: 1.3.9.964.0 Package ID: AZAWCRT-20250916-012 …" at bounding box center [574, 308] width 1046 height 194
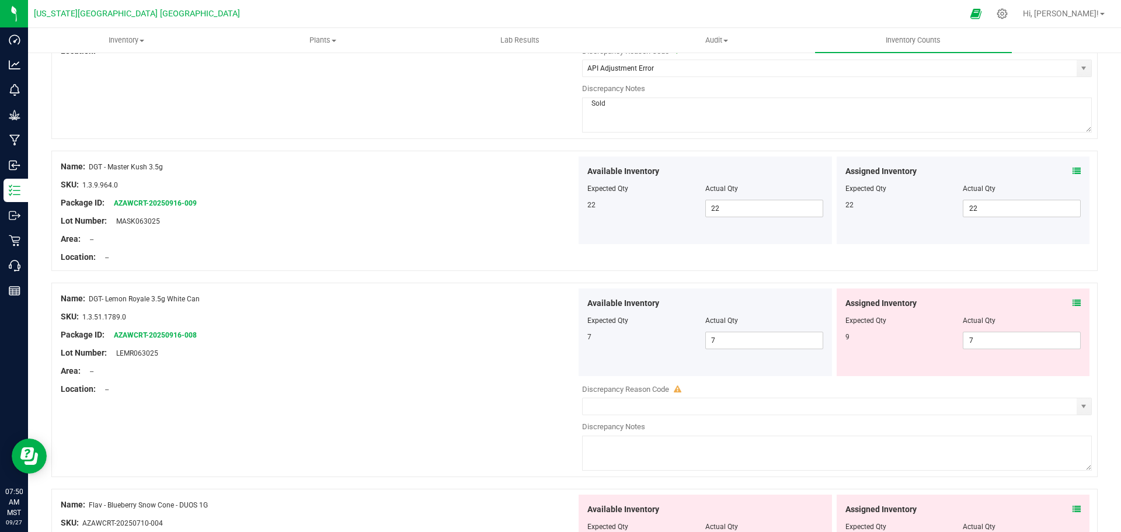
scroll to position [2102, 0]
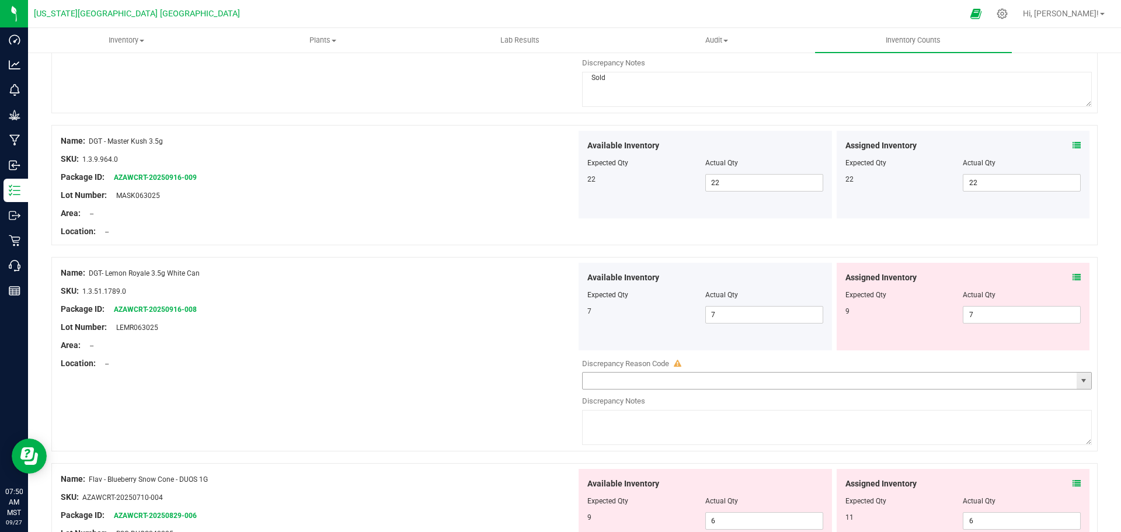
click at [1079, 381] on span "select" at bounding box center [1083, 380] width 9 height 9
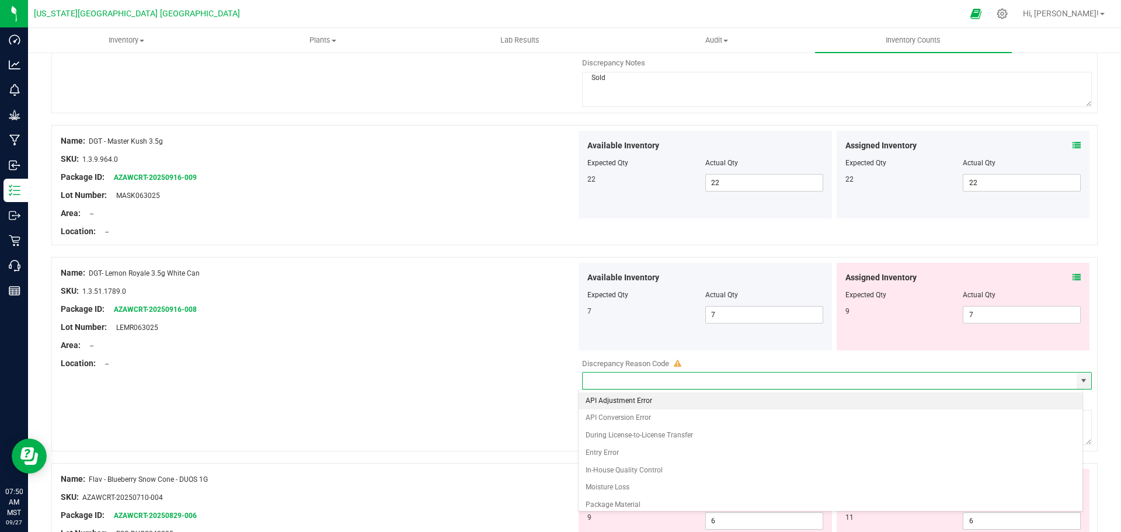
click at [601, 402] on li "API Adjustment Error" at bounding box center [831, 401] width 504 height 18
type input "API Adjustment Error"
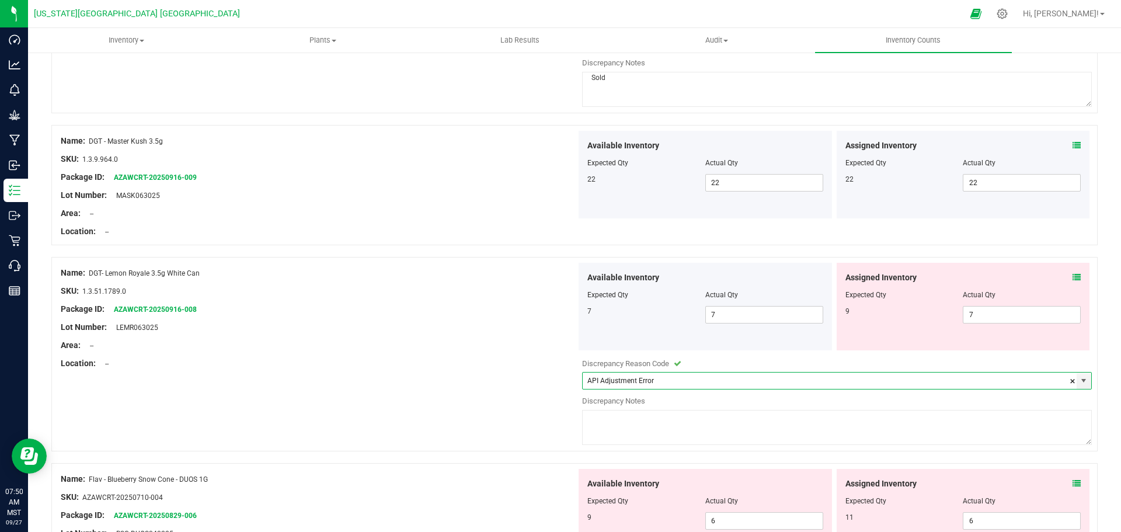
click at [598, 423] on textarea at bounding box center [837, 427] width 510 height 35
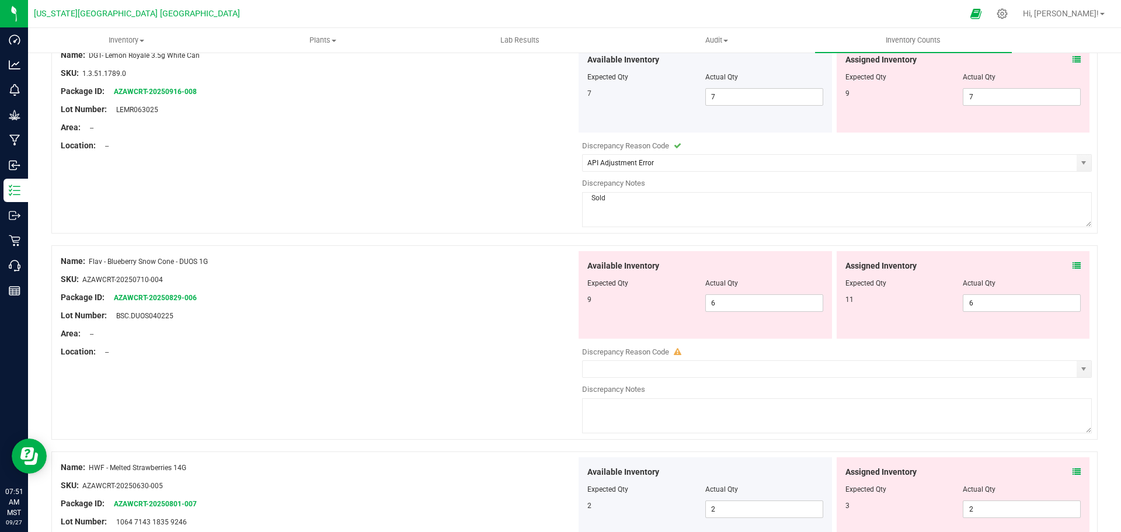
scroll to position [2394, 0]
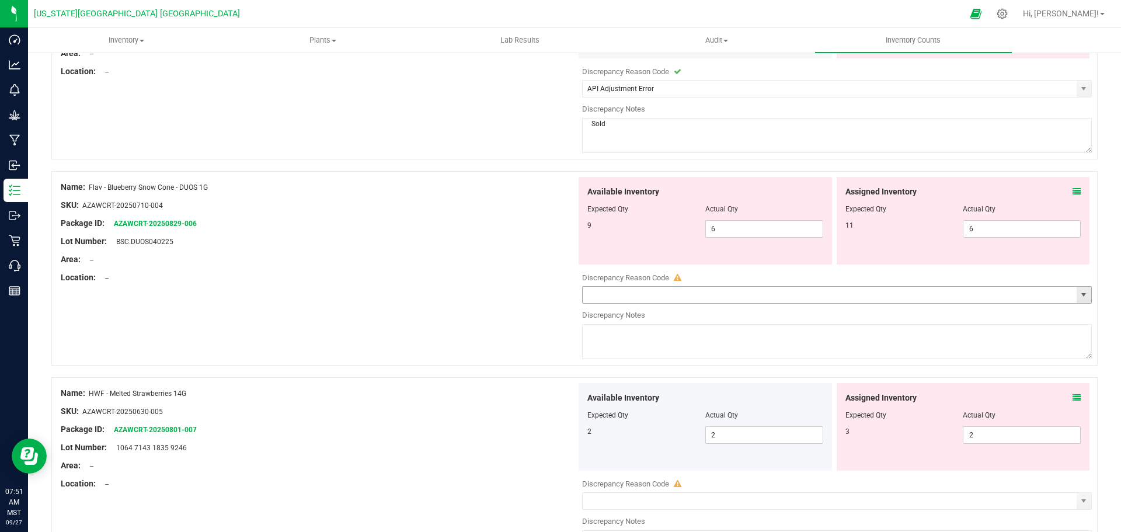
type textarea "Sold"
click at [1063, 297] on input "text" at bounding box center [830, 295] width 494 height 16
click at [1079, 297] on span "select" at bounding box center [1083, 294] width 9 height 9
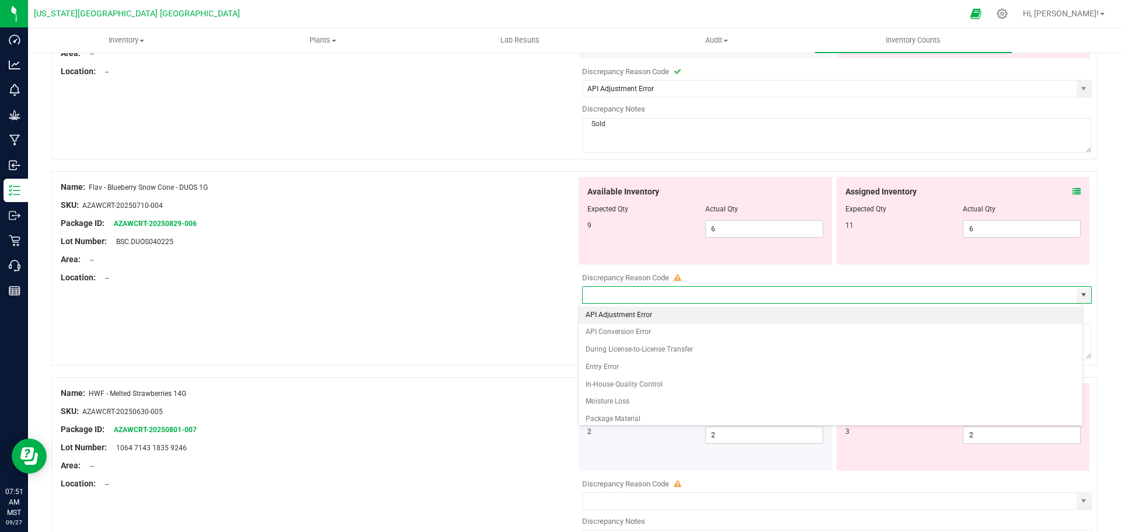
drag, startPoint x: 622, startPoint y: 317, endPoint x: 619, endPoint y: 332, distance: 15.6
click at [623, 317] on li "API Adjustment Error" at bounding box center [831, 316] width 504 height 18
type input "API Adjustment Error"
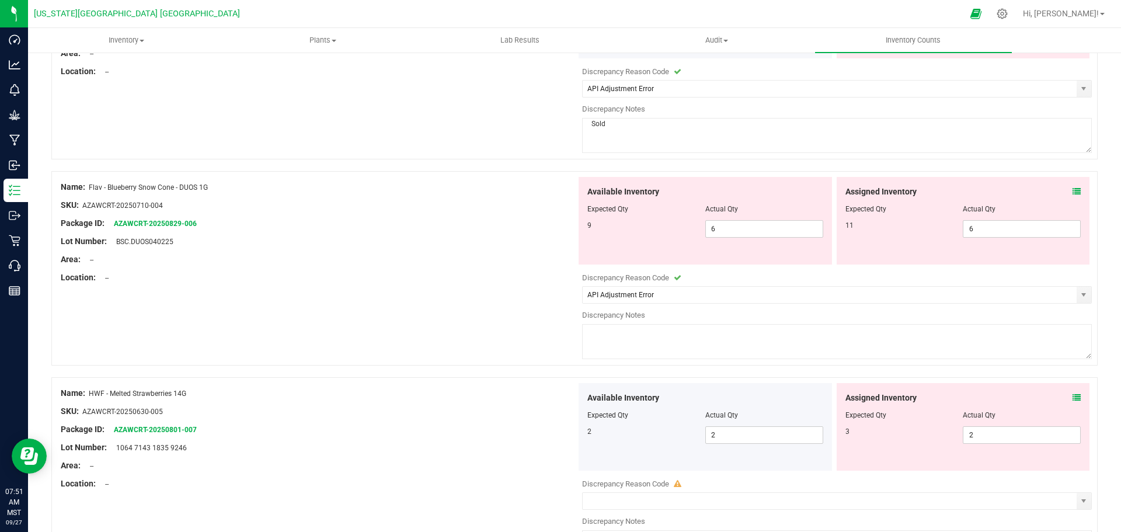
click at [614, 341] on textarea at bounding box center [837, 341] width 510 height 35
type textarea "Sold"
click at [576, 334] on div "Available Inventory Expected Qty Actual Qty 9 6 6" at bounding box center [834, 269] width 516 height 185
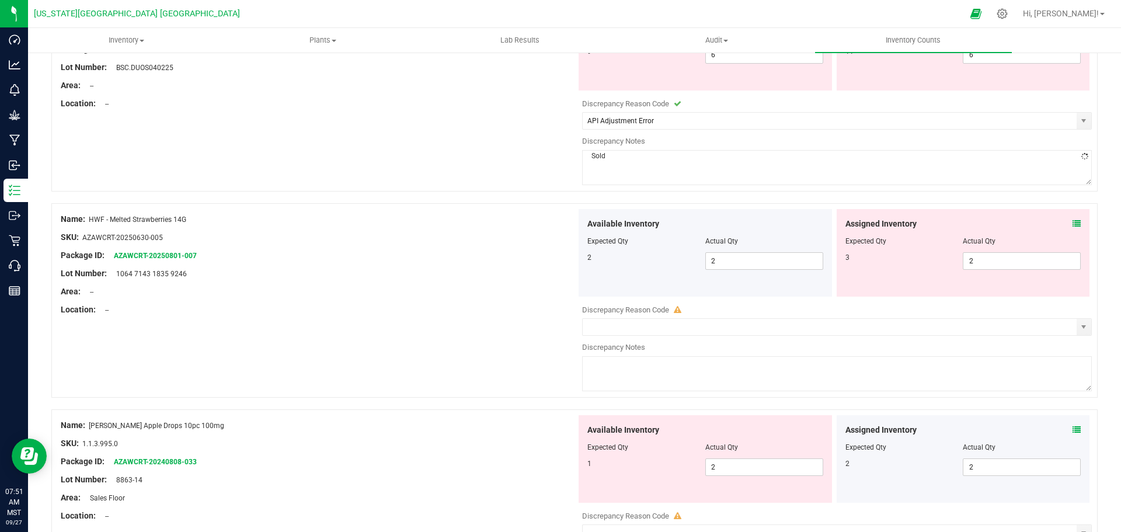
scroll to position [2569, 0]
click at [1079, 329] on span "select" at bounding box center [1083, 325] width 9 height 9
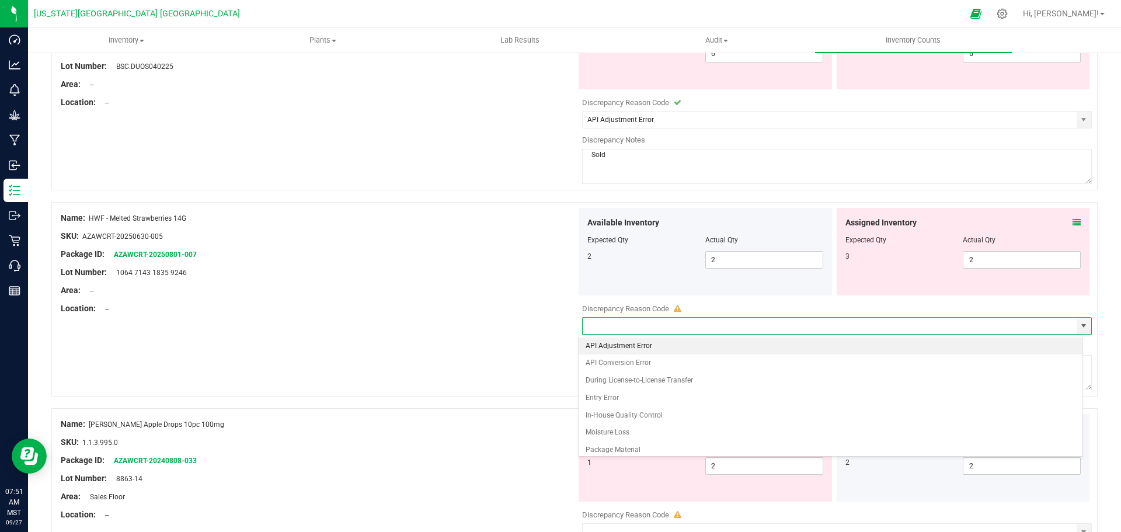
click at [638, 343] on li "API Adjustment Error" at bounding box center [831, 346] width 504 height 18
type input "API Adjustment Error"
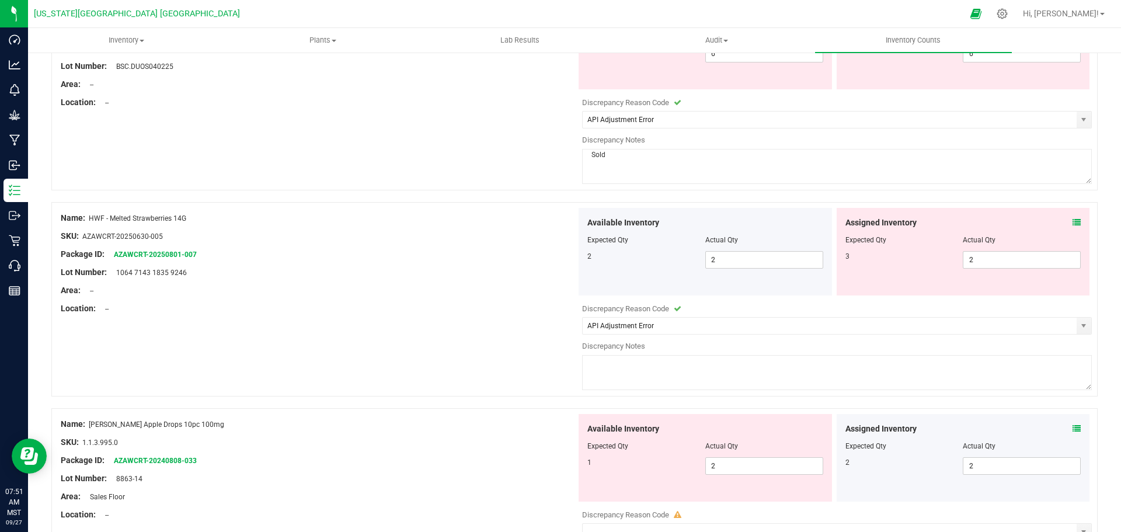
click at [639, 377] on textarea at bounding box center [837, 372] width 510 height 35
type textarea "Sold"
click at [509, 361] on div "Name: HWF - Melted Strawberries 14G SKU: AZAWCRT-20250630-005 Package ID: AZAWC…" at bounding box center [574, 299] width 1046 height 194
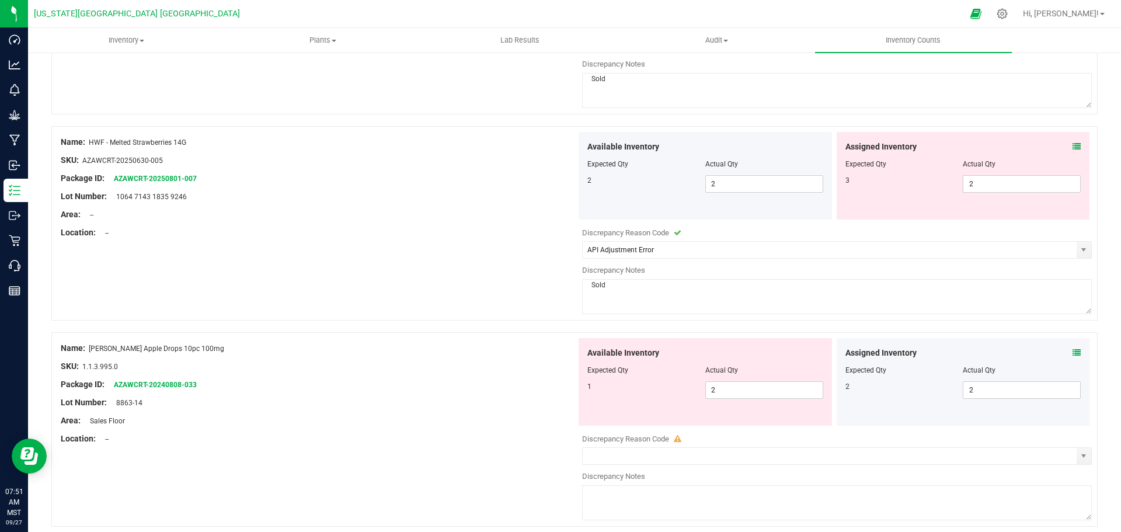
scroll to position [2802, 0]
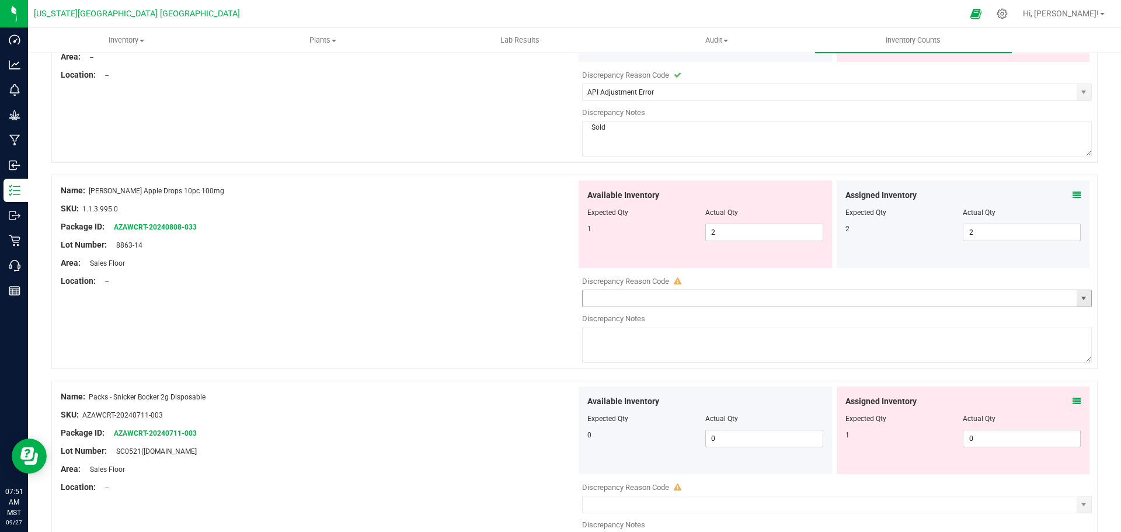
click at [1079, 298] on span "select" at bounding box center [1083, 298] width 9 height 9
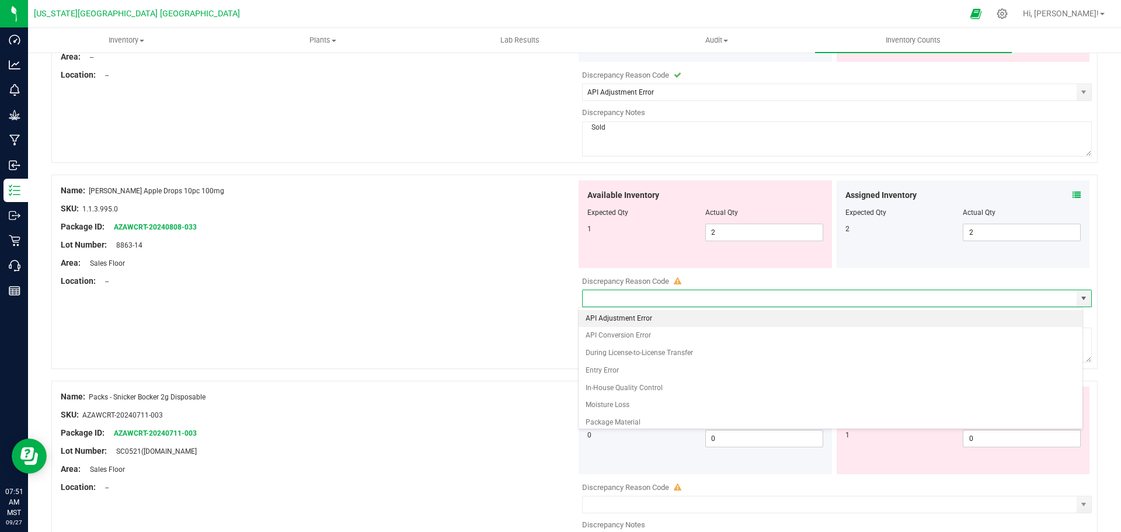
click at [617, 316] on li "API Adjustment Error" at bounding box center [831, 319] width 504 height 18
type input "API Adjustment Error"
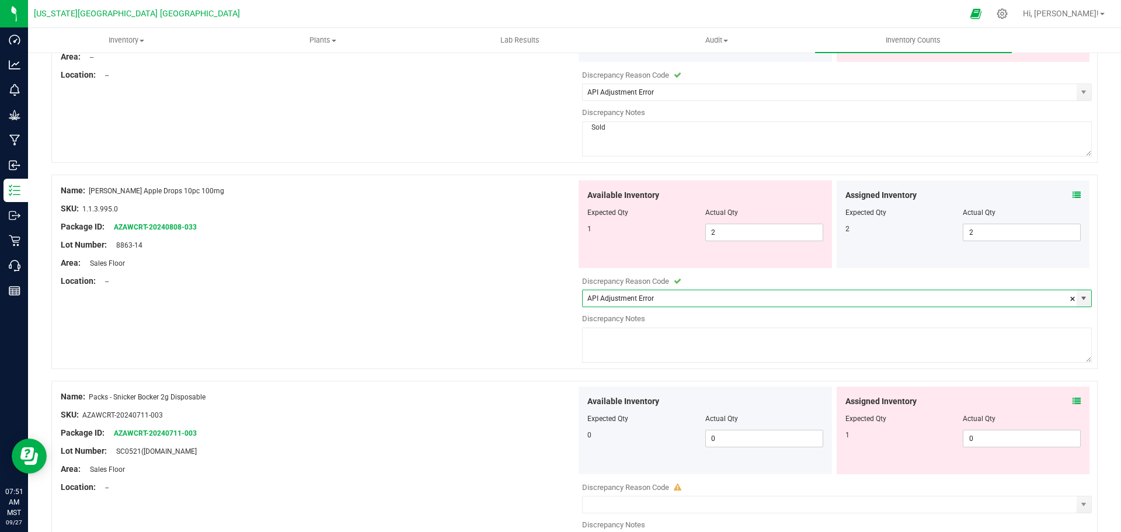
click at [622, 343] on textarea at bounding box center [837, 345] width 510 height 35
type textarea "Found in inventory"
click at [566, 341] on div "Name: MR Green Apple Drops 10pc 100mg SKU: 1.1.3.995.0 Package ID: AZAWCRT-2024…" at bounding box center [574, 272] width 1046 height 194
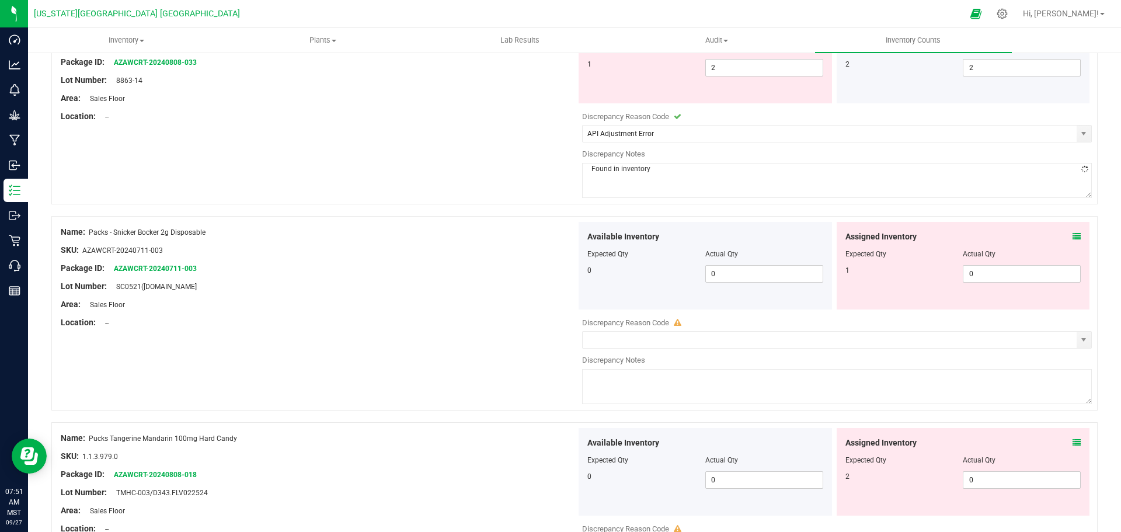
scroll to position [2978, 0]
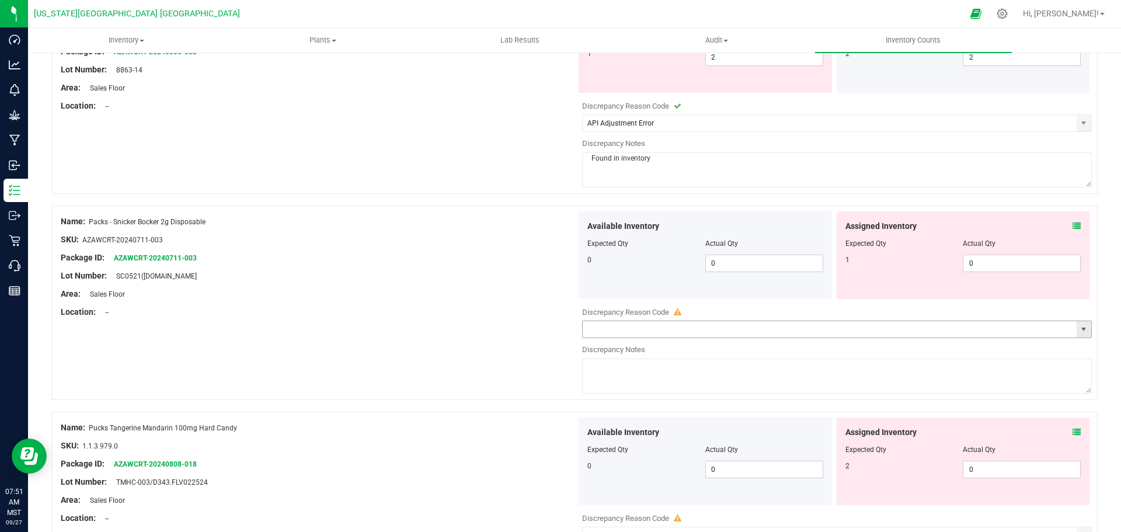
click at [1077, 325] on span "select" at bounding box center [1084, 329] width 15 height 16
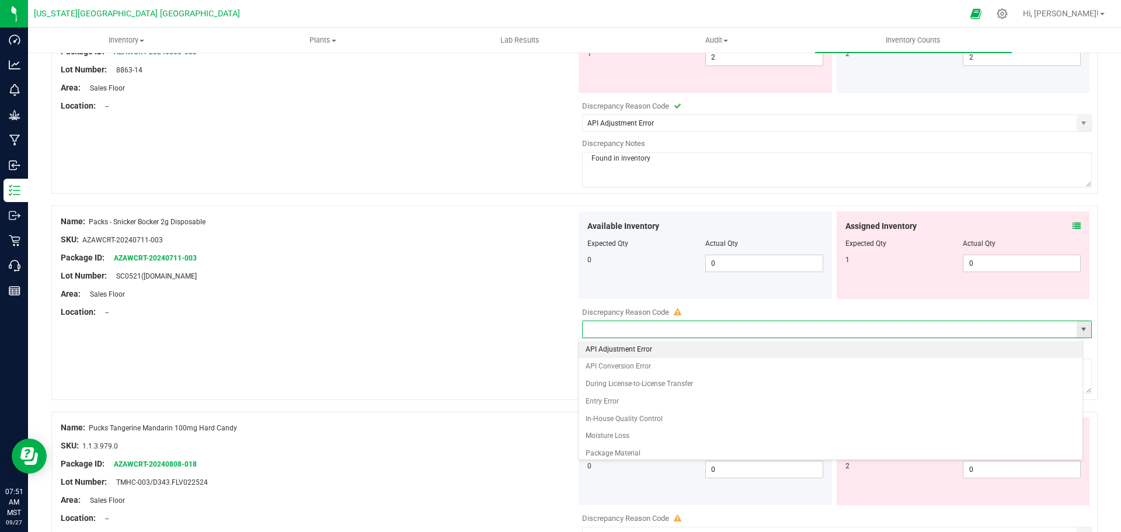
click at [1079, 326] on span "select" at bounding box center [1083, 329] width 9 height 9
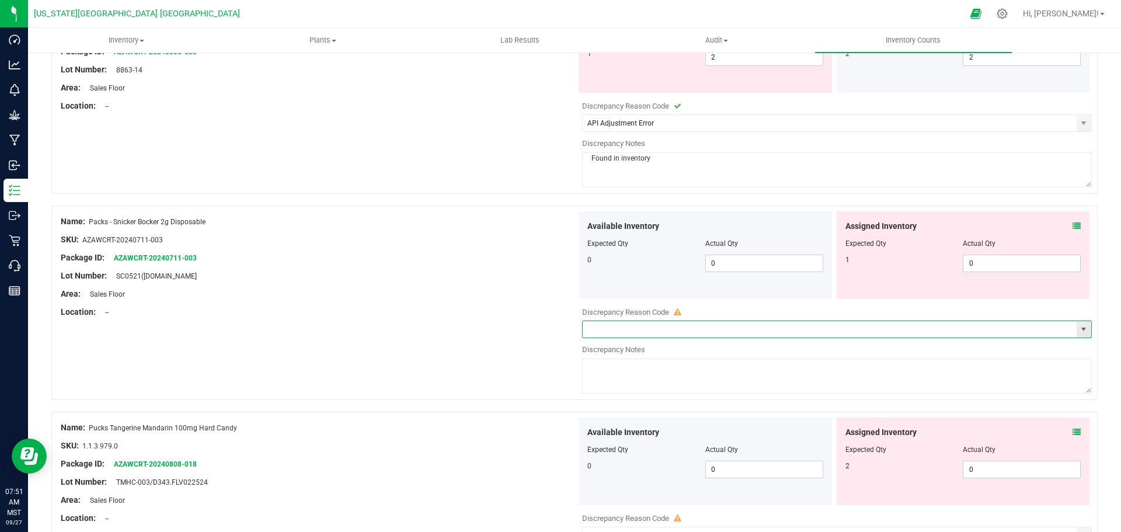
click at [1077, 329] on span "select" at bounding box center [1084, 329] width 15 height 16
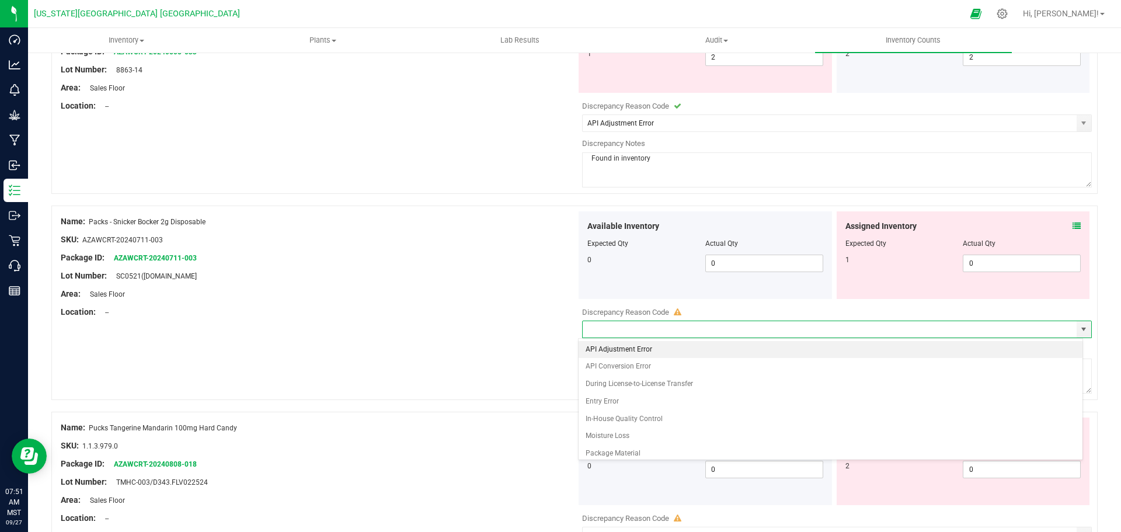
click at [592, 352] on li "API Adjustment Error" at bounding box center [831, 350] width 504 height 18
type input "API Adjustment Error"
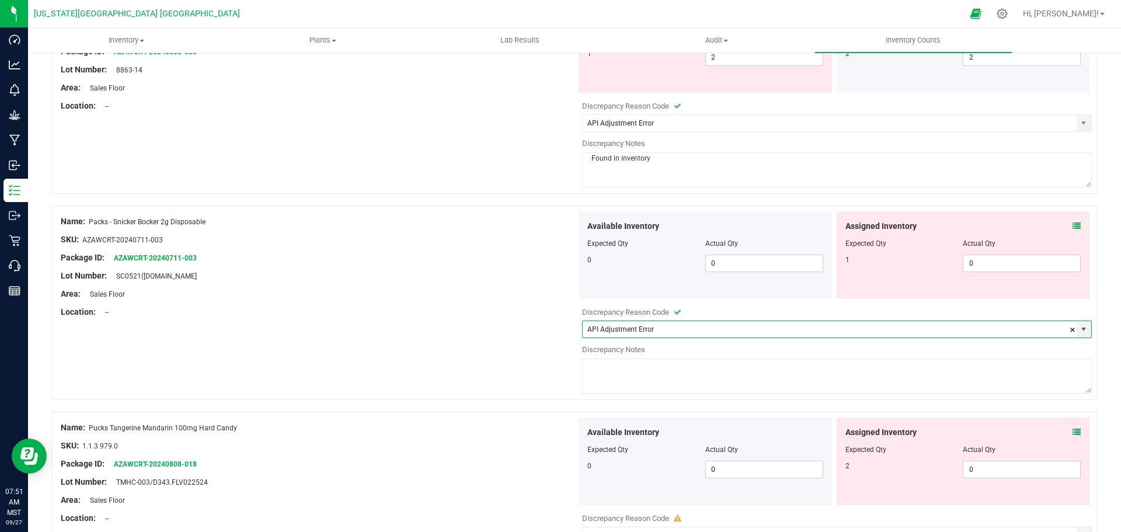
click at [593, 371] on textarea at bounding box center [837, 375] width 510 height 35
type textarea "Sold"
click at [509, 366] on div "Name: Packs - Snicker Bocker 2g Disposable SKU: AZAWCRT-20240711-003 Package ID…" at bounding box center [574, 303] width 1046 height 194
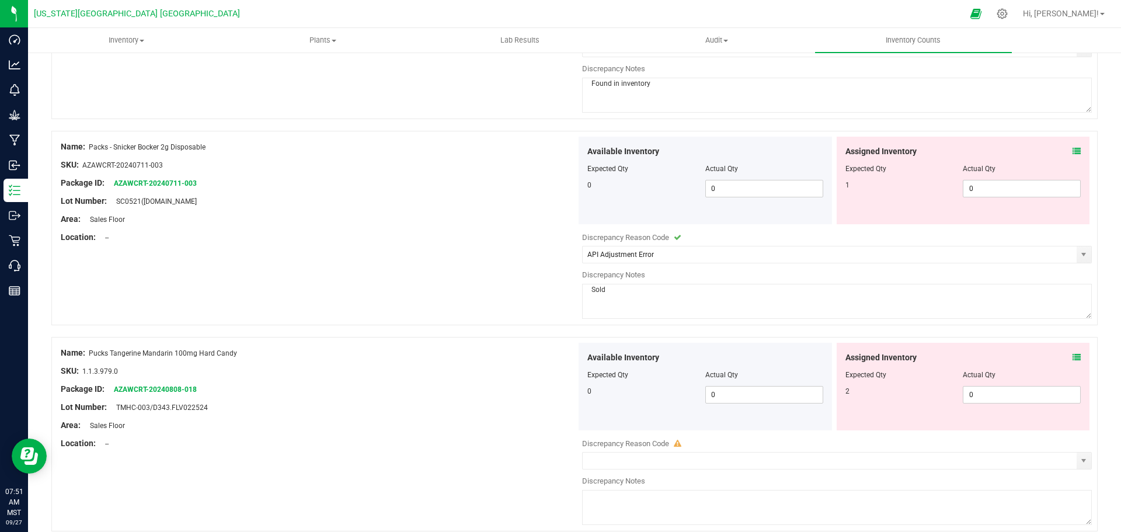
scroll to position [3211, 0]
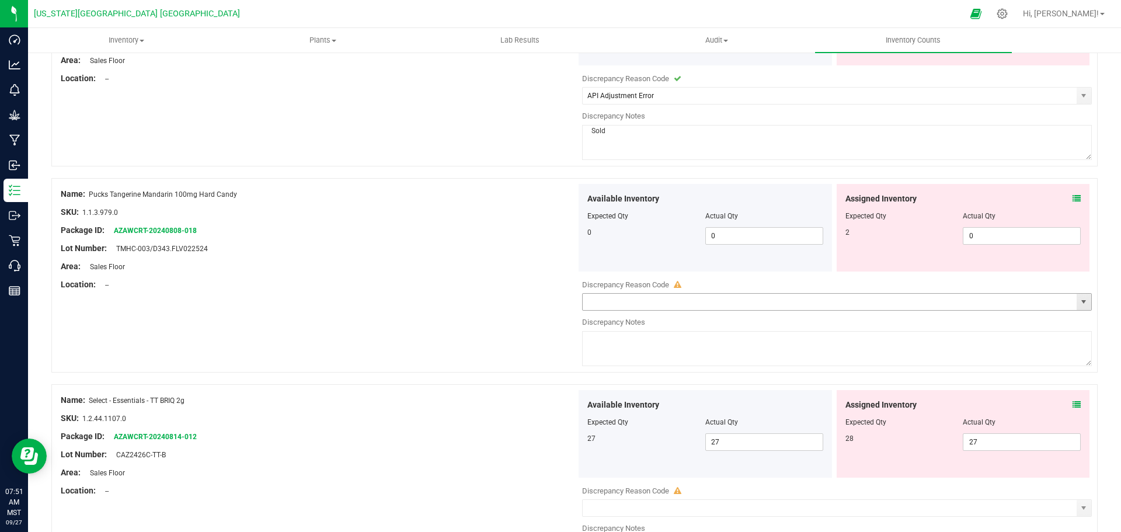
click at [1079, 304] on span "select" at bounding box center [1083, 301] width 9 height 9
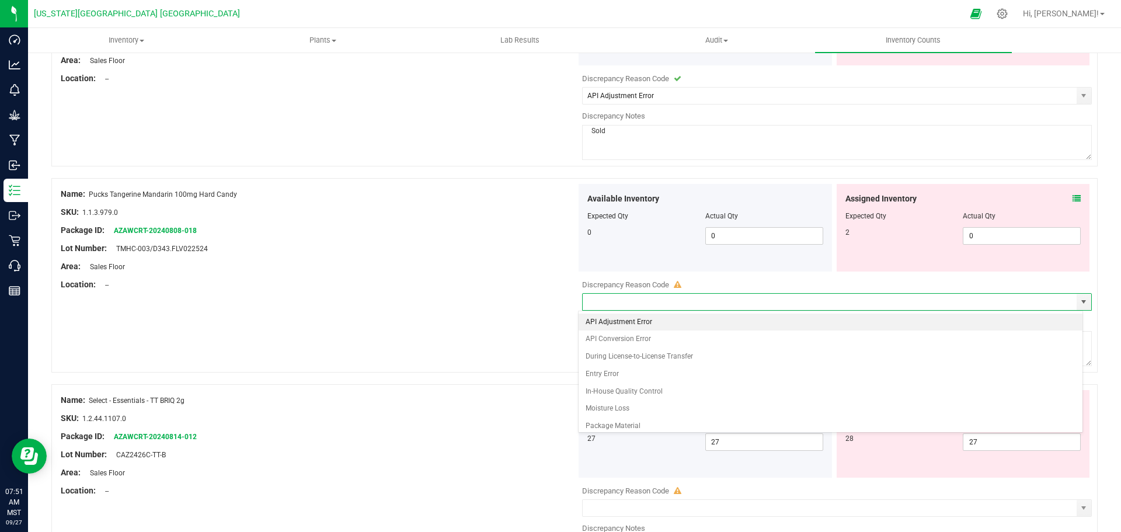
click at [655, 321] on li "API Adjustment Error" at bounding box center [831, 323] width 504 height 18
type input "API Adjustment Error"
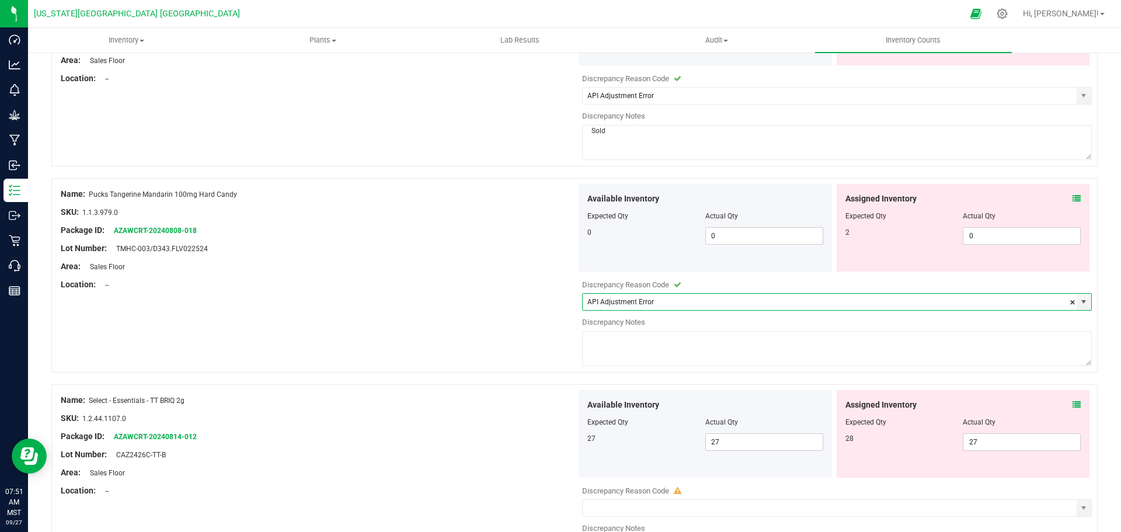
click at [659, 343] on textarea at bounding box center [837, 348] width 510 height 35
type textarea "Sold"
drag, startPoint x: 476, startPoint y: 345, endPoint x: 483, endPoint y: 344, distance: 6.5
click at [483, 344] on div "Name: Pucks Tangerine Mandarin 100mg Hard Candy SKU: 1.1.3.979.0 Package ID: AZ…" at bounding box center [574, 275] width 1046 height 194
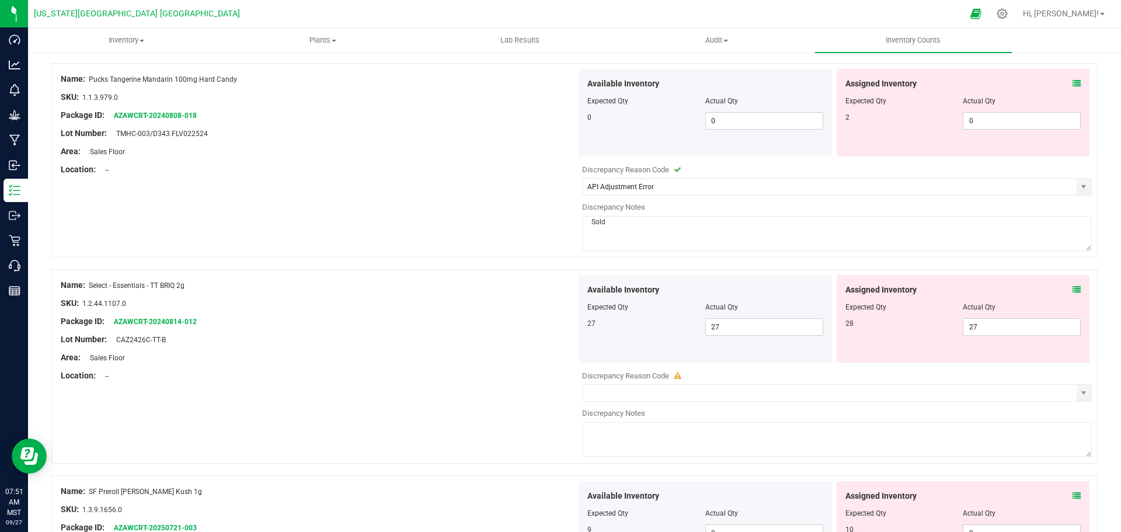
scroll to position [3445, 0]
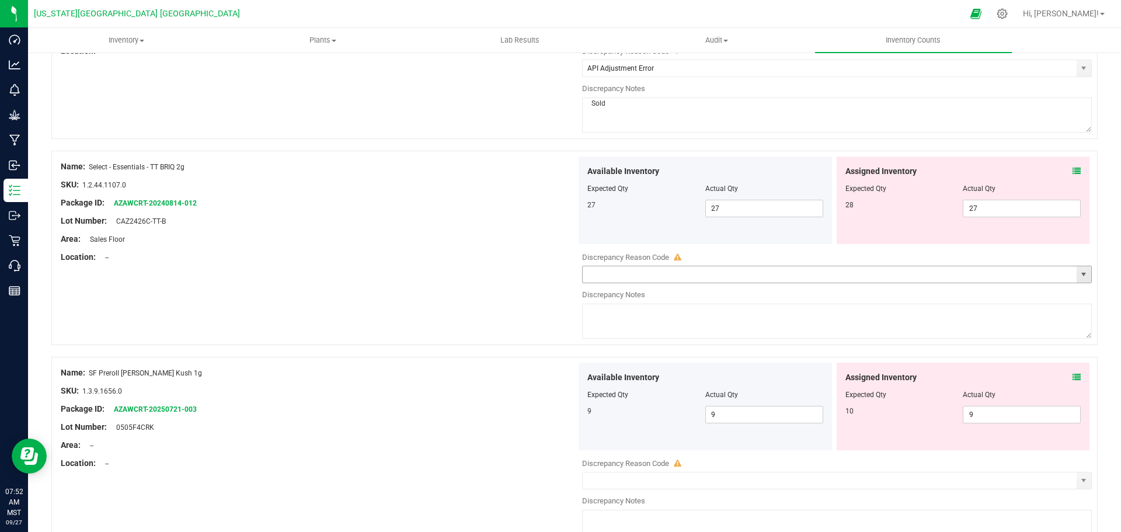
click at [1079, 276] on span "select" at bounding box center [1083, 274] width 9 height 9
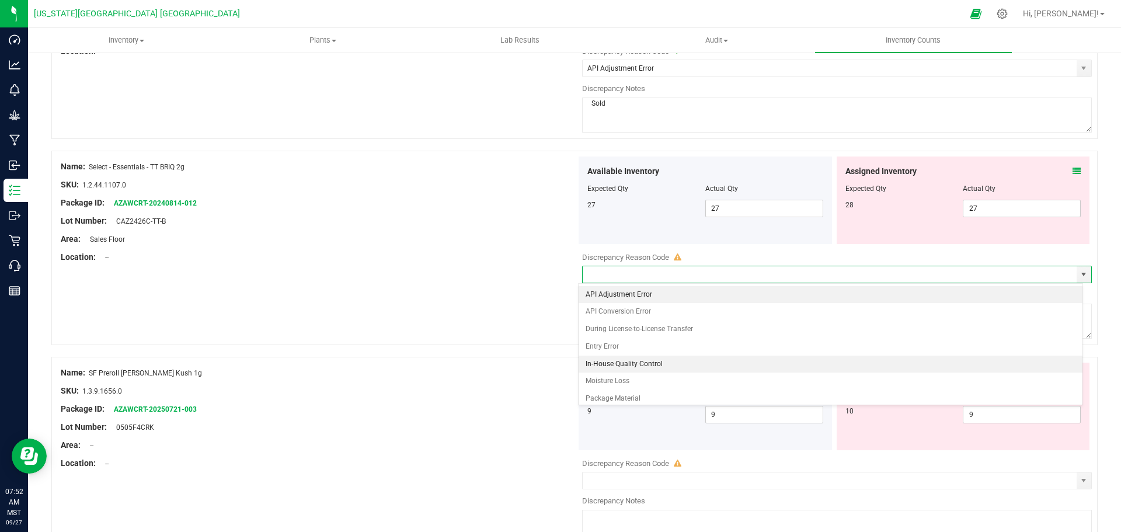
click at [637, 294] on li "API Adjustment Error" at bounding box center [831, 295] width 504 height 18
type input "API Adjustment Error"
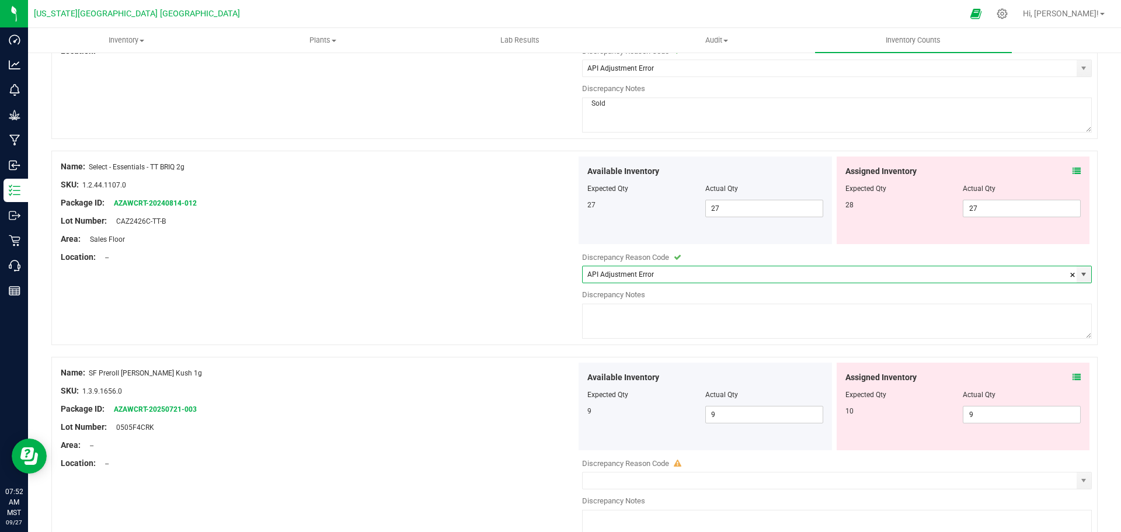
click at [631, 319] on textarea at bounding box center [837, 321] width 510 height 35
type textarea "Sold"
click at [509, 336] on div "Name: Select - Essentials - TT BRIQ 2g SKU: 1.2.44.1107.0 Package ID: AZAWCRT-2…" at bounding box center [574, 248] width 1046 height 194
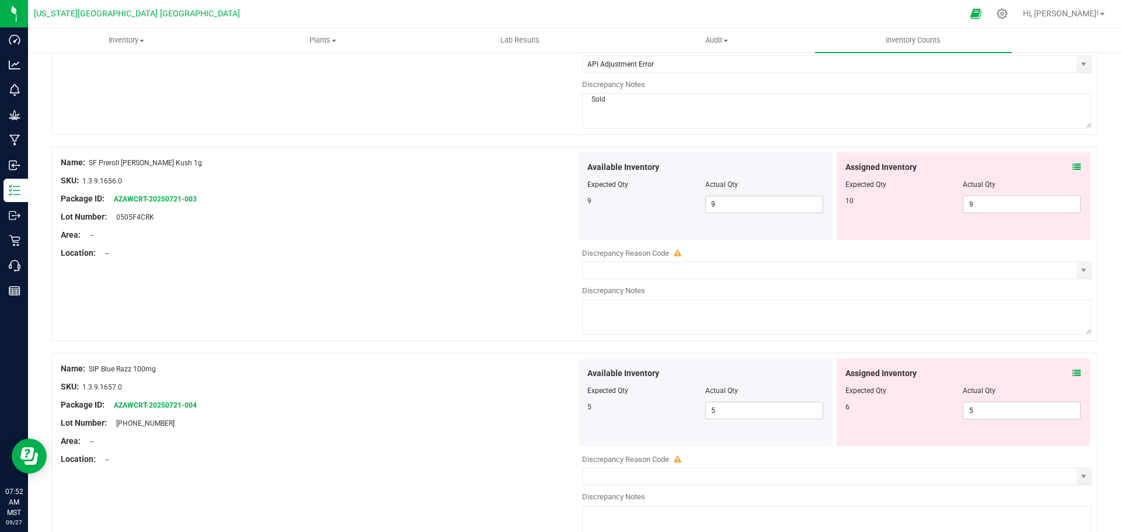
scroll to position [3678, 0]
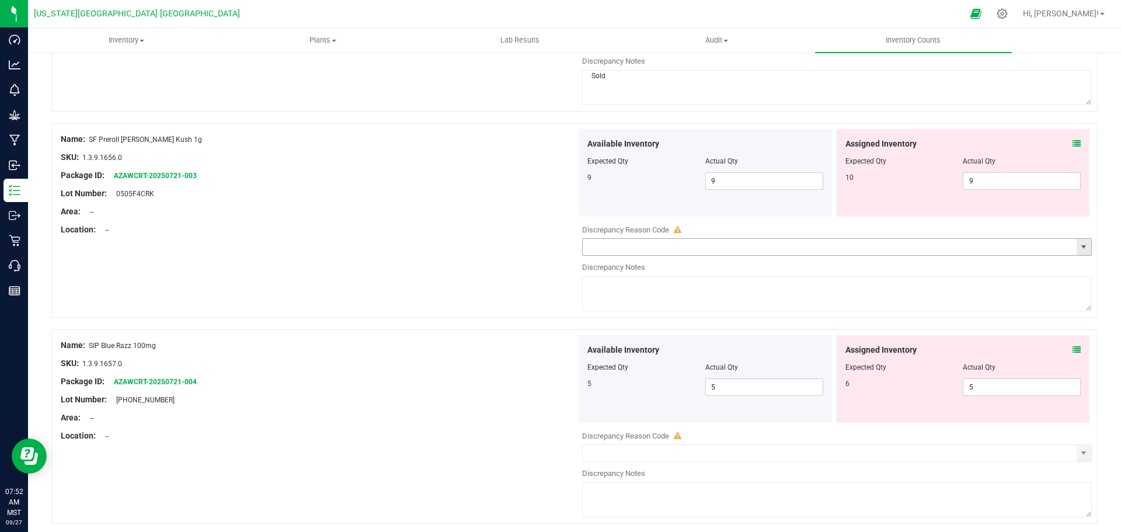
drag, startPoint x: 1076, startPoint y: 246, endPoint x: 840, endPoint y: 255, distance: 236.6
click at [1079, 246] on span "select" at bounding box center [1083, 246] width 9 height 9
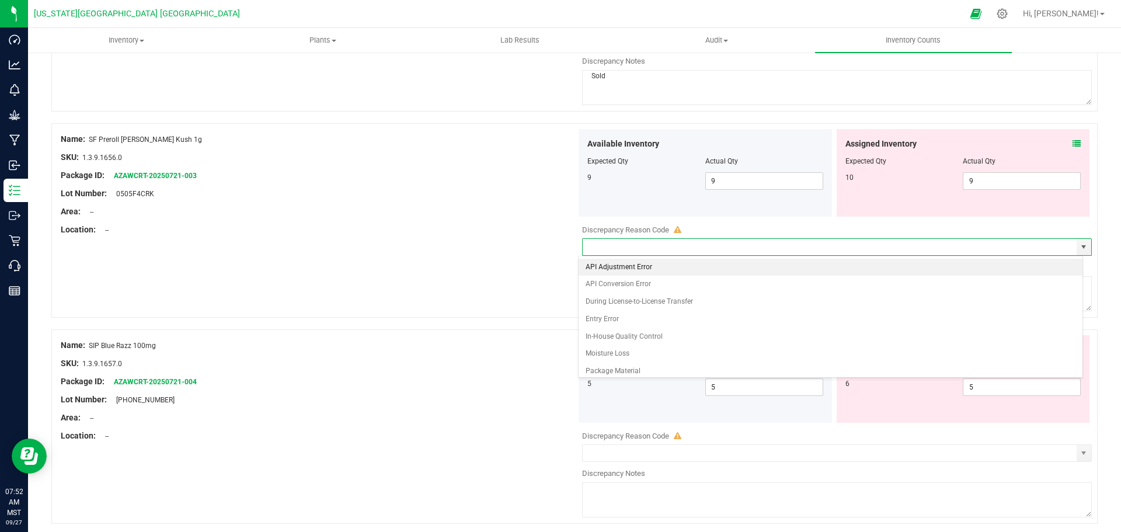
click at [635, 271] on li "API Adjustment Error" at bounding box center [831, 268] width 504 height 18
type input "API Adjustment Error"
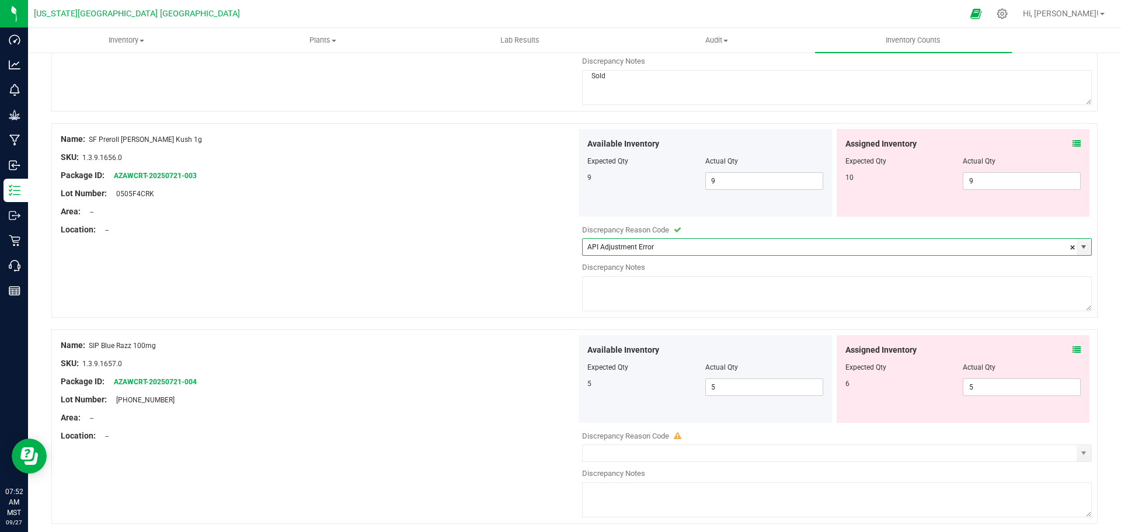
click at [633, 283] on textarea at bounding box center [837, 293] width 510 height 35
type textarea "Sold"
click at [514, 289] on div "Name: SF Preroll Charlies Kush 1g SKU: 1.3.9.1656.0 Package ID: AZAWCRT-2025072…" at bounding box center [574, 220] width 1046 height 194
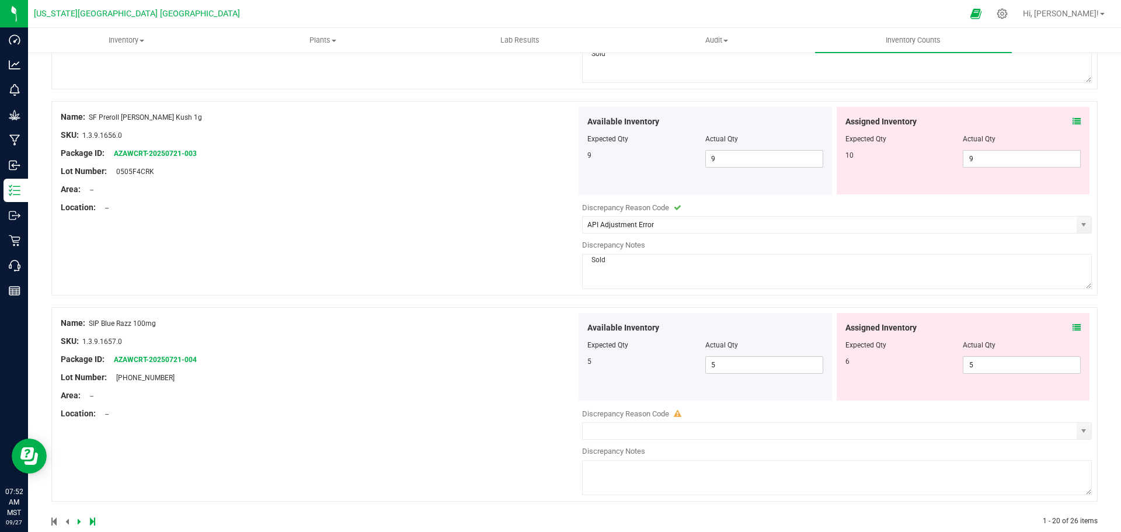
scroll to position [3721, 0]
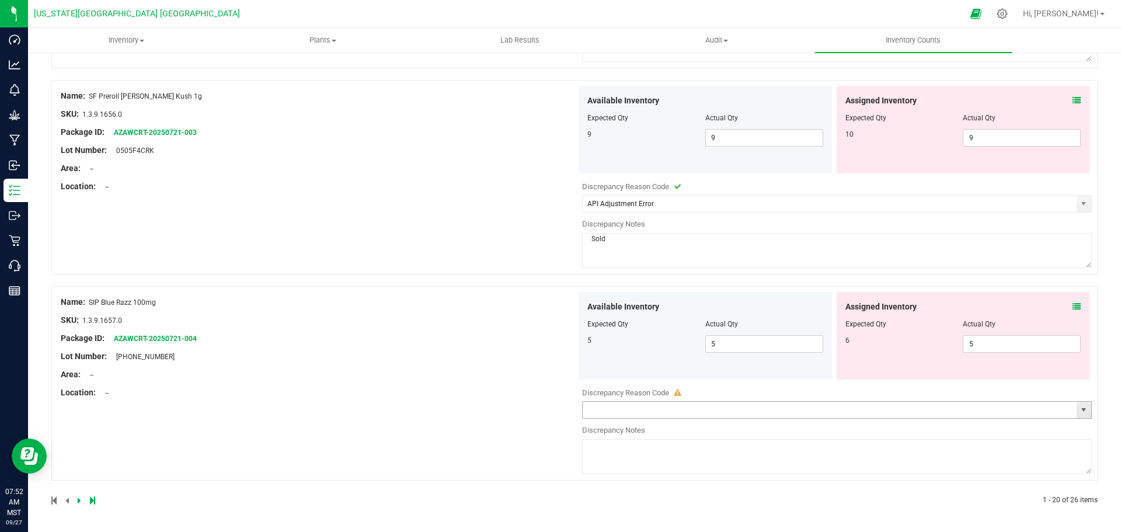
click at [1079, 411] on span "select" at bounding box center [1083, 409] width 9 height 9
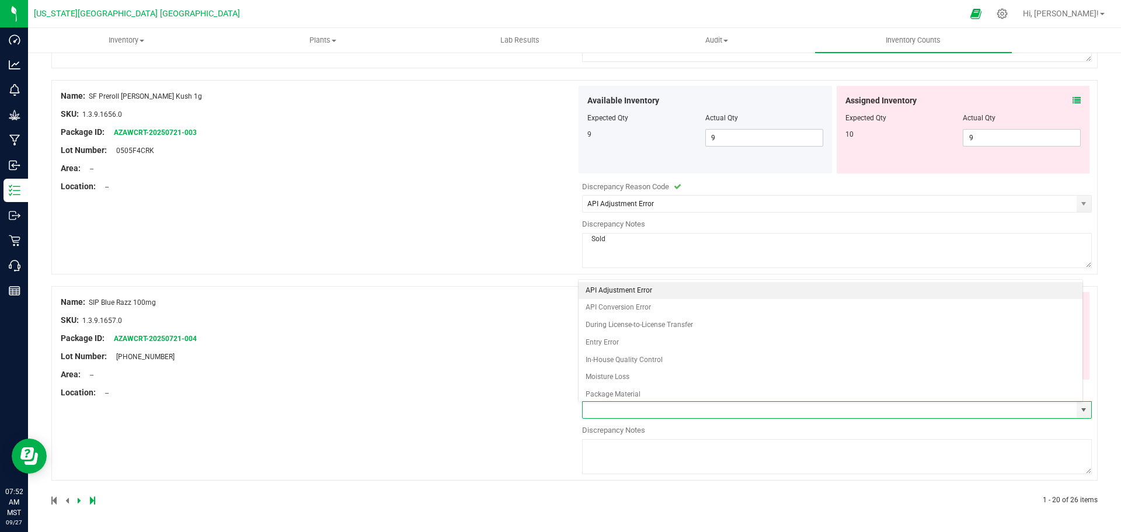
click at [612, 291] on li "API Adjustment Error" at bounding box center [831, 291] width 504 height 18
type input "API Adjustment Error"
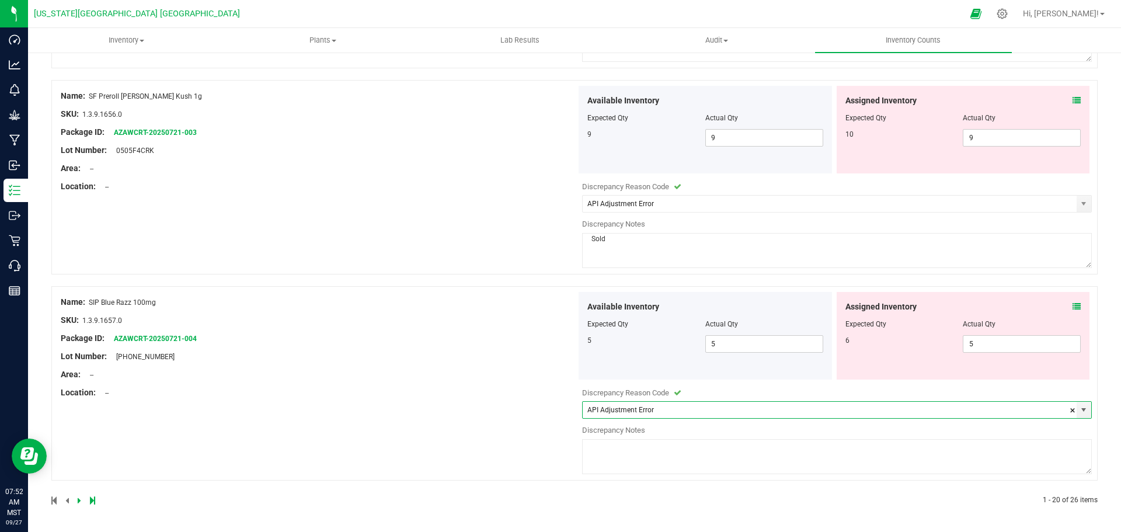
click at [603, 439] on textarea at bounding box center [837, 456] width 510 height 35
type textarea "Sold"
click at [239, 316] on div "SKU: 1.3.9.1657.0" at bounding box center [319, 320] width 516 height 12
click at [79, 501] on icon at bounding box center [80, 500] width 4 height 7
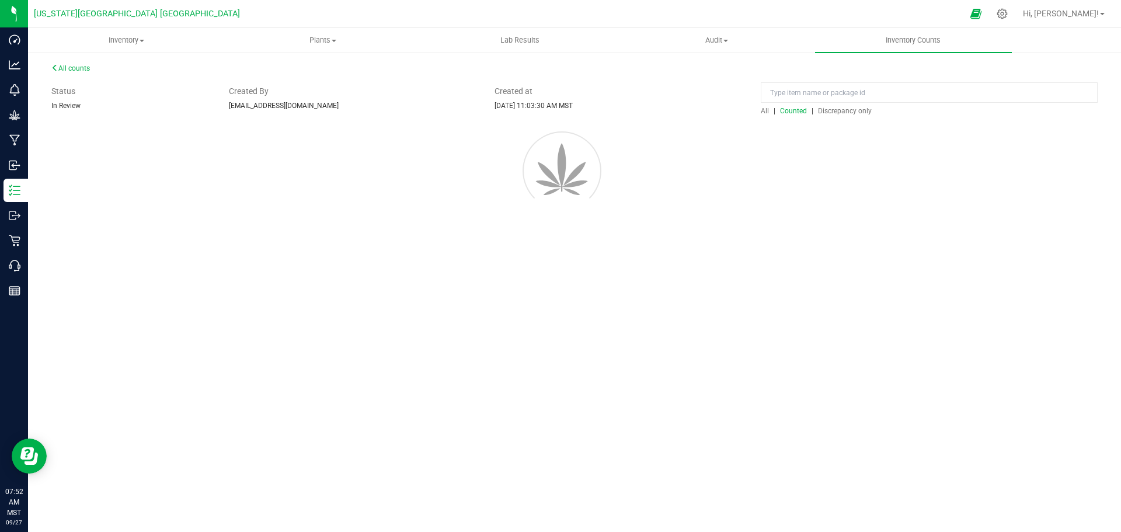
scroll to position [0, 0]
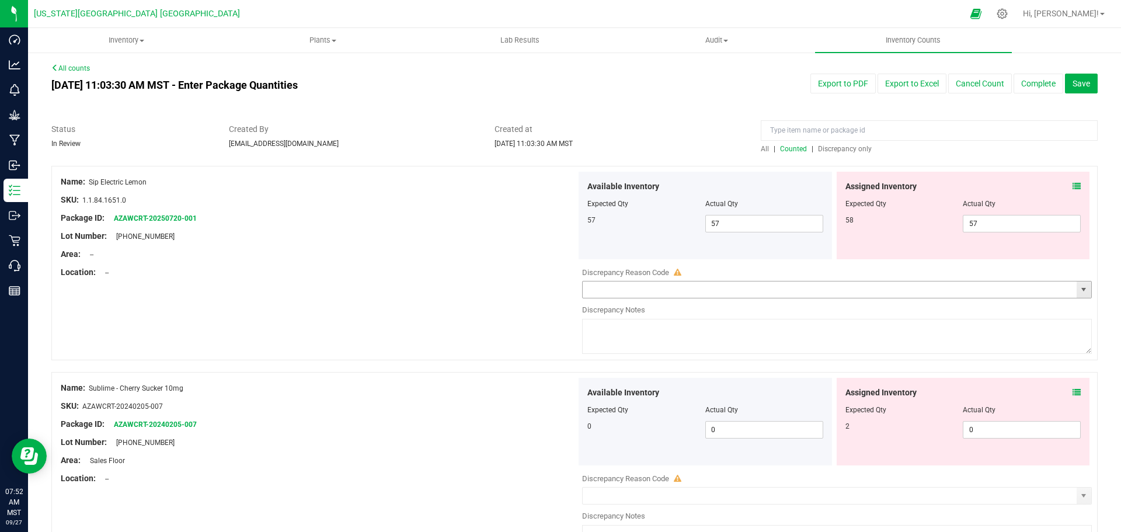
click at [1079, 287] on span "select" at bounding box center [1083, 289] width 9 height 9
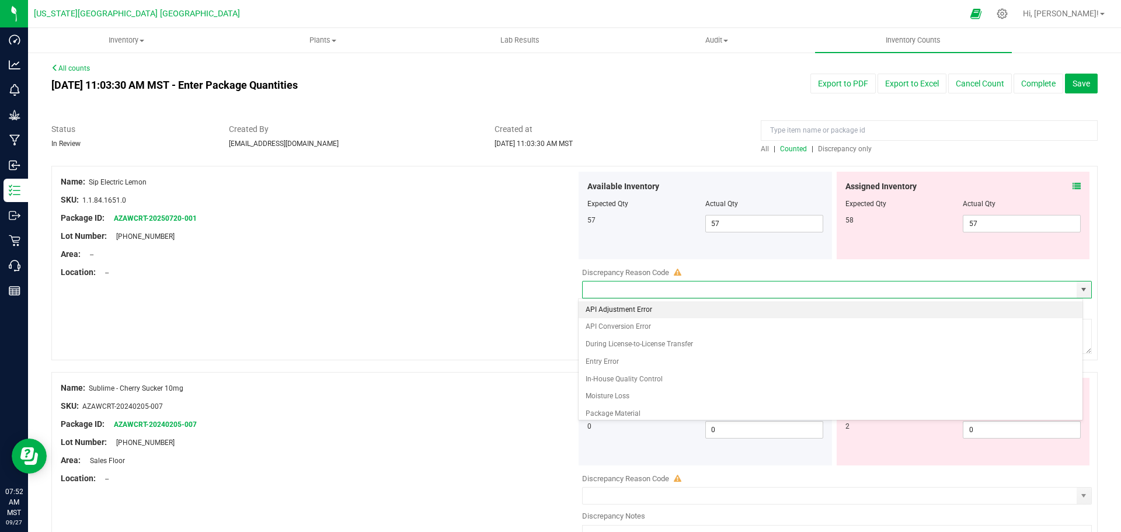
click at [618, 309] on li "API Adjustment Error" at bounding box center [831, 310] width 504 height 18
type input "API Adjustment Error"
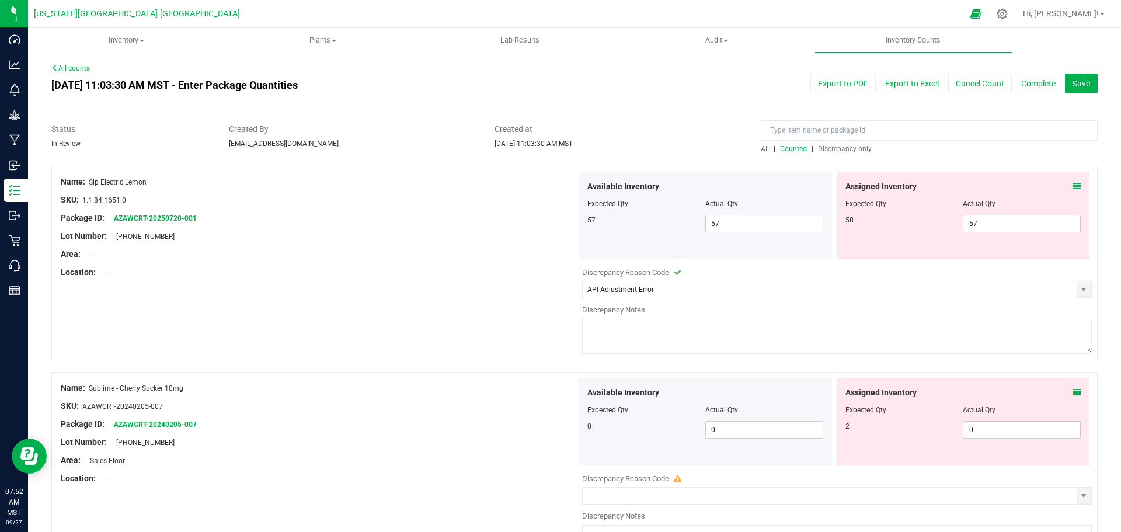
click at [620, 344] on textarea at bounding box center [837, 336] width 510 height 35
type textarea "Sold"
click at [533, 349] on div "Name: Sip Electric Lemon SKU: 1.1.84.1651.0 Package ID: AZAWCRT-20250720-001 Lo…" at bounding box center [574, 263] width 1046 height 194
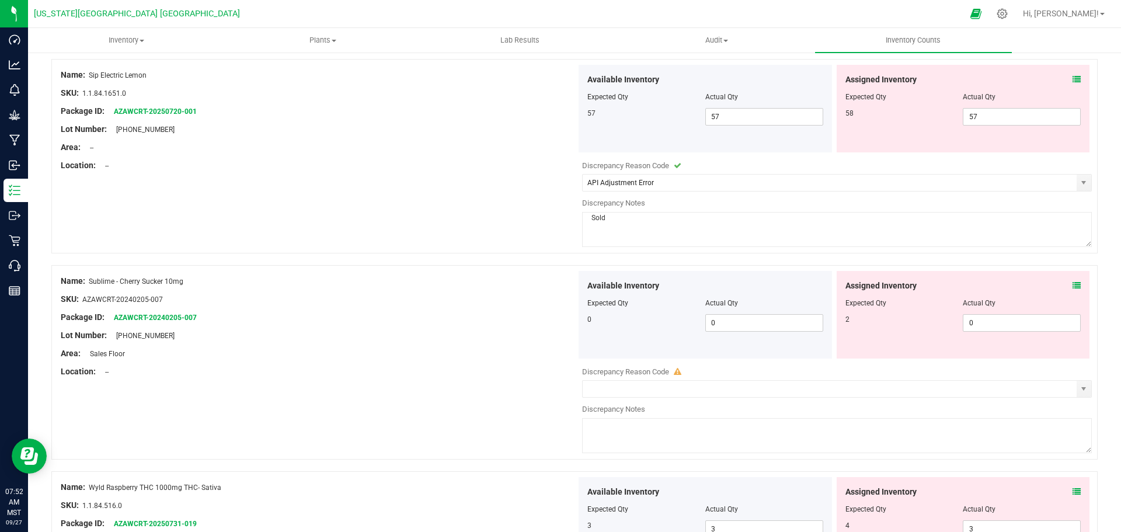
scroll to position [117, 0]
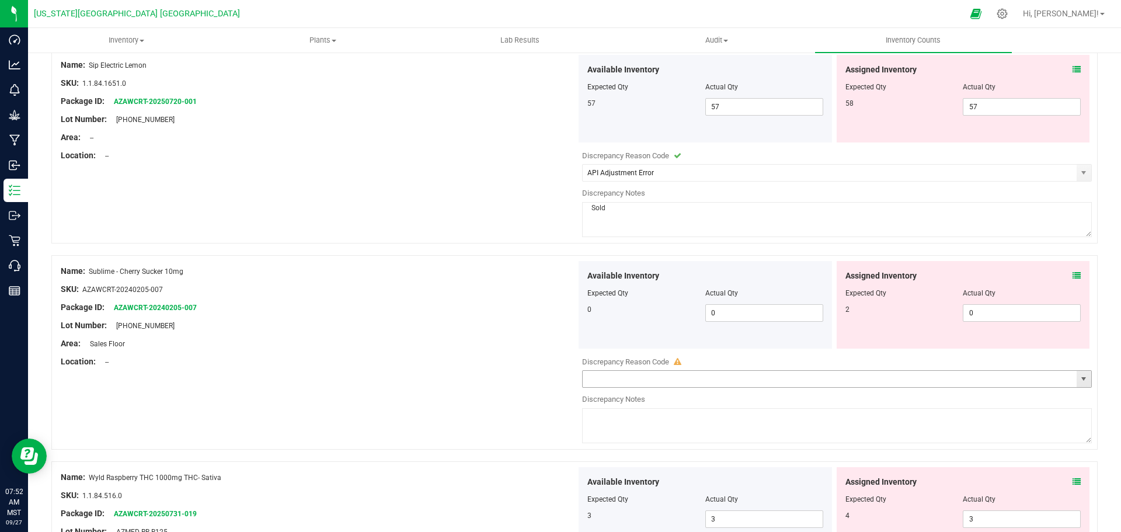
click at [1079, 376] on span "select" at bounding box center [1083, 378] width 9 height 9
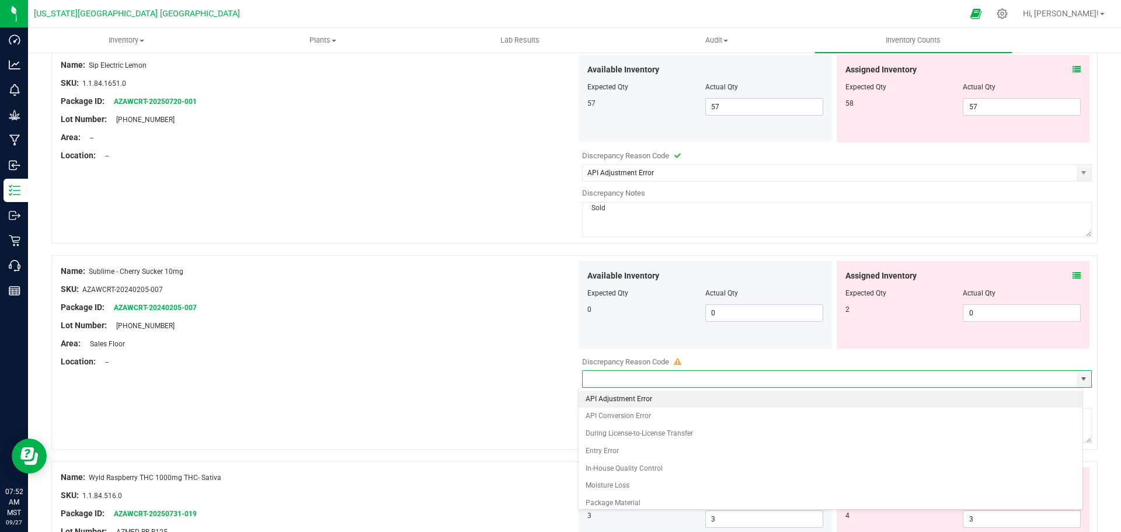
click at [614, 399] on li "API Adjustment Error" at bounding box center [831, 400] width 504 height 18
type input "API Adjustment Error"
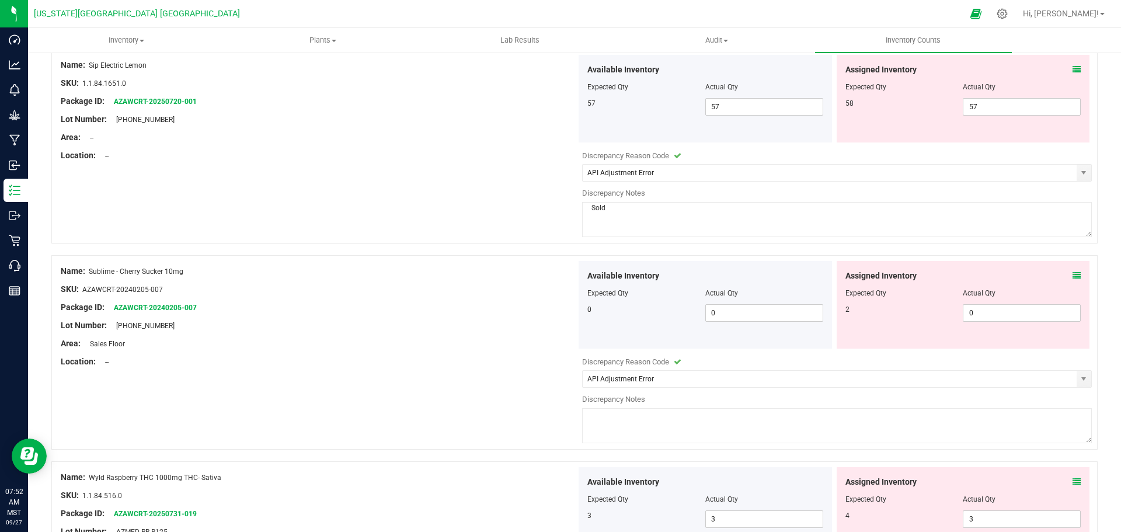
click at [608, 423] on textarea at bounding box center [837, 425] width 510 height 35
type textarea "Sold"
click at [504, 406] on div "Name: Sublime - Cherry Sucker 10mg SKU: AZAWCRT-20240205-007 Package ID: AZAWCR…" at bounding box center [574, 352] width 1046 height 194
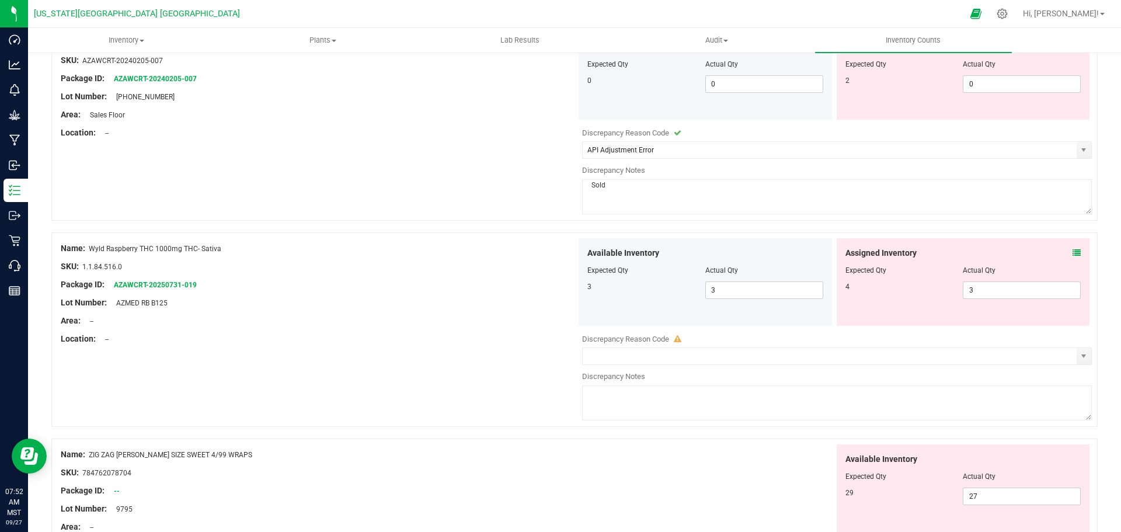
scroll to position [350, 0]
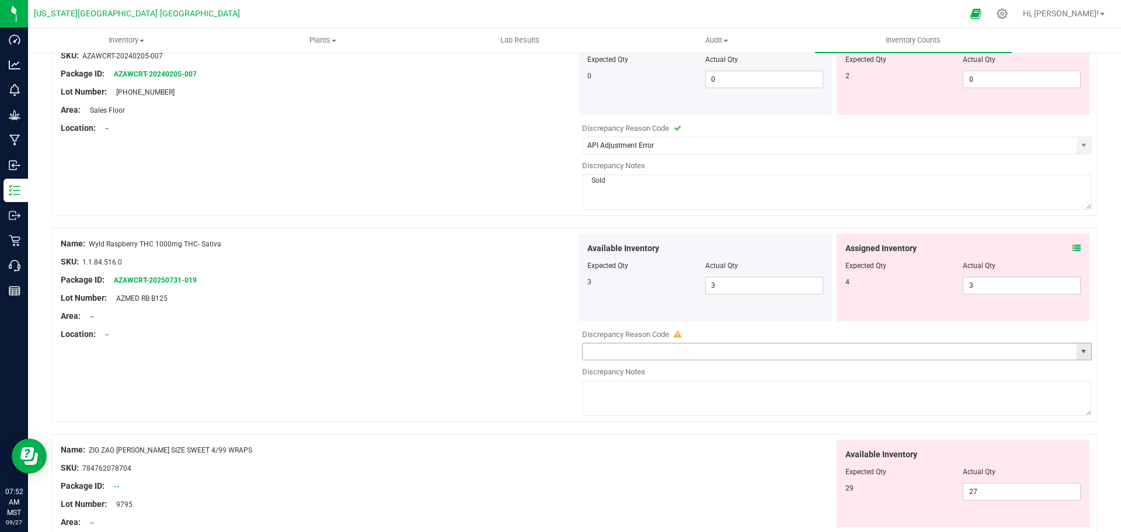
click at [1079, 351] on span "select" at bounding box center [1083, 351] width 9 height 9
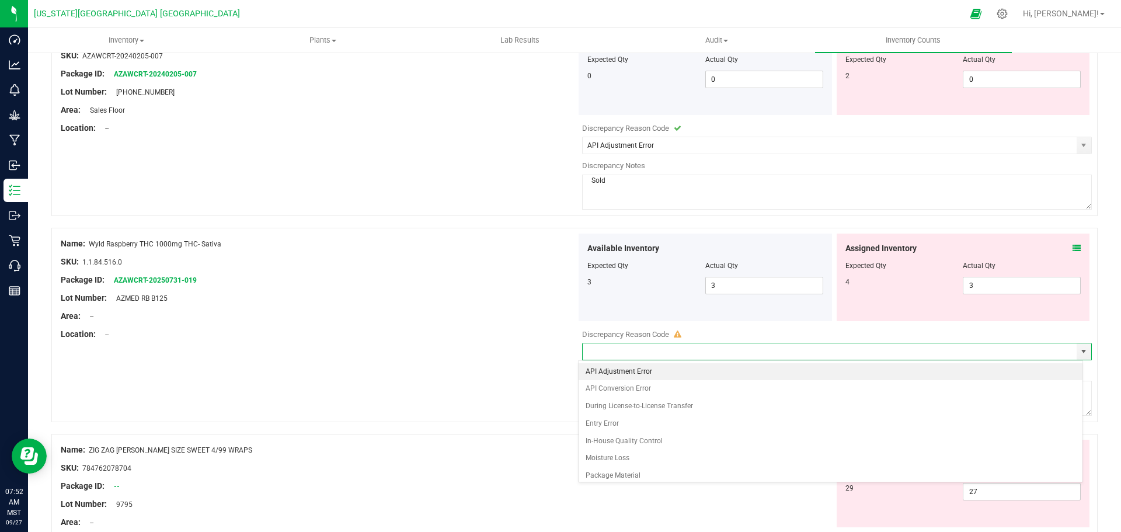
click at [614, 372] on li "API Adjustment Error" at bounding box center [831, 372] width 504 height 18
type input "API Adjustment Error"
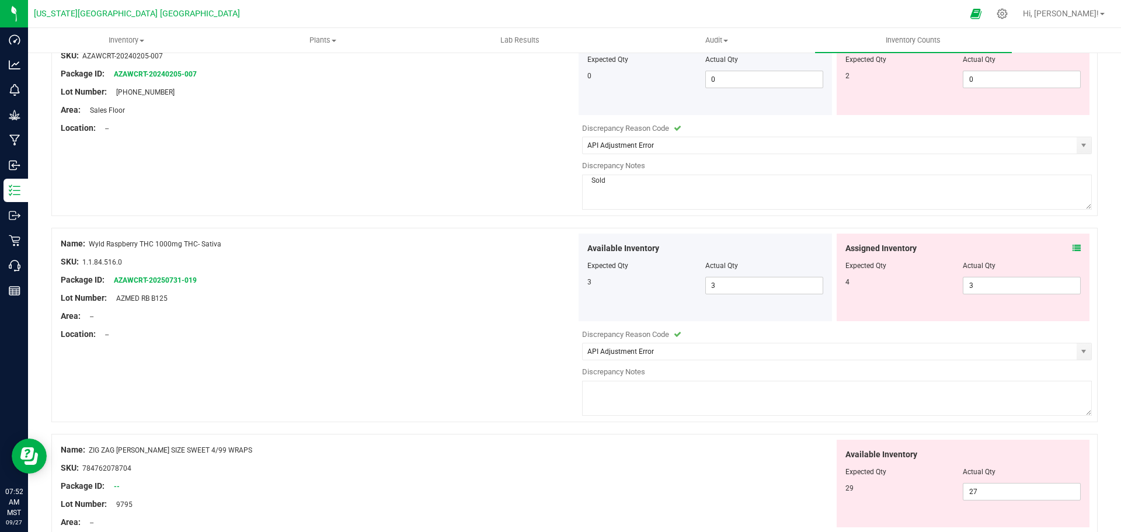
click at [613, 394] on textarea at bounding box center [837, 398] width 510 height 35
type textarea "Sold"
click at [551, 367] on div "Name: Wyld Raspberry THC 1000mg THC- Sativa SKU: 1.1.84.516.0 Package ID: AZAWC…" at bounding box center [574, 325] width 1046 height 194
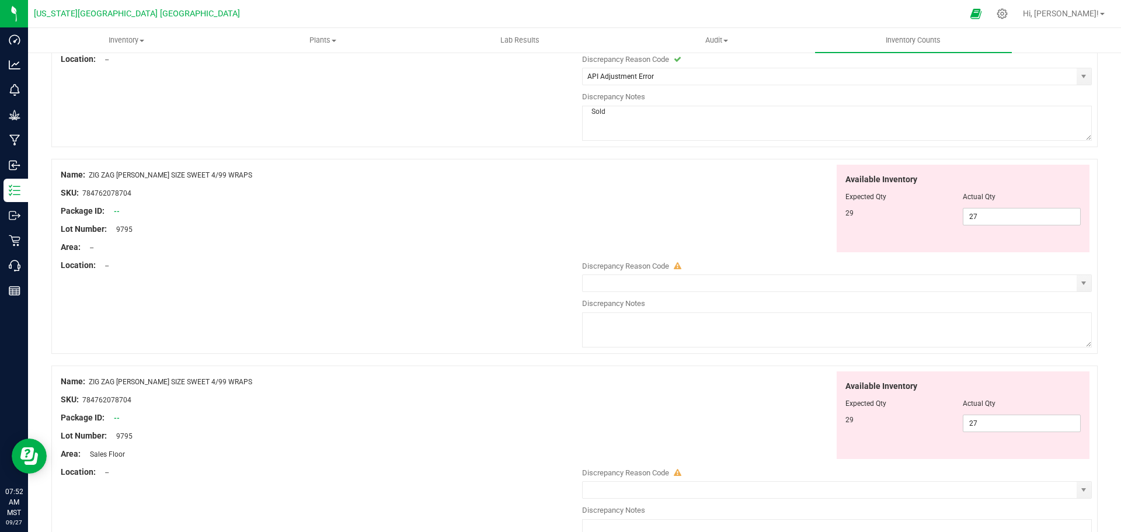
scroll to position [642, 0]
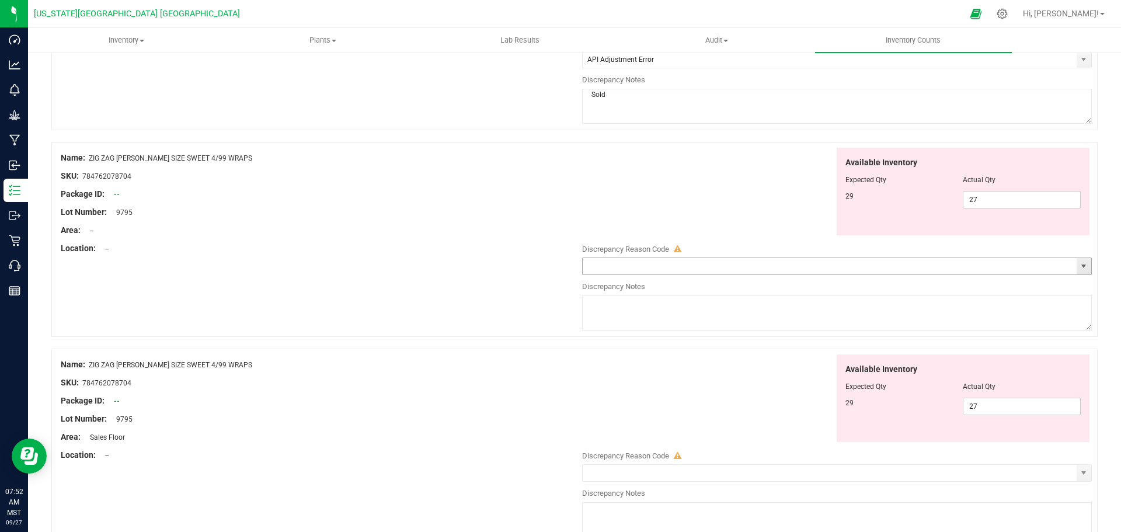
click at [1079, 269] on span "select" at bounding box center [1083, 266] width 9 height 9
click at [608, 285] on li "Incorrect Quantity" at bounding box center [831, 287] width 504 height 18
type input "Incorrect Quantity"
click at [614, 307] on textarea at bounding box center [837, 312] width 510 height 35
type textarea "Sold"
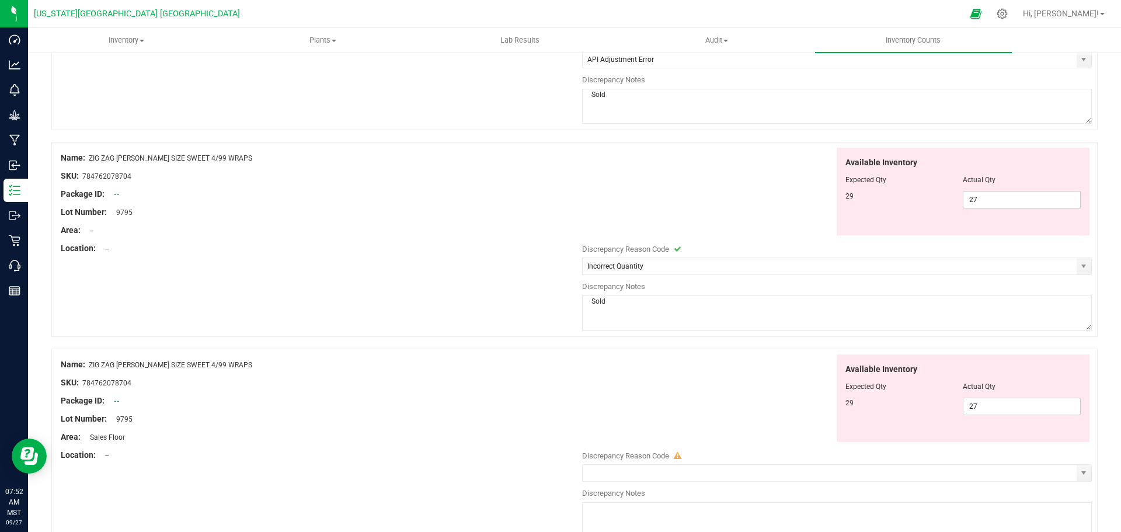
click at [495, 304] on div "Name: ZIG ZAG RILLO SIZE SWEET 4/99 WRAPS SKU: 784762078704 Package ID: -- Lot …" at bounding box center [574, 239] width 1046 height 195
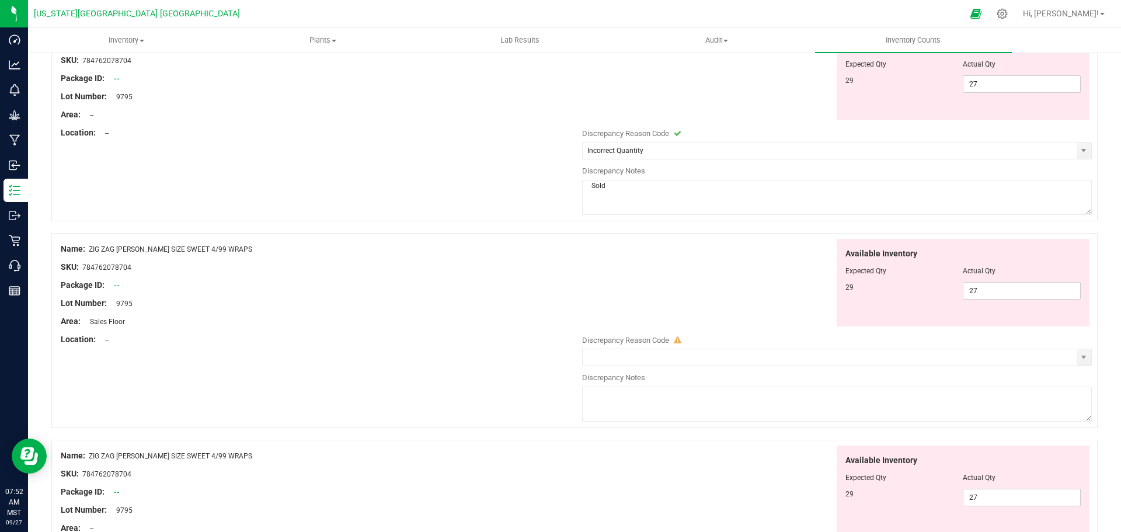
scroll to position [759, 0]
click at [1079, 358] on span "select" at bounding box center [1083, 355] width 9 height 9
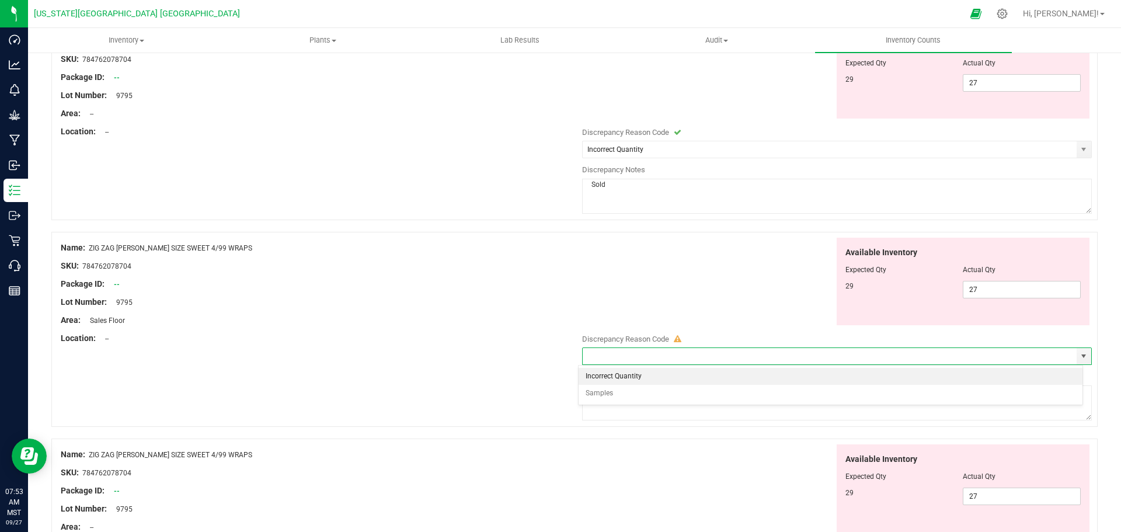
click at [624, 374] on li "Incorrect Quantity" at bounding box center [831, 377] width 504 height 18
type input "Incorrect Quantity"
click at [629, 397] on textarea at bounding box center [837, 402] width 510 height 35
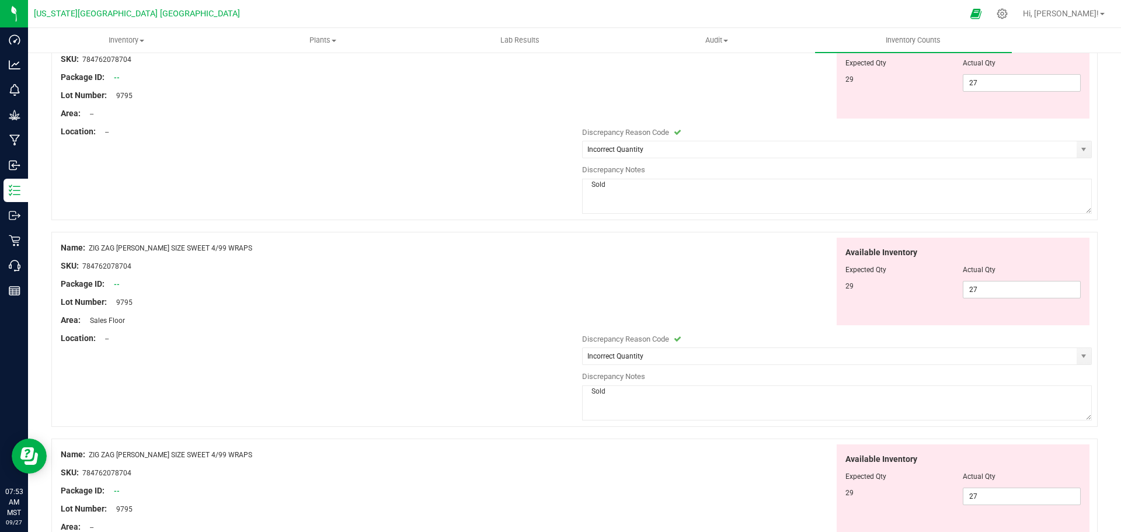
type textarea "Sold"
click at [536, 361] on div "Name: ZIG ZAG RILLO SIZE SWEET 4/99 WRAPS SKU: 784762078704 Package ID: -- Lot …" at bounding box center [574, 329] width 1046 height 195
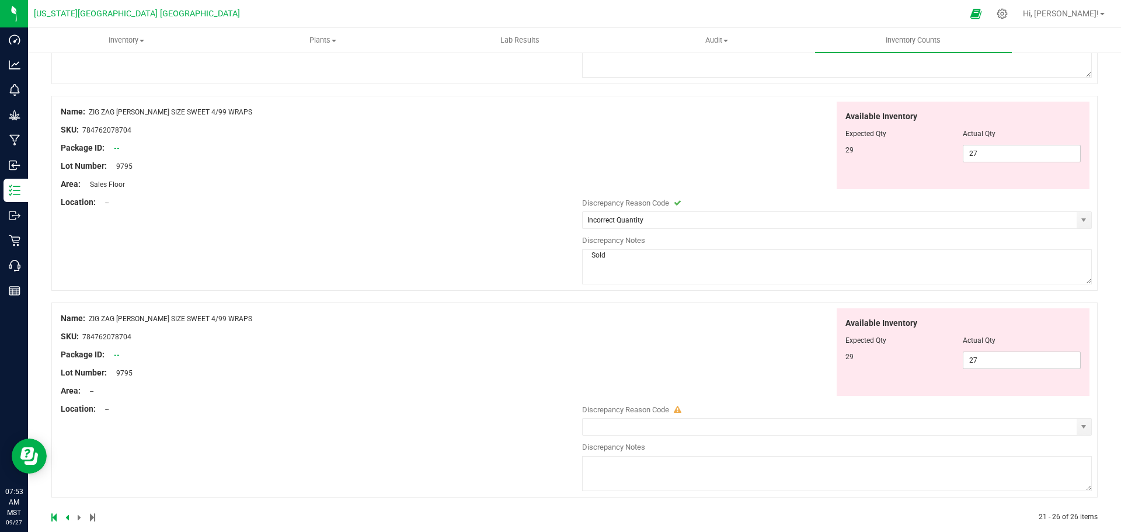
scroll to position [912, 0]
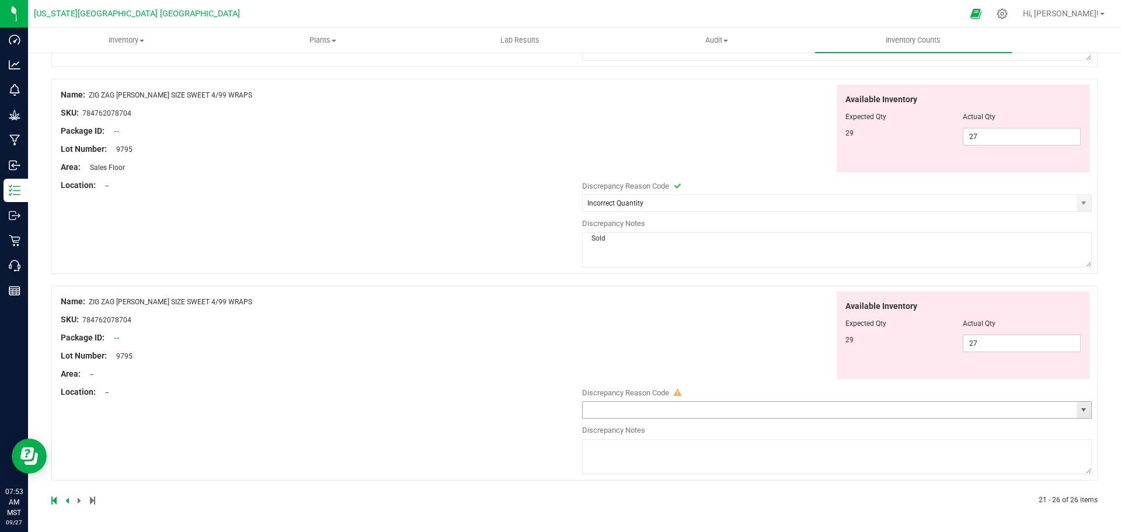
click at [1079, 414] on span "select" at bounding box center [1083, 409] width 9 height 9
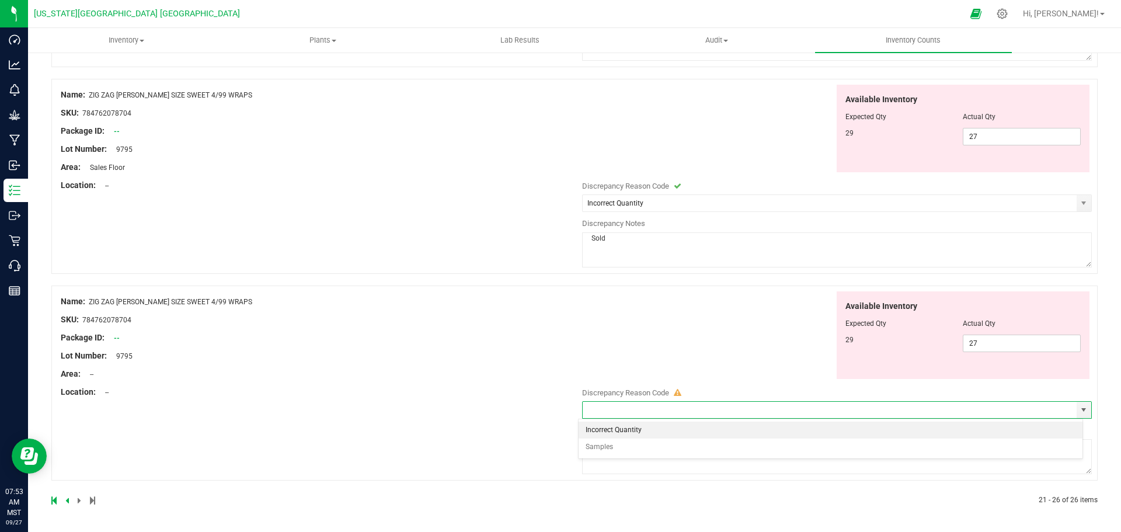
click at [624, 431] on li "Incorrect Quantity" at bounding box center [831, 431] width 504 height 18
type input "Incorrect Quantity"
click at [615, 456] on textarea at bounding box center [837, 456] width 510 height 35
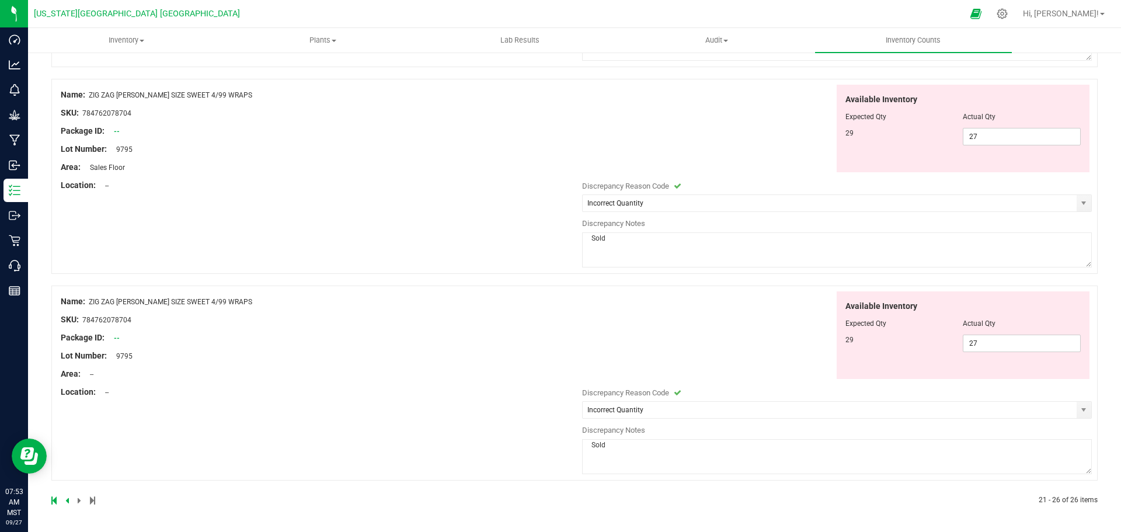
type textarea "Sold"
click at [547, 457] on div "Name: ZIG ZAG RILLO SIZE SWEET 4/99 WRAPS SKU: 784762078704 Package ID: -- Lot …" at bounding box center [574, 383] width 1046 height 195
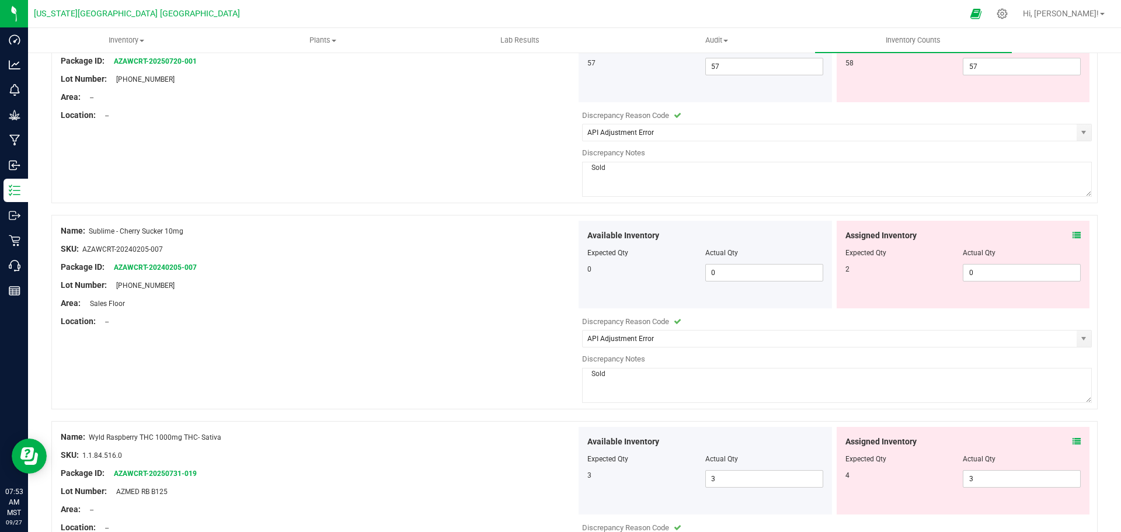
scroll to position [0, 0]
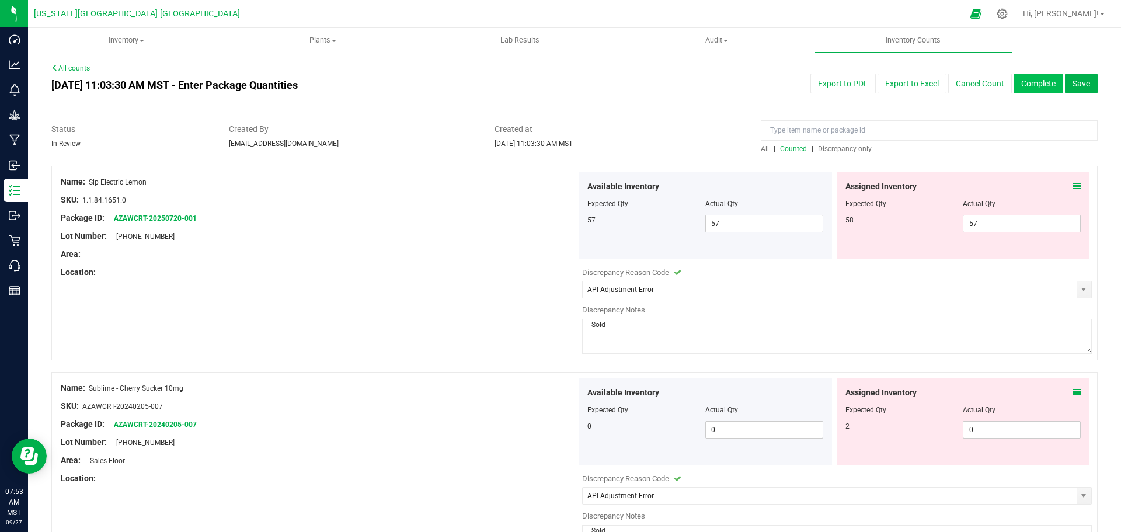
click at [1037, 81] on button "Complete" at bounding box center [1039, 84] width 50 height 20
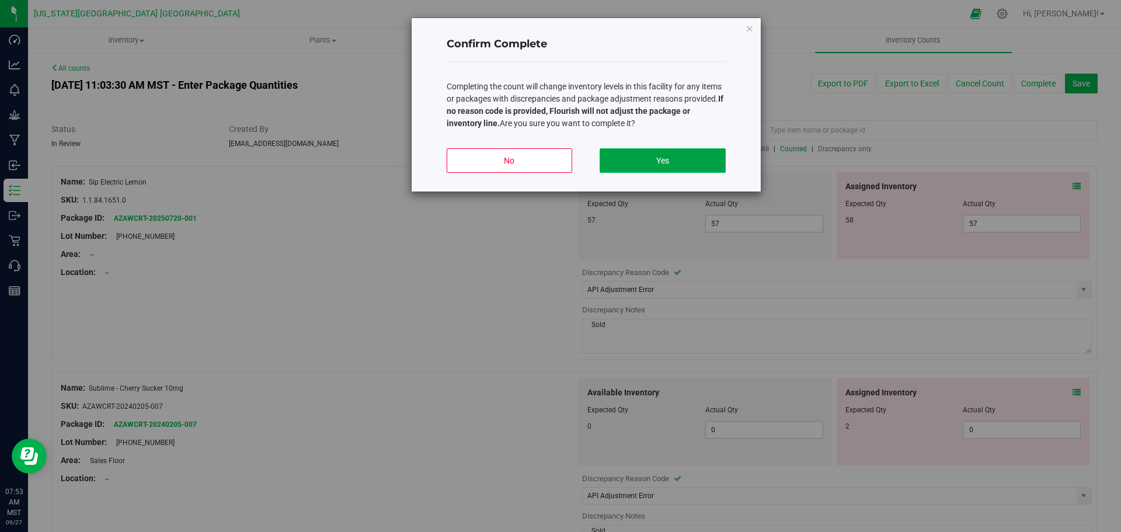
click at [661, 161] on button "Yes" at bounding box center [663, 160] width 126 height 25
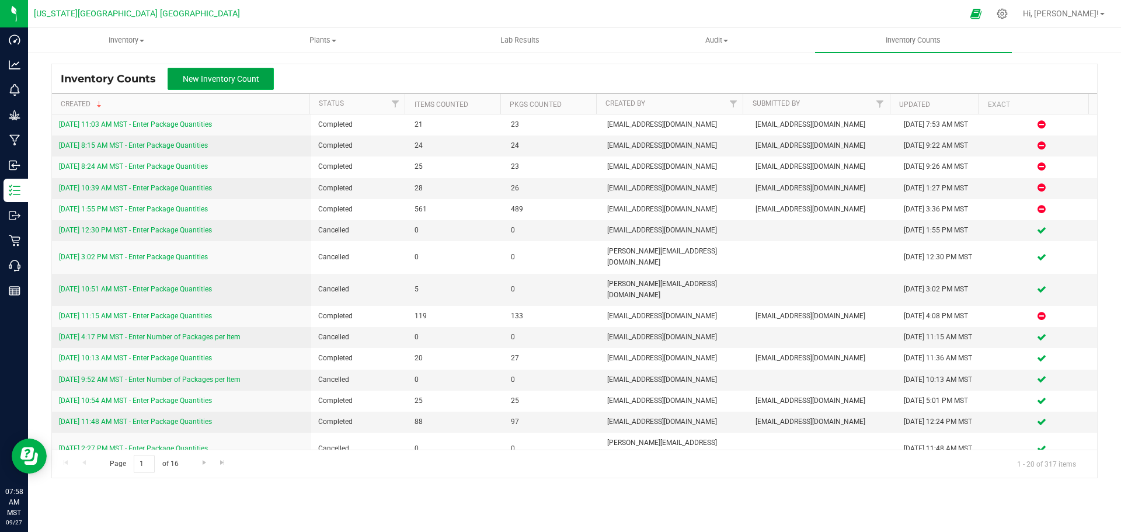
click at [230, 75] on span "New Inventory Count" at bounding box center [221, 78] width 76 height 9
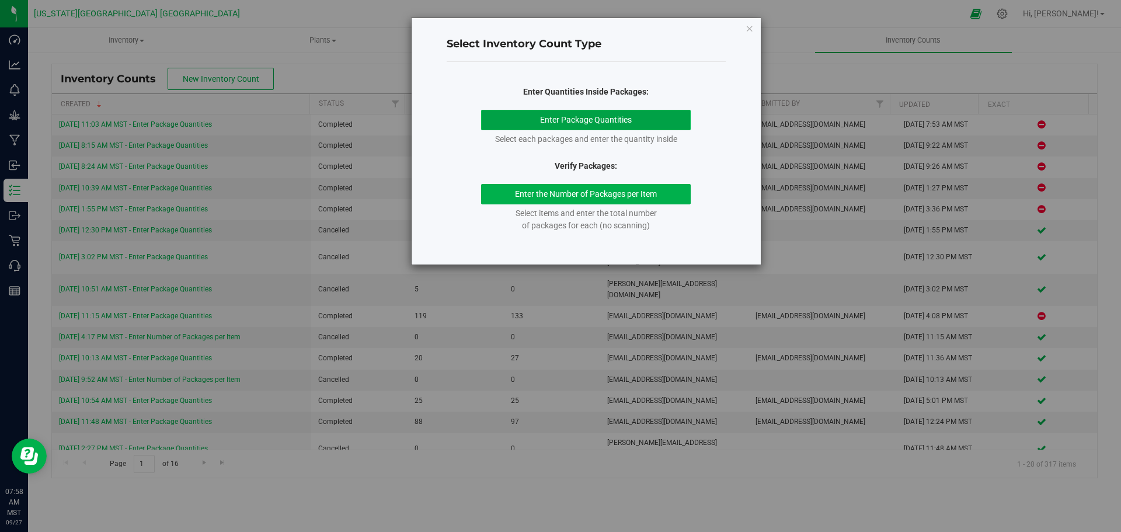
click at [599, 120] on button "Enter Package Quantities" at bounding box center [586, 120] width 210 height 20
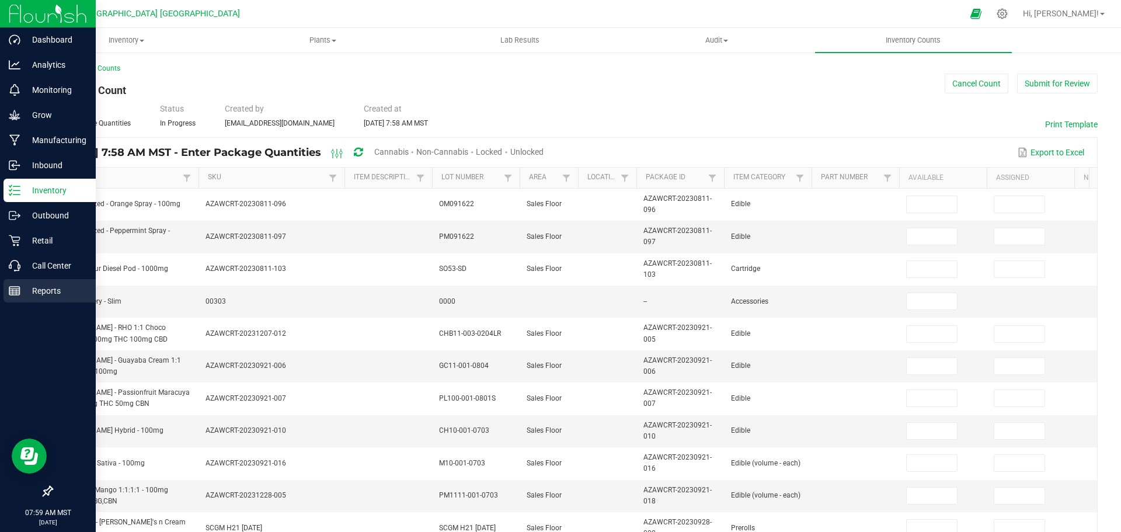
click at [42, 286] on p "Reports" at bounding box center [55, 291] width 70 height 14
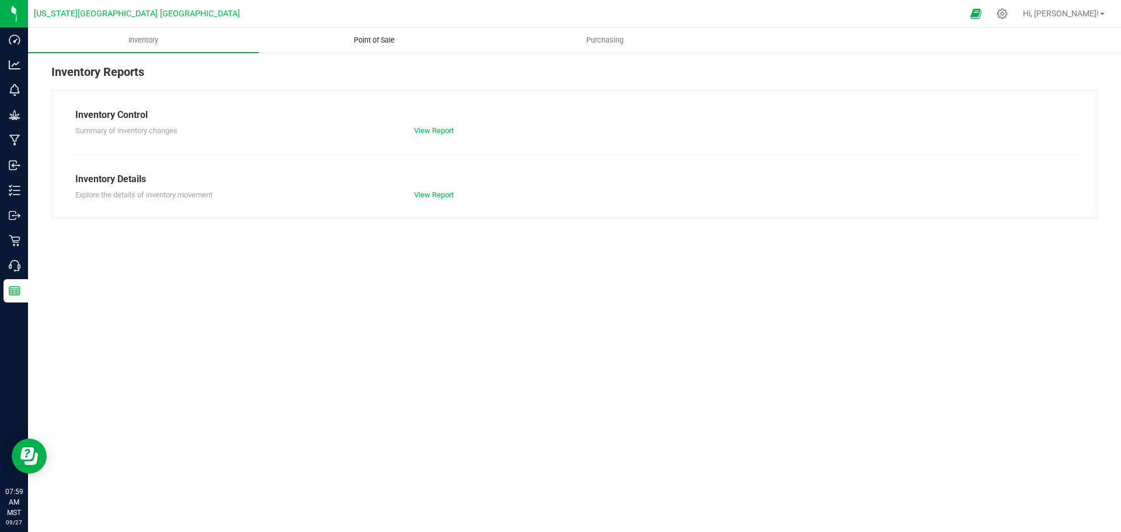
click at [358, 40] on span "Point of Sale" at bounding box center [374, 40] width 72 height 11
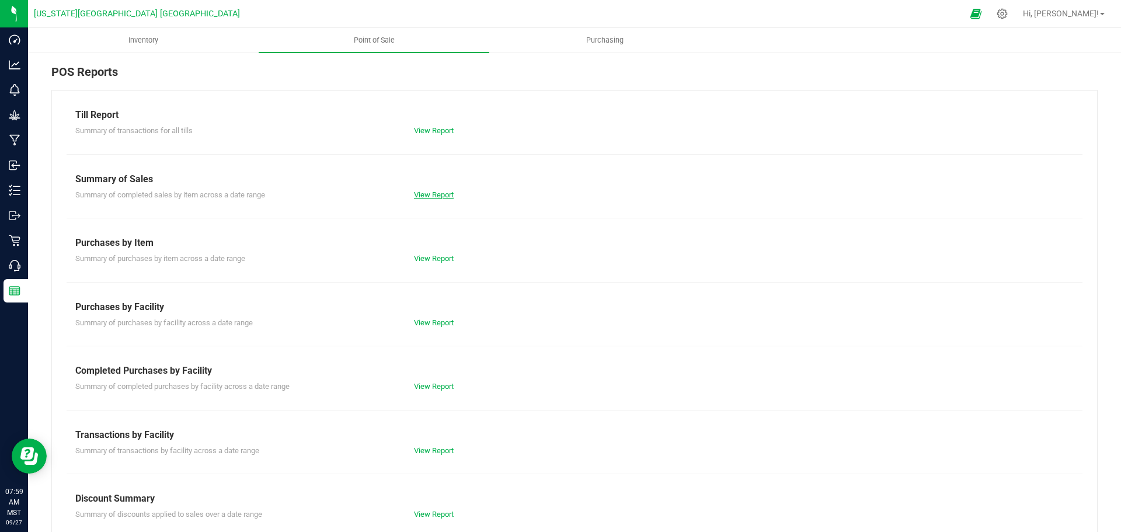
click at [426, 193] on link "View Report" at bounding box center [434, 194] width 40 height 9
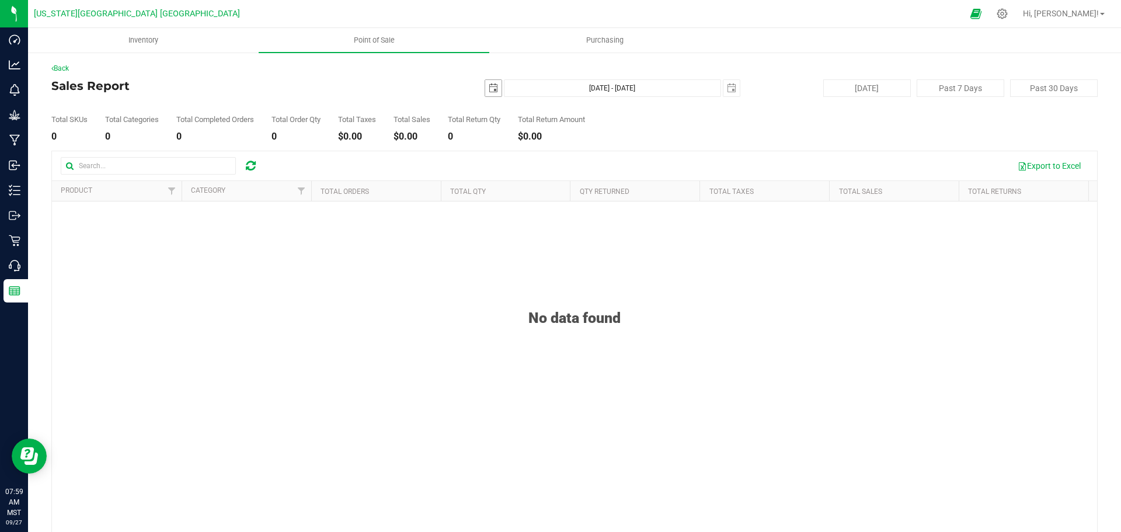
click at [490, 88] on span "select" at bounding box center [493, 87] width 9 height 9
click at [576, 205] on link "26" at bounding box center [574, 207] width 17 height 18
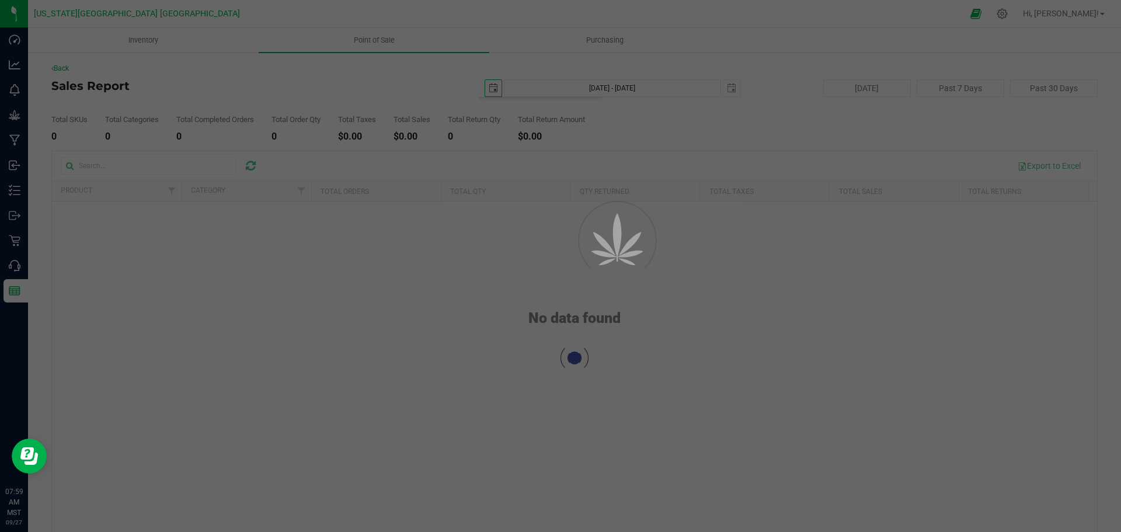
type input "[DATE]"
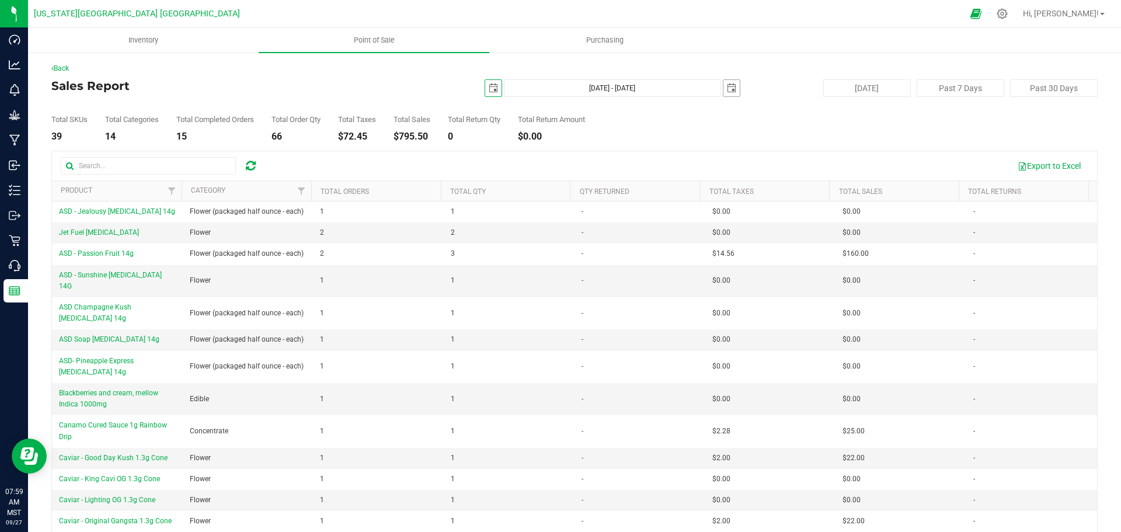
click at [727, 87] on span "select" at bounding box center [731, 87] width 9 height 9
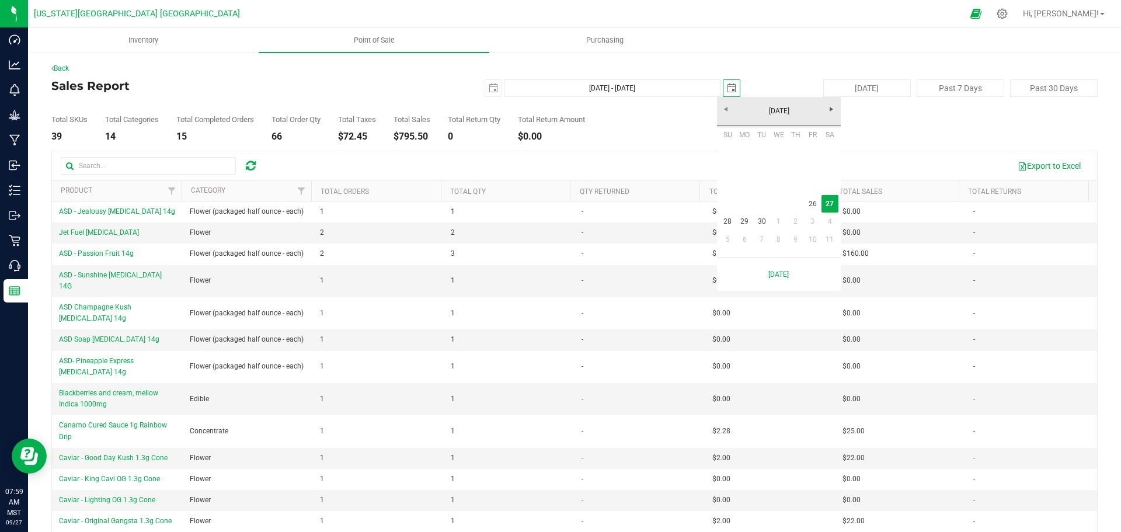
scroll to position [0, 29]
drag, startPoint x: 814, startPoint y: 203, endPoint x: 739, endPoint y: 203, distance: 75.3
click at [814, 204] on link "26" at bounding box center [812, 204] width 17 height 18
type input "[DATE] - [DATE]"
type input "[DATE]"
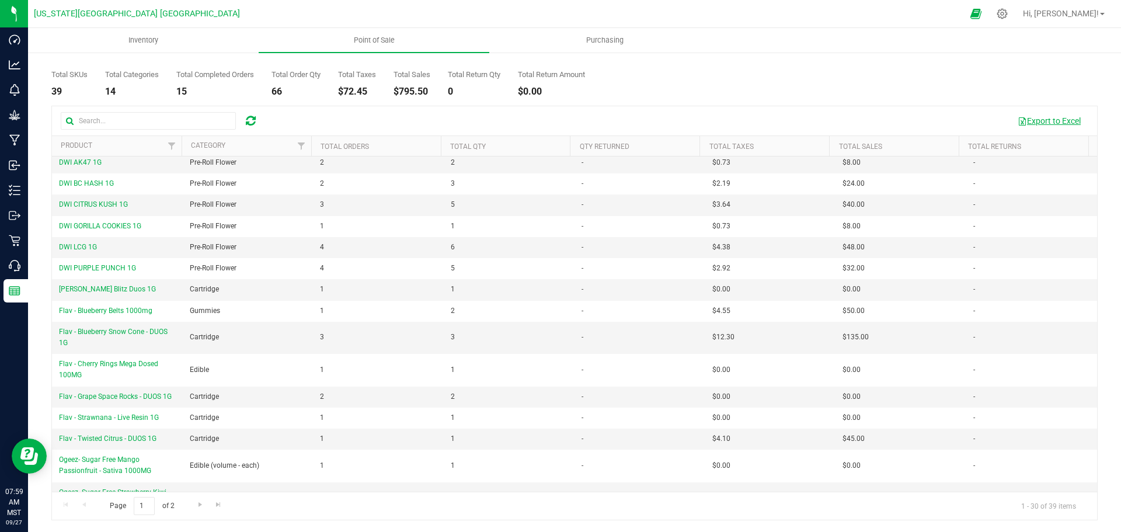
click at [1039, 121] on button "Export to Excel" at bounding box center [1049, 121] width 78 height 20
